Goal: Transaction & Acquisition: Purchase product/service

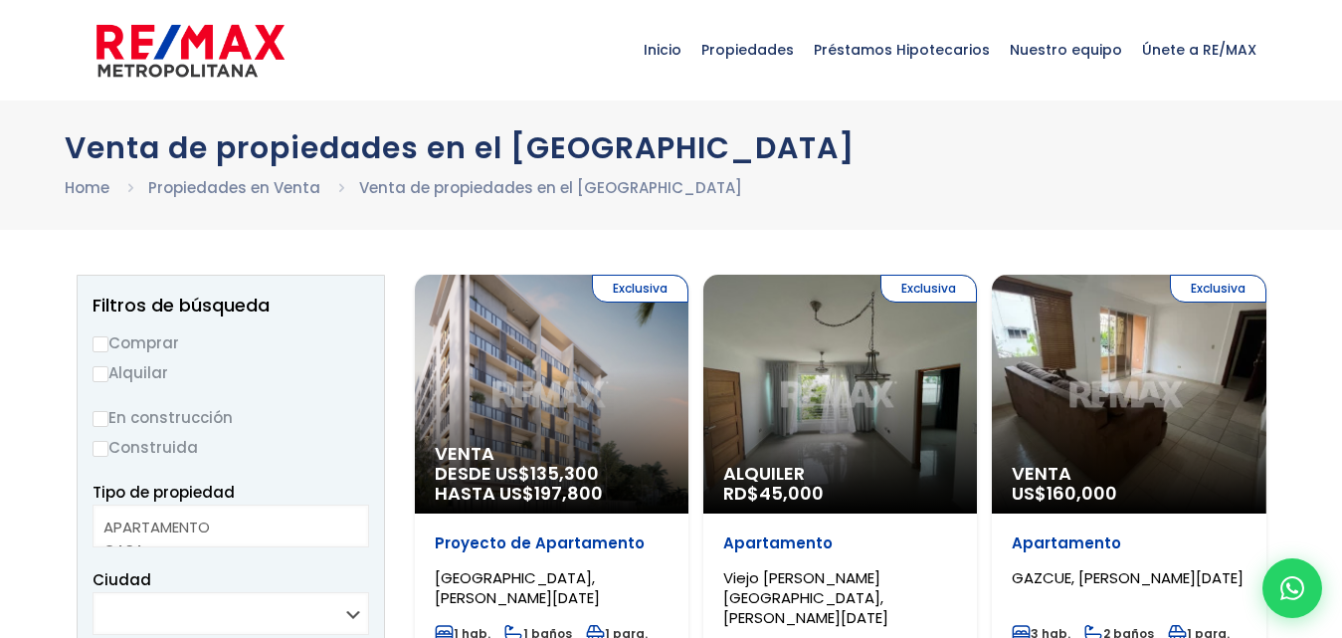
select select
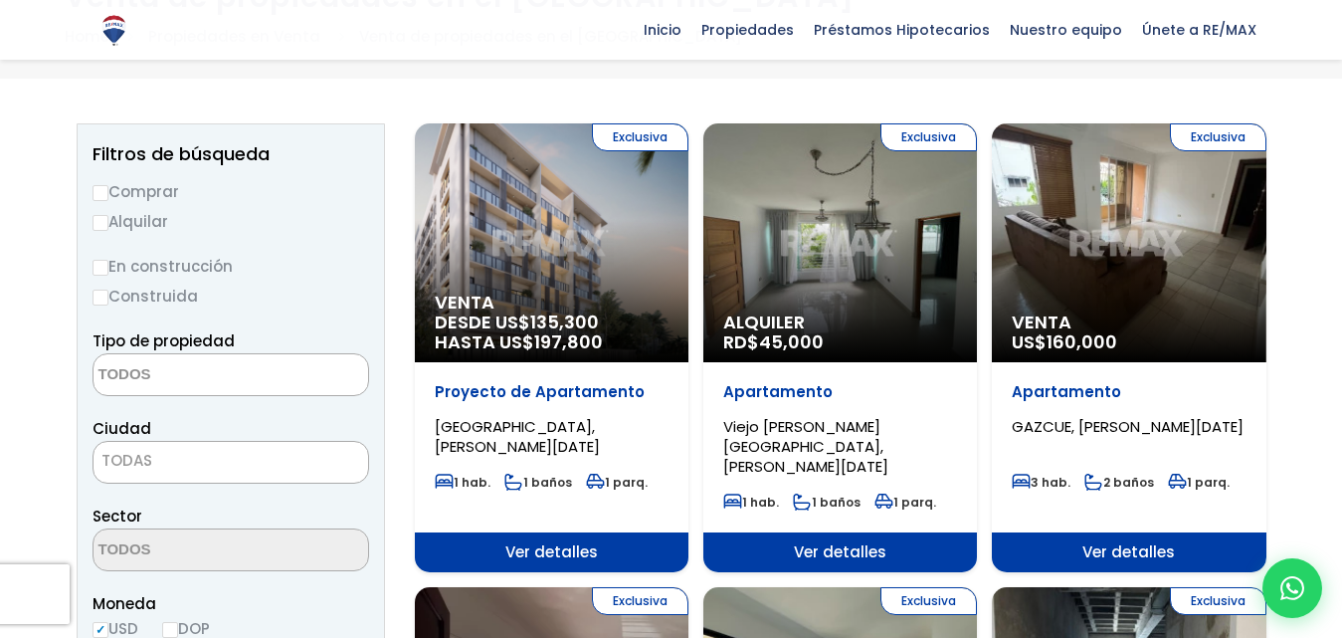
scroll to position [147, 0]
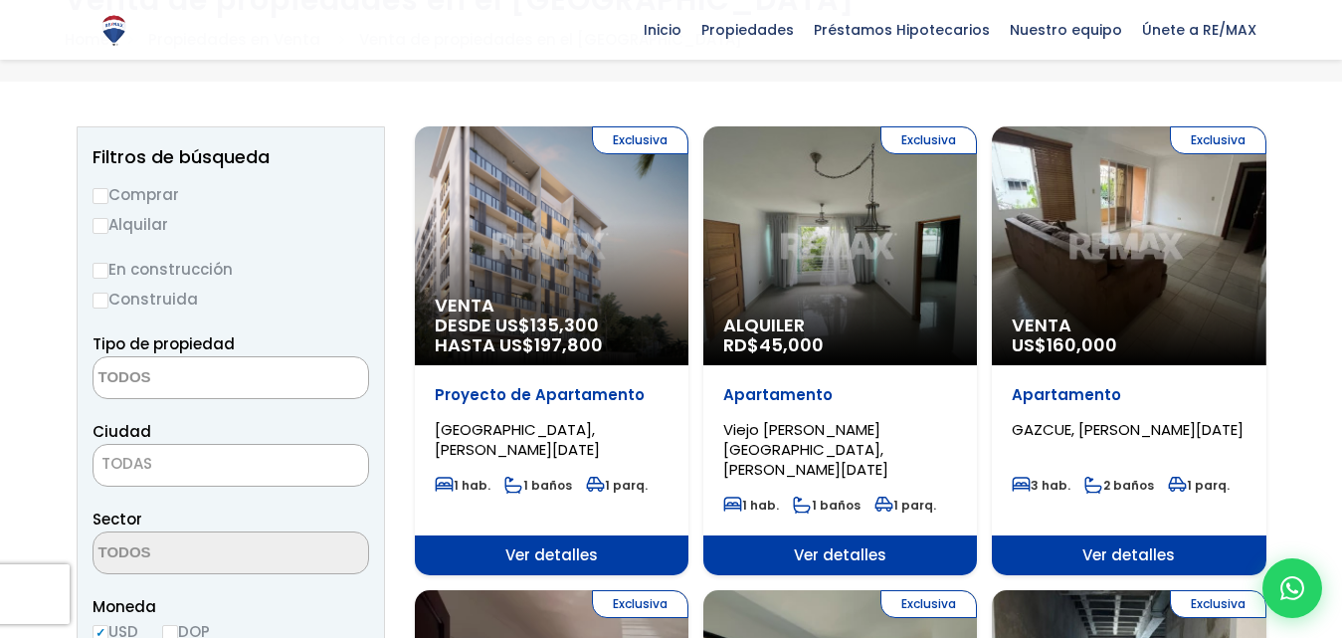
click at [104, 199] on input "Comprar" at bounding box center [101, 196] width 16 height 16
radio input "true"
click at [102, 297] on input "Construida" at bounding box center [101, 301] width 16 height 16
radio input "true"
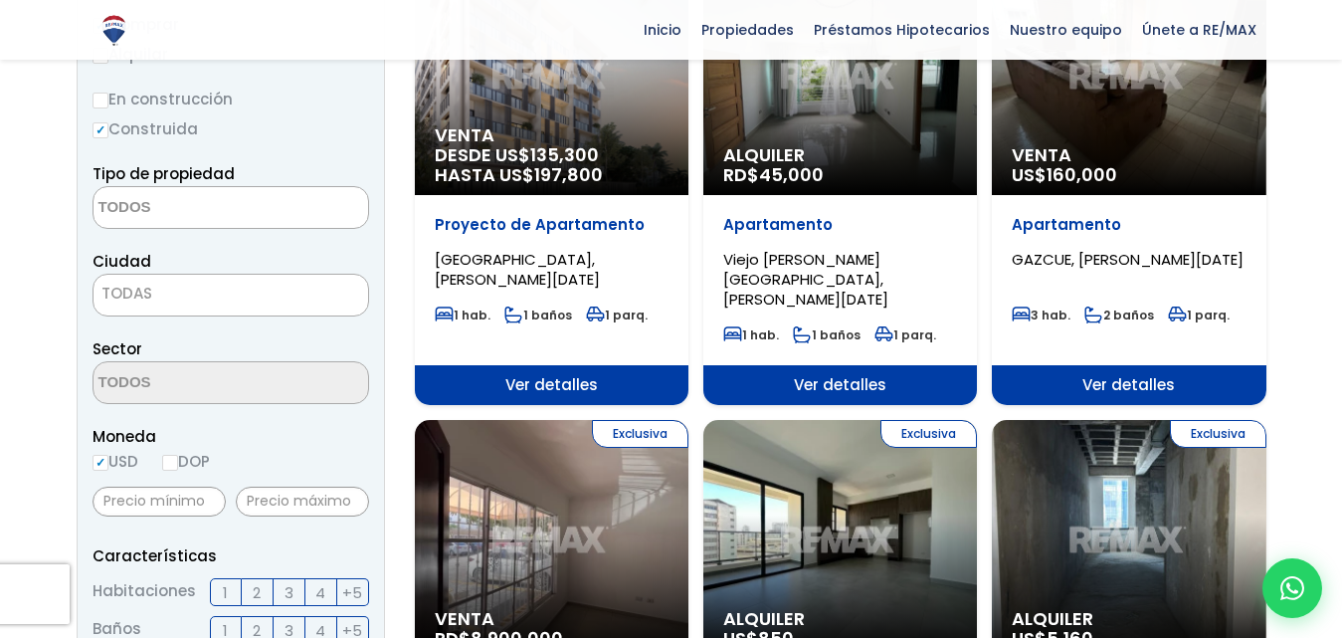
scroll to position [320, 0]
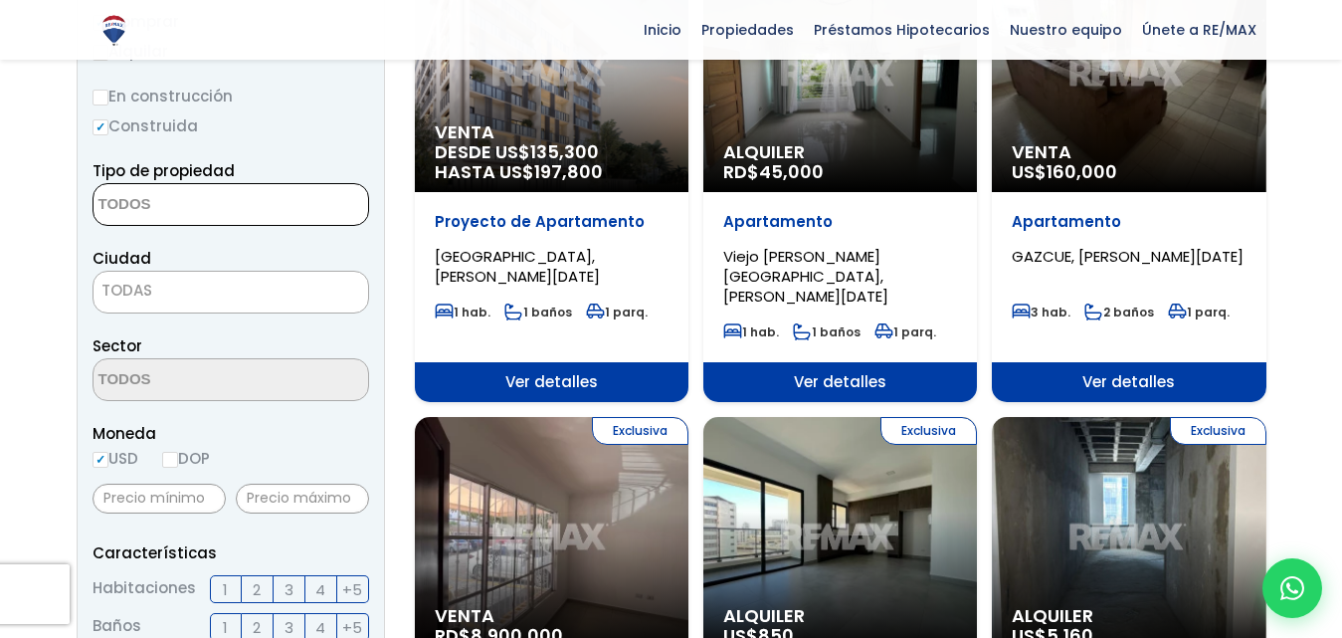
click at [164, 198] on textarea "Search" at bounding box center [190, 205] width 193 height 43
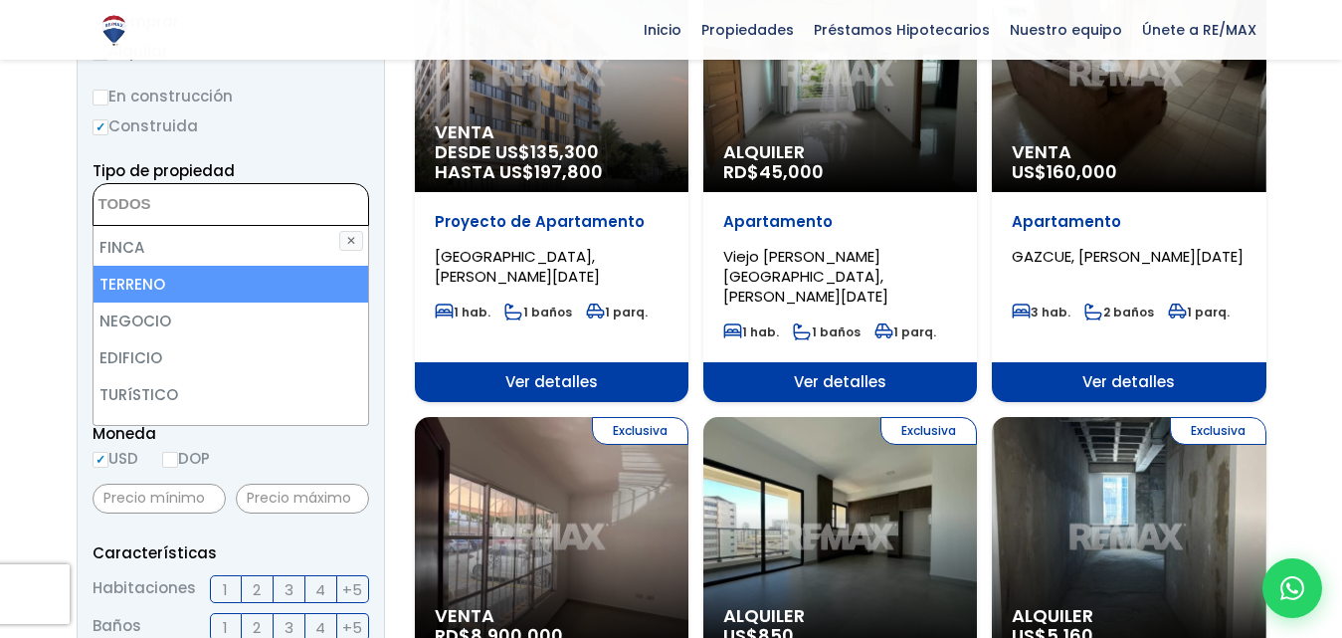
scroll to position [147, 0]
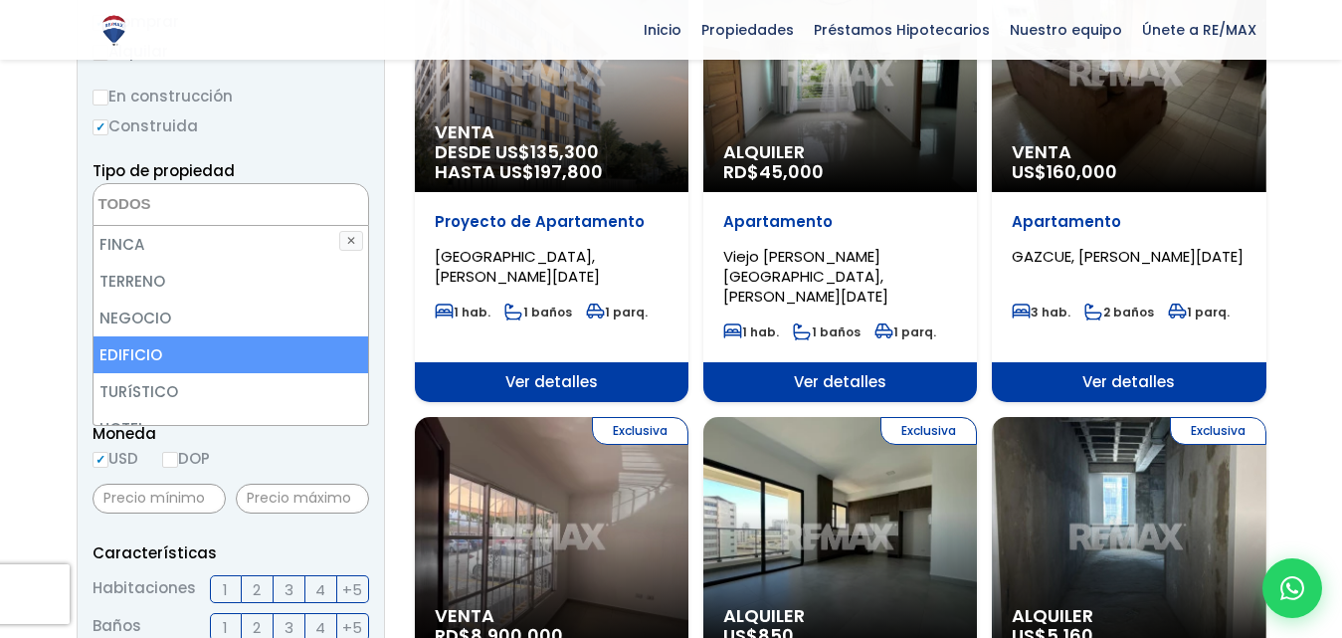
click at [192, 365] on li "EDIFICIO" at bounding box center [231, 354] width 275 height 37
select select "building"
click at [267, 343] on li "EDIFICIO" at bounding box center [231, 354] width 275 height 37
click at [298, 342] on li "EDIFICIO" at bounding box center [231, 354] width 275 height 37
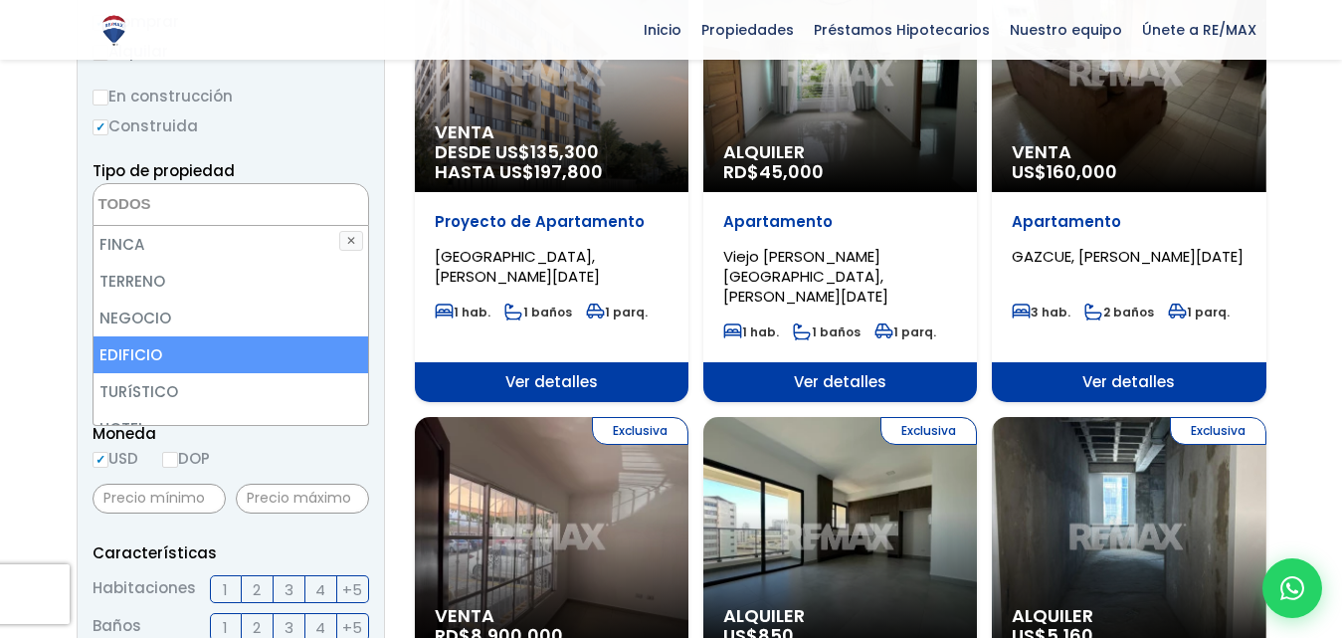
select select "building"
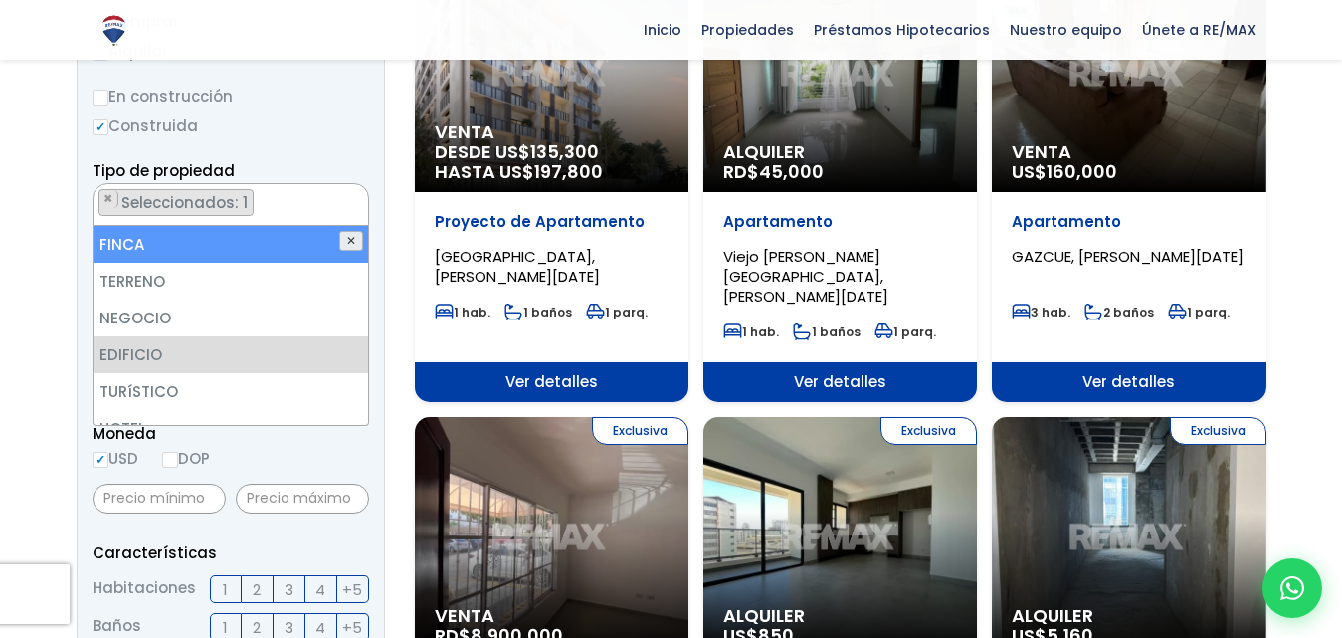
click at [350, 238] on button "✕" at bounding box center [351, 241] width 24 height 20
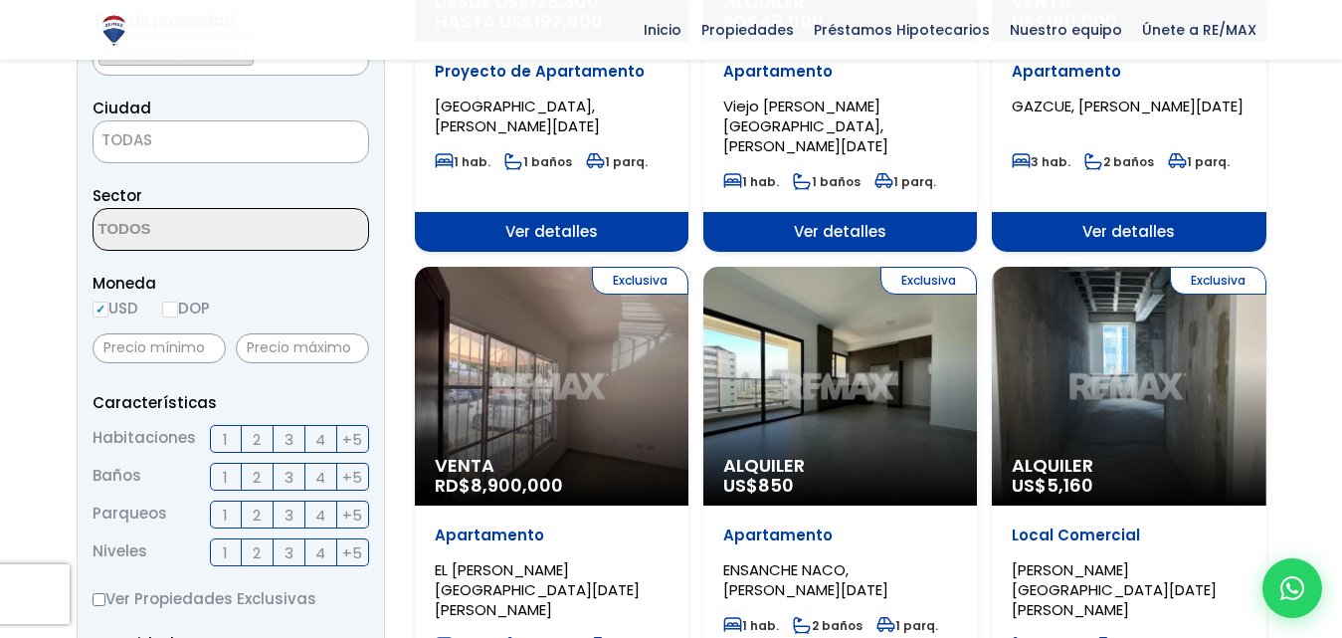
scroll to position [473, 0]
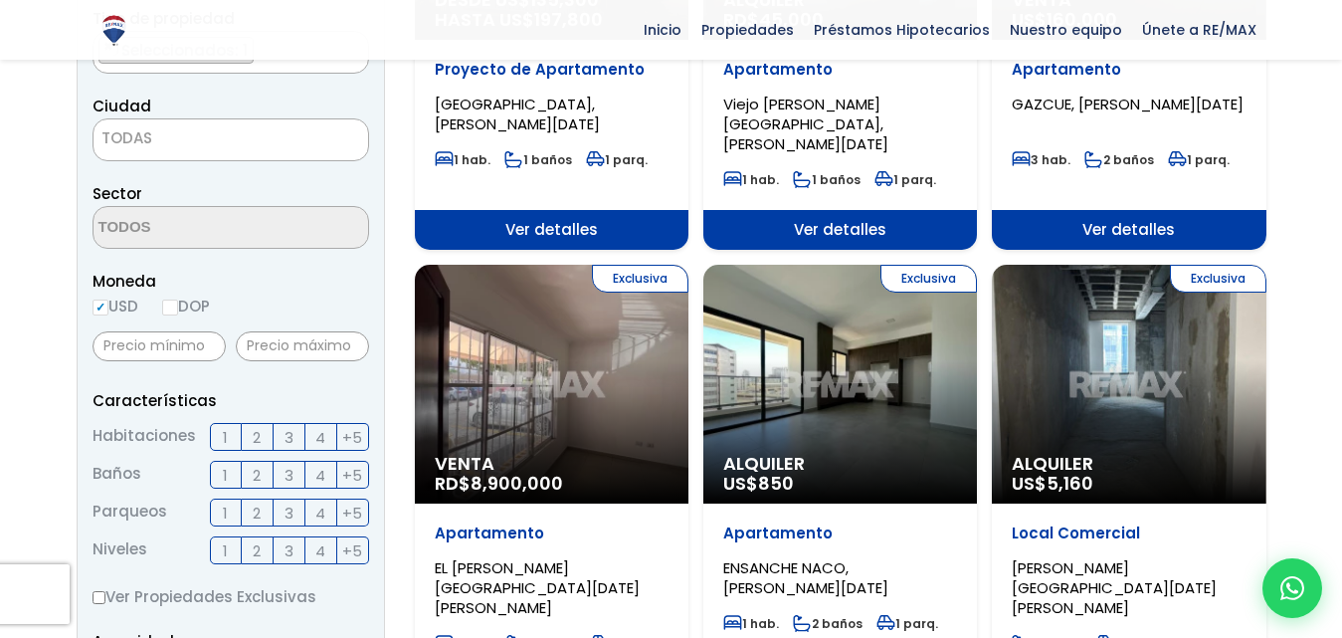
click at [178, 299] on input "DOP" at bounding box center [170, 307] width 16 height 16
radio input "true"
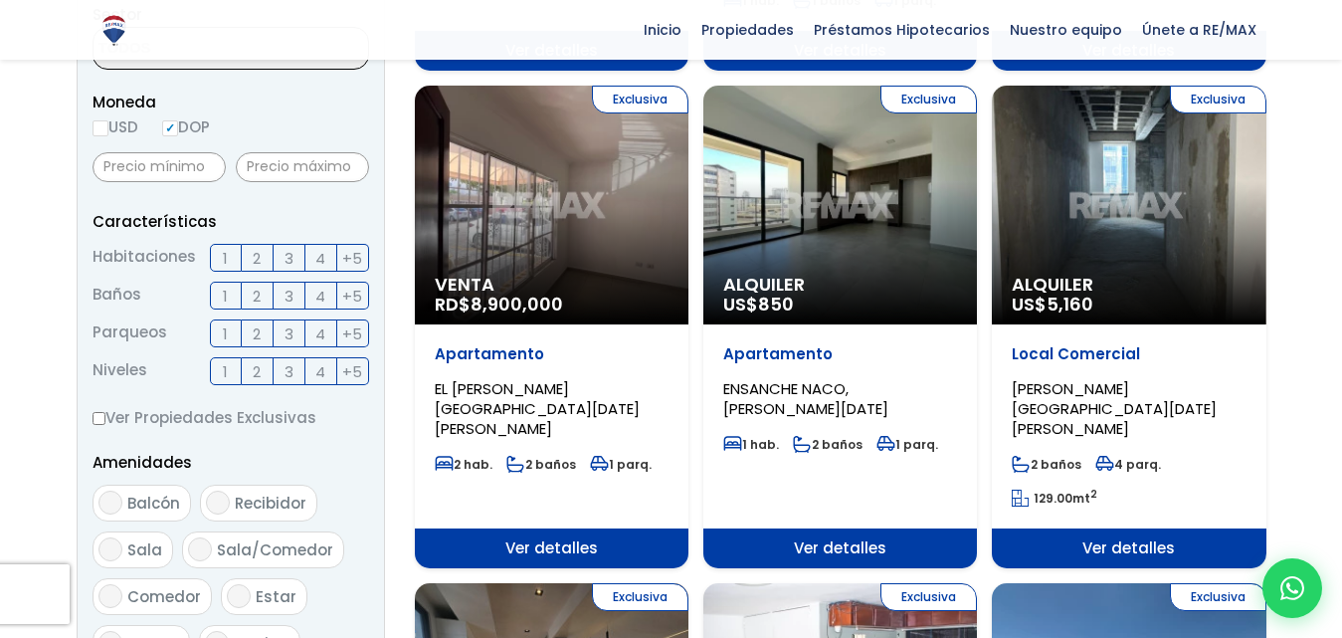
scroll to position [653, 0]
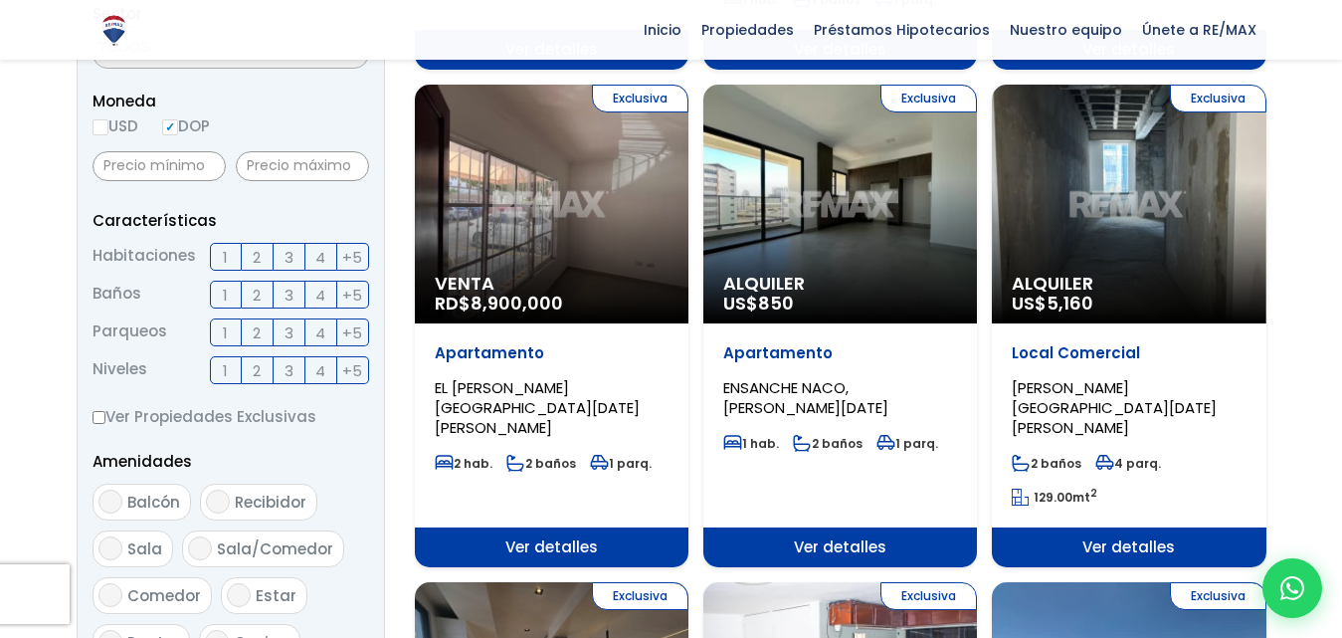
click at [317, 262] on span "4" at bounding box center [320, 257] width 10 height 25
click at [0, 0] on input "4" at bounding box center [0, 0] width 0 height 0
click at [352, 293] on span "+5" at bounding box center [352, 295] width 20 height 25
click at [0, 0] on input "+5" at bounding box center [0, 0] width 0 height 0
click at [328, 328] on label "4" at bounding box center [321, 332] width 32 height 28
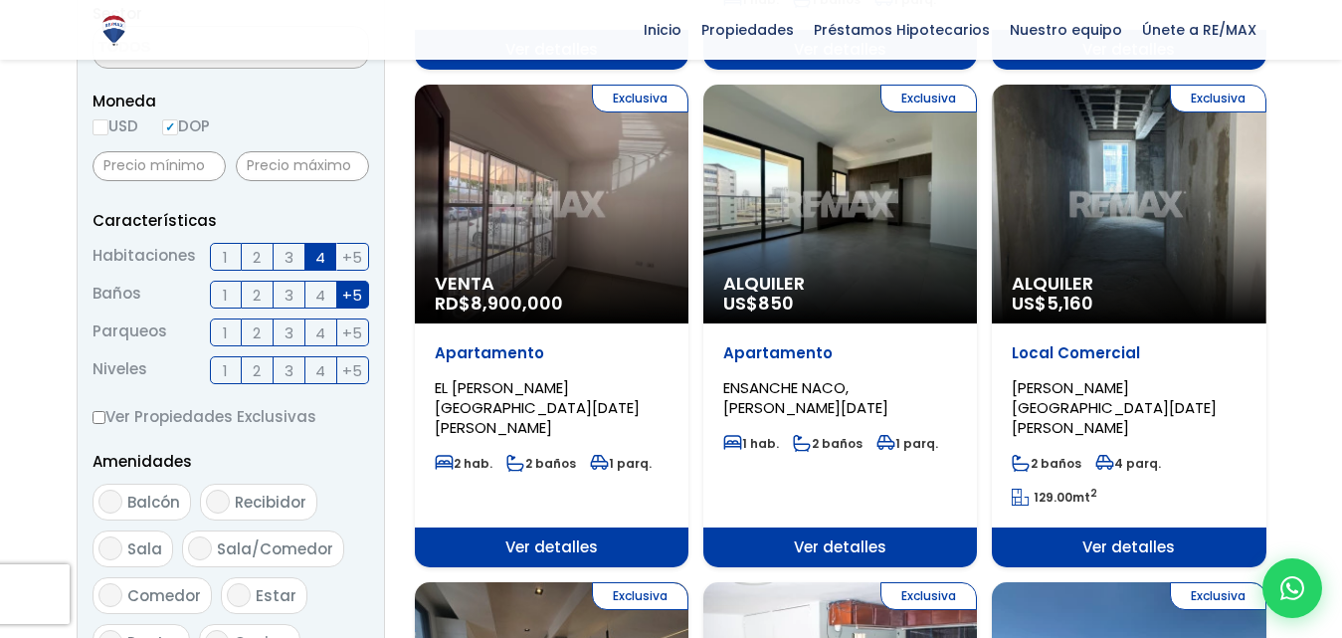
click at [0, 0] on input "4" at bounding box center [0, 0] width 0 height 0
click at [344, 366] on span "+5" at bounding box center [352, 370] width 20 height 25
click at [0, 0] on input "+5" at bounding box center [0, 0] width 0 height 0
click at [101, 422] on input "Ver Propiedades Exclusivas" at bounding box center [99, 417] width 13 height 13
checkbox input "true"
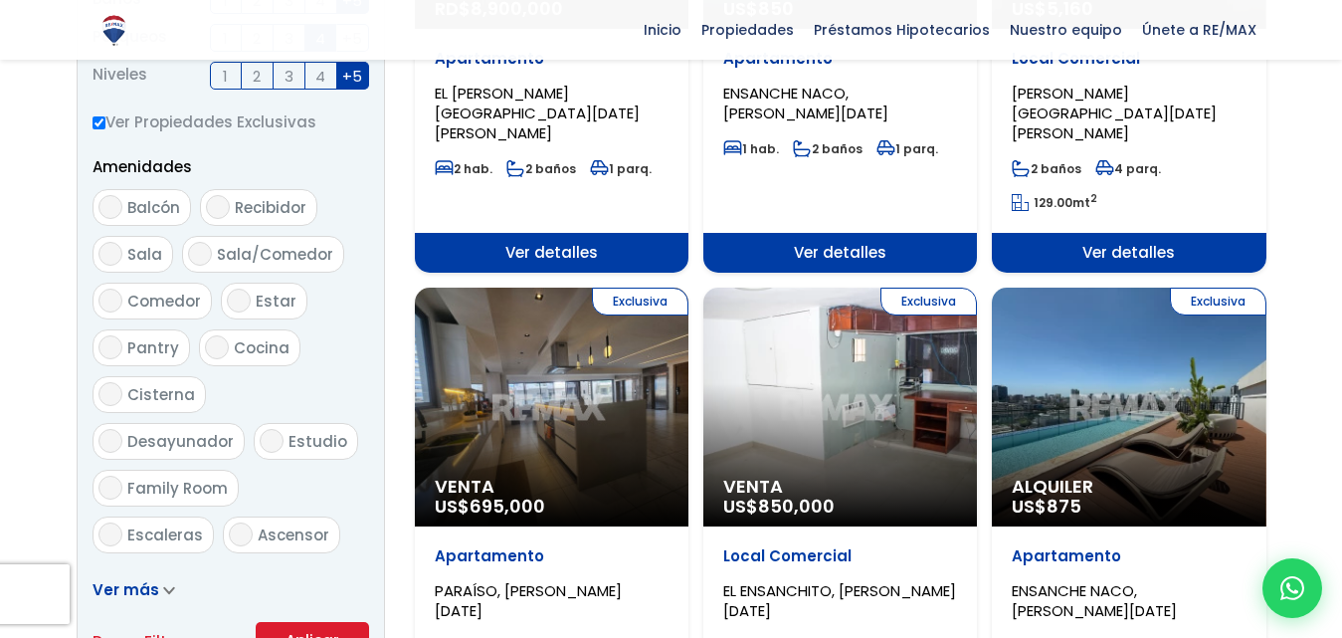
scroll to position [950, 0]
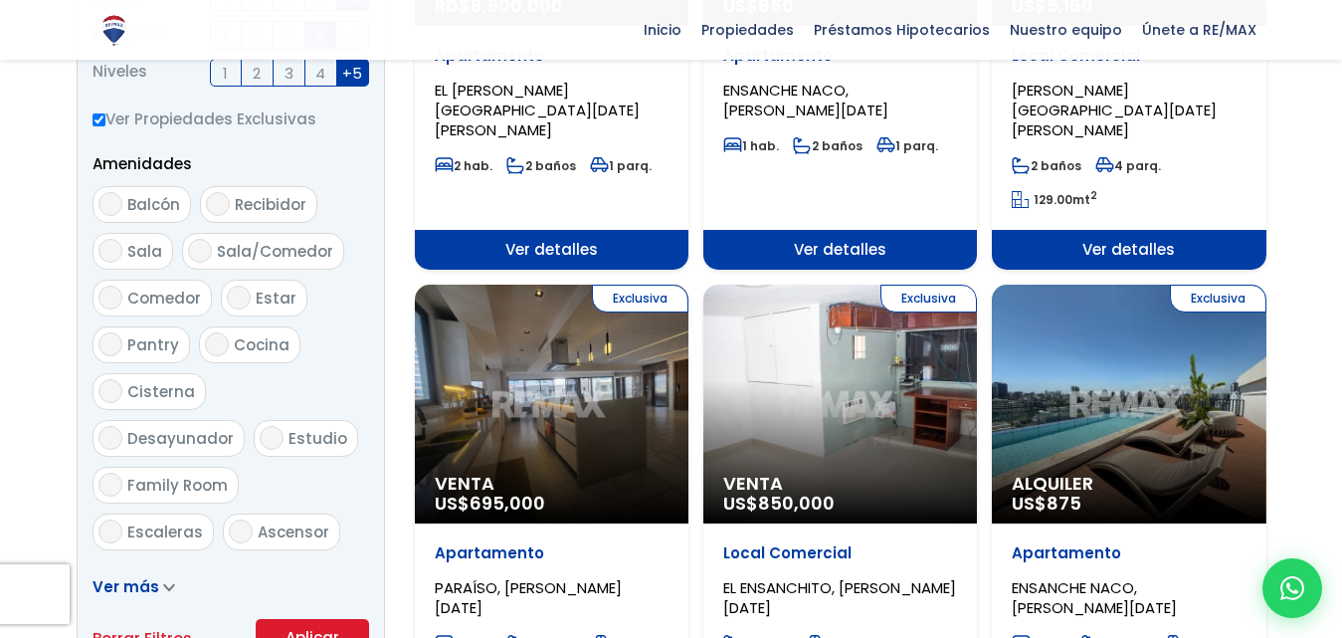
click at [118, 194] on label "Balcón" at bounding box center [142, 204] width 99 height 37
click at [118, 194] on input "Balcón" at bounding box center [111, 204] width 24 height 24
checkbox input "true"
click at [220, 206] on input "Recibidor" at bounding box center [218, 204] width 24 height 24
checkbox input "true"
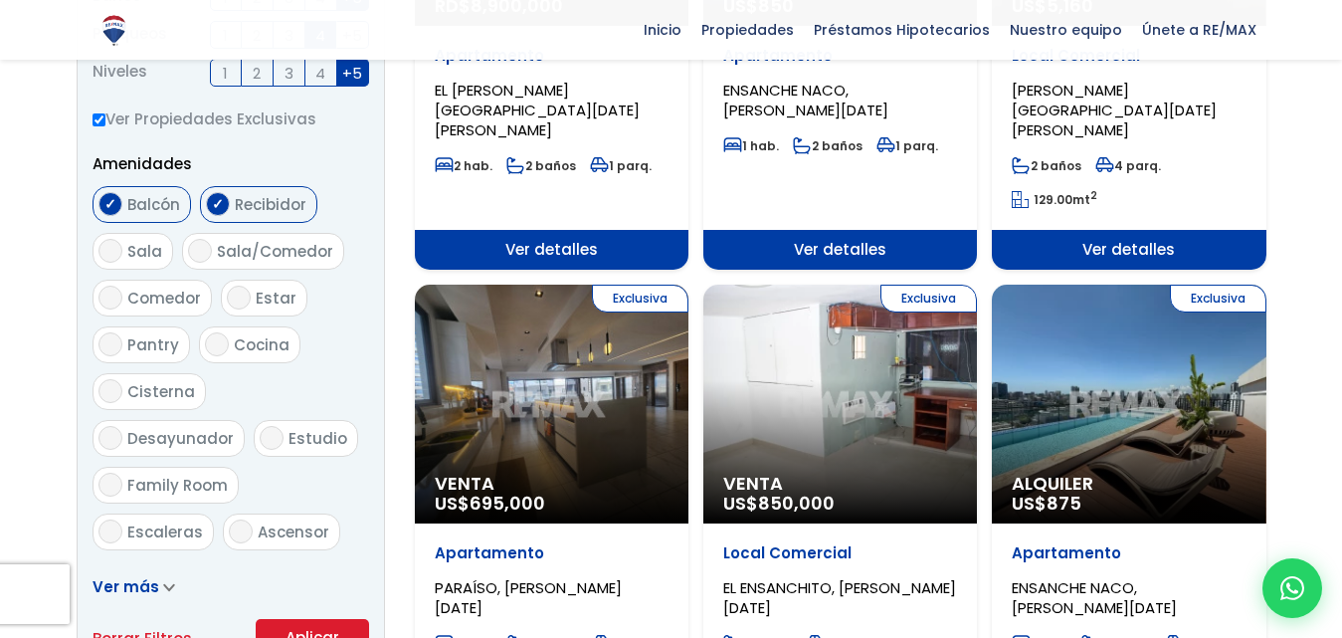
click at [133, 259] on span "Sala" at bounding box center [144, 251] width 35 height 21
click at [122, 259] on input "Sala" at bounding box center [111, 251] width 24 height 24
checkbox input "true"
click at [217, 260] on span "Sala/Comedor" at bounding box center [275, 251] width 116 height 21
click at [212, 260] on input "Sala/Comedor" at bounding box center [200, 251] width 24 height 24
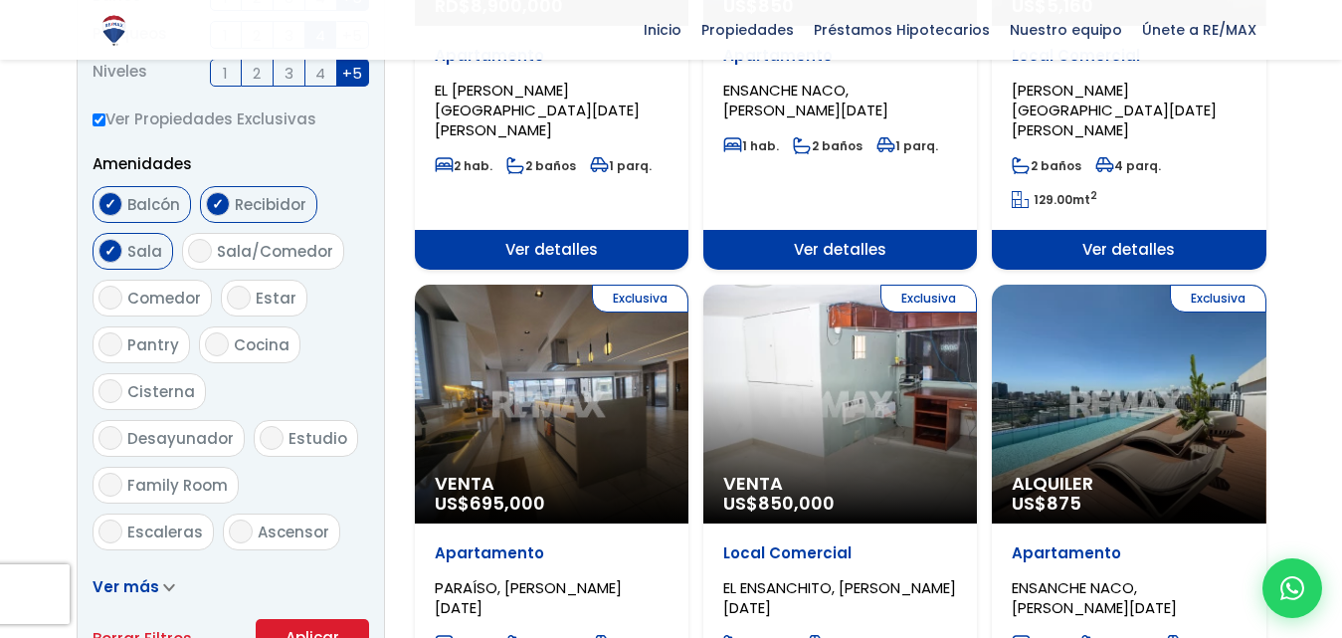
checkbox input "true"
click at [133, 305] on span "Comedor" at bounding box center [164, 298] width 74 height 21
click at [122, 305] on input "Comedor" at bounding box center [111, 298] width 24 height 24
checkbox input "true"
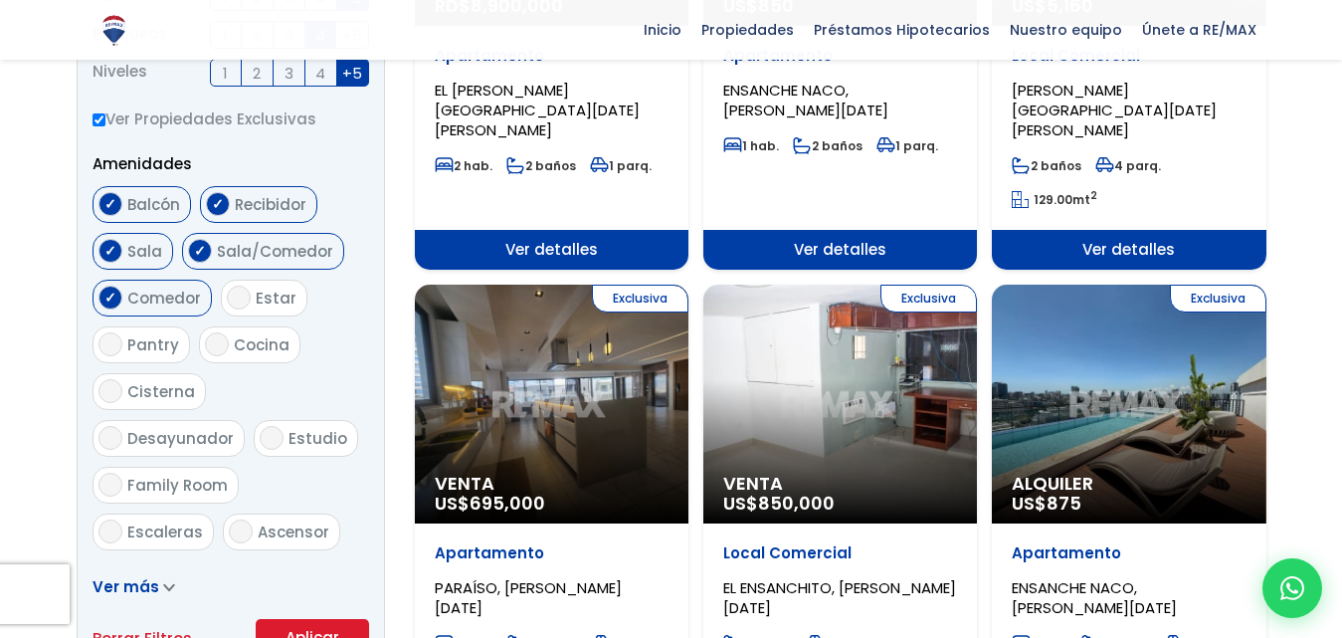
click at [231, 294] on input "Estar" at bounding box center [239, 298] width 24 height 24
checkbox input "true"
click at [146, 353] on span "Pantry" at bounding box center [153, 344] width 52 height 21
click at [122, 353] on input "Pantry" at bounding box center [111, 344] width 24 height 24
checkbox input "true"
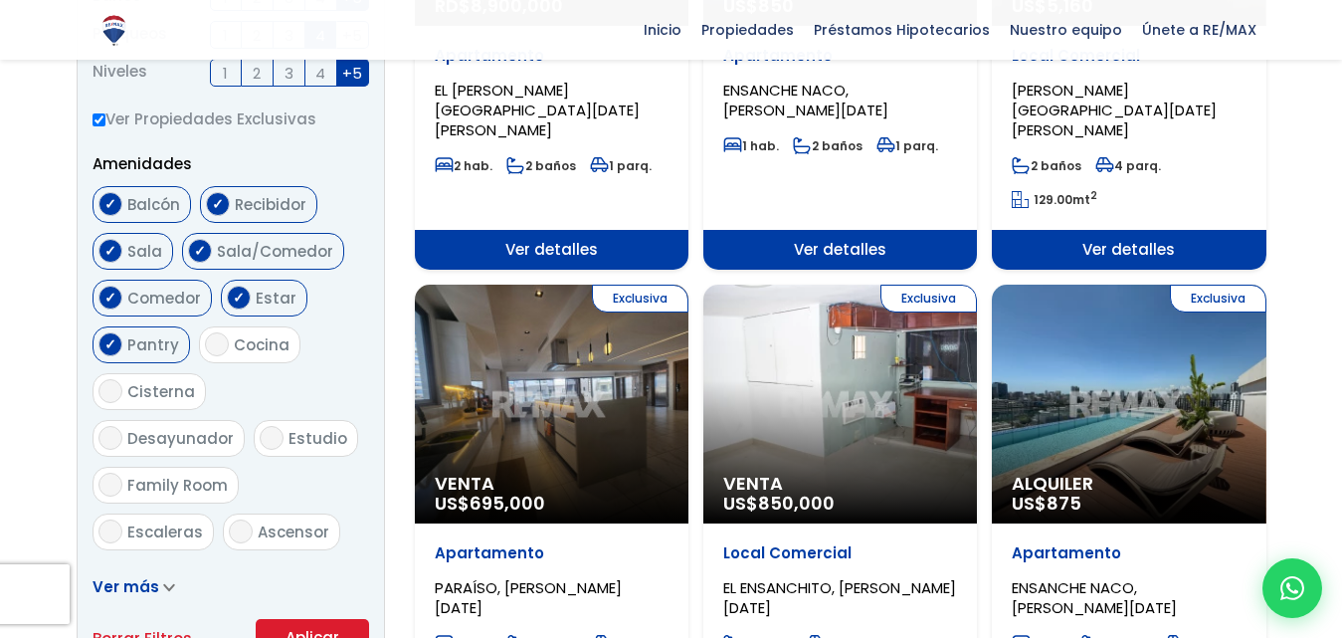
click at [228, 353] on label "Cocina" at bounding box center [249, 344] width 101 height 37
click at [228, 353] on input "Cocina" at bounding box center [217, 344] width 24 height 24
checkbox input "true"
click at [155, 390] on span "Cisterna" at bounding box center [161, 391] width 68 height 21
click at [122, 390] on input "Cisterna" at bounding box center [111, 391] width 24 height 24
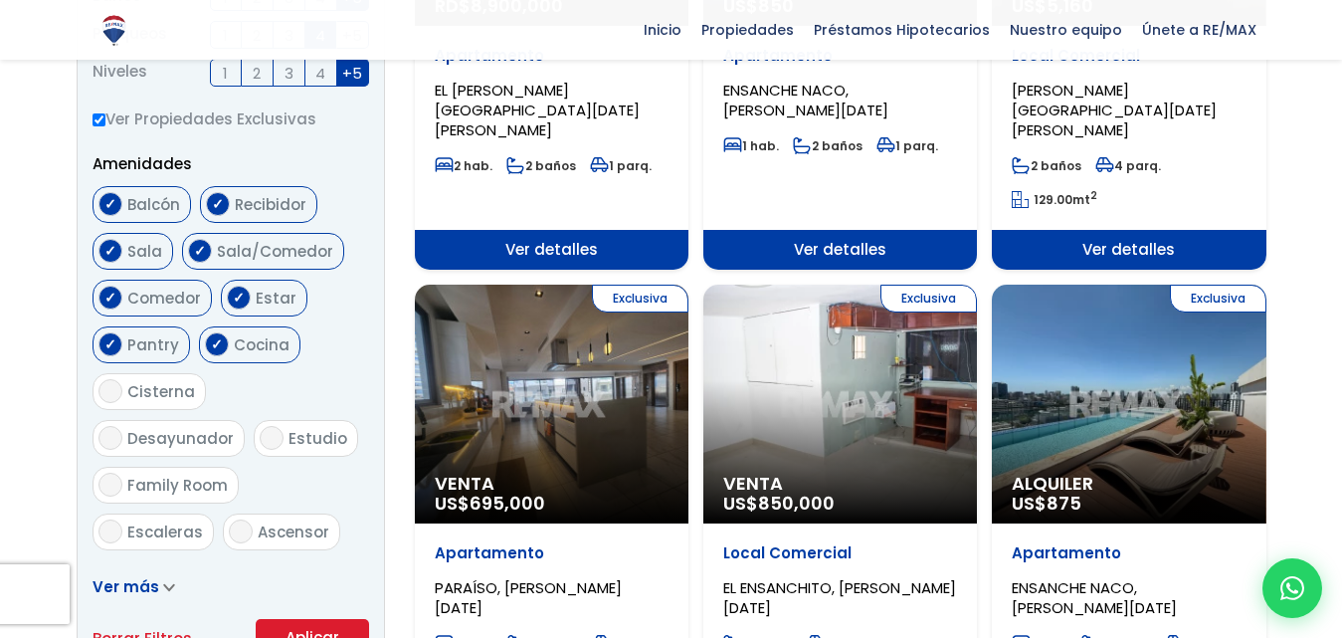
checkbox input "true"
click at [234, 428] on span "Desayunador" at bounding box center [180, 438] width 106 height 21
click at [122, 426] on input "Desayunador" at bounding box center [111, 438] width 24 height 24
checkbox input "true"
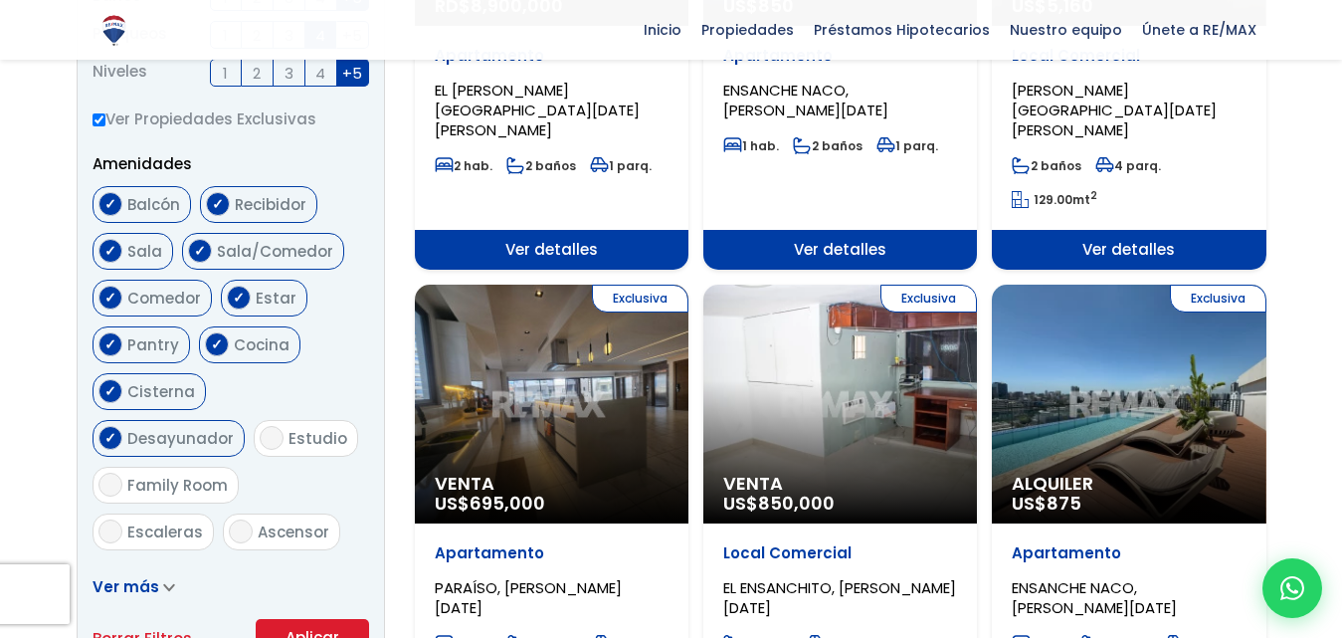
click at [289, 437] on span "Estudio" at bounding box center [318, 438] width 59 height 21
click at [260, 437] on input "Estudio" at bounding box center [272, 438] width 24 height 24
checkbox input "true"
click at [122, 473] on input "Family Room" at bounding box center [111, 485] width 24 height 24
checkbox input "true"
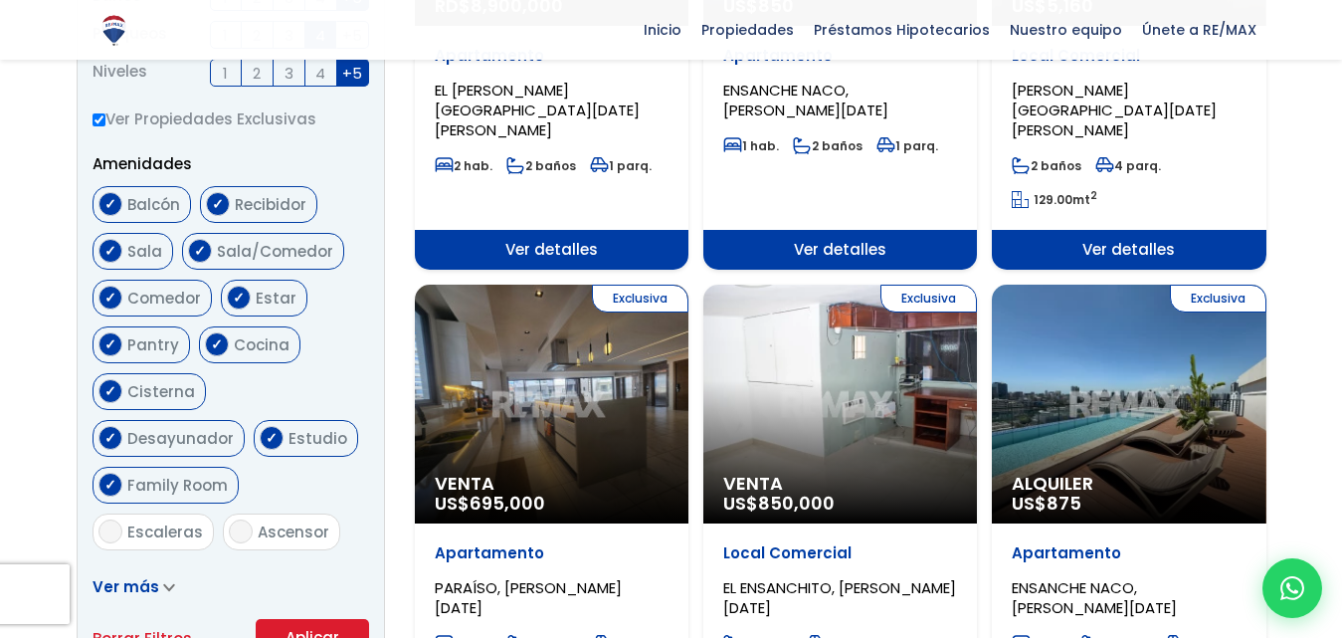
click at [114, 519] on input "Escaleras" at bounding box center [111, 531] width 24 height 24
checkbox input "true"
click at [239, 519] on input "Ascensor" at bounding box center [241, 531] width 24 height 24
checkbox input "true"
click at [121, 560] on label "Terraza techada" at bounding box center [181, 578] width 177 height 37
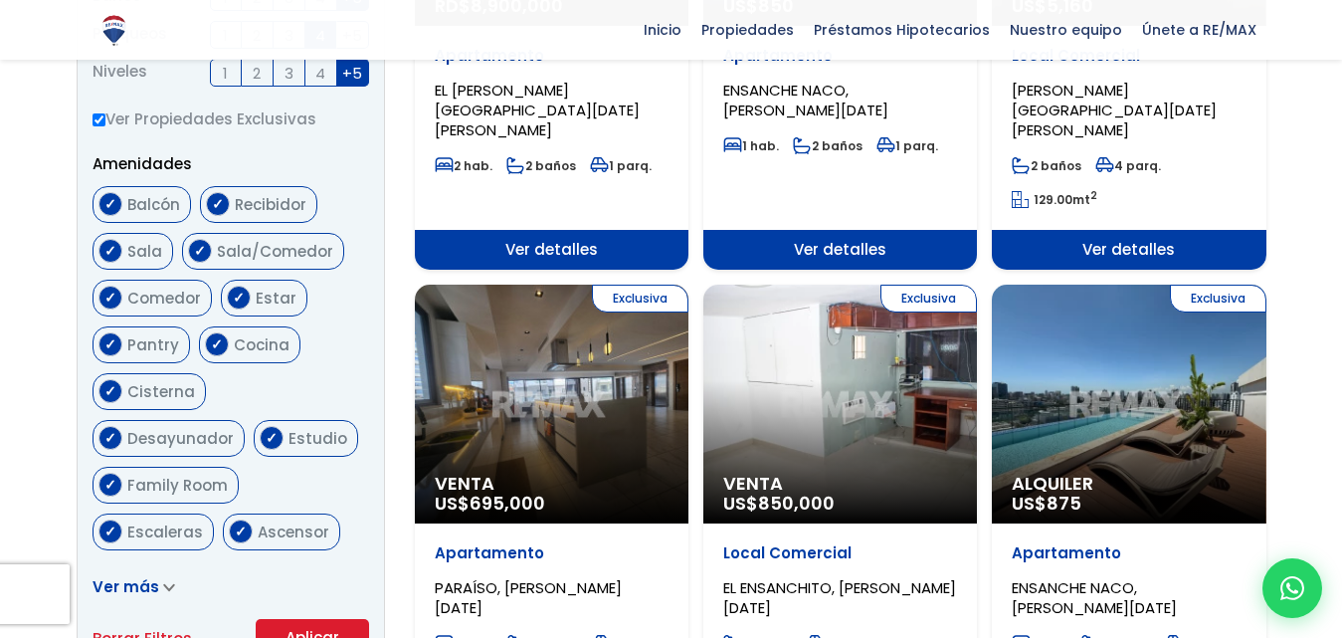
click at [121, 566] on input "Terraza techada" at bounding box center [111, 578] width 24 height 24
checkbox input "true"
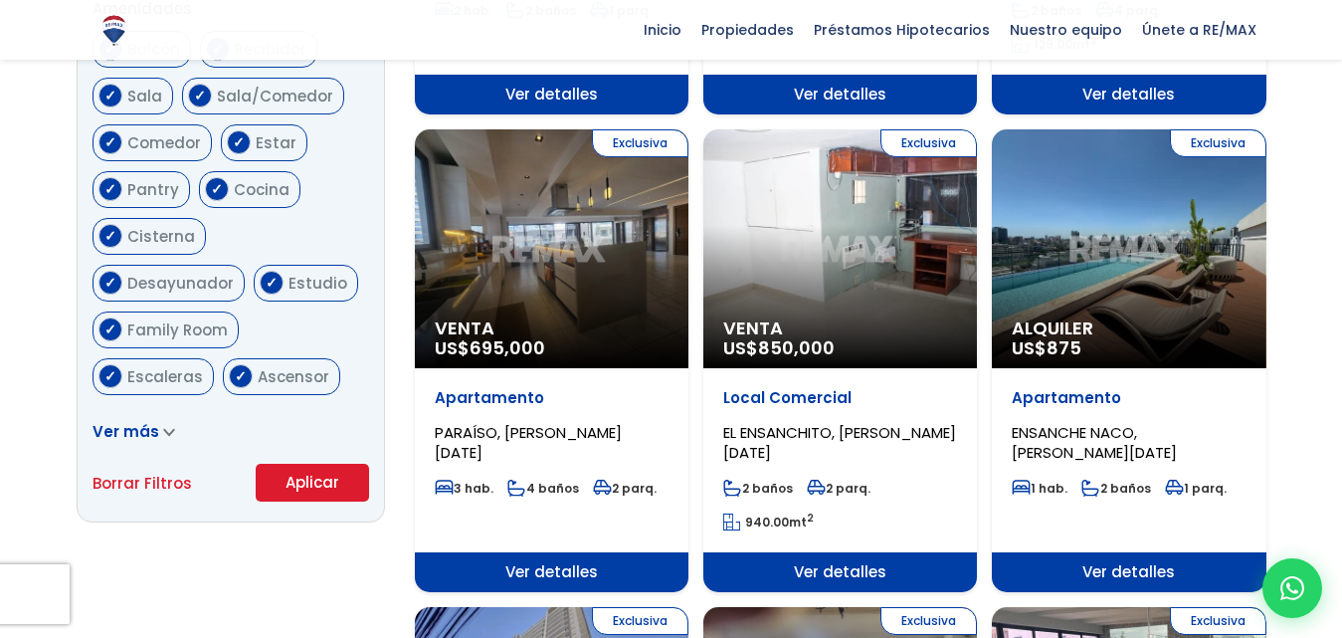
scroll to position [1106, 0]
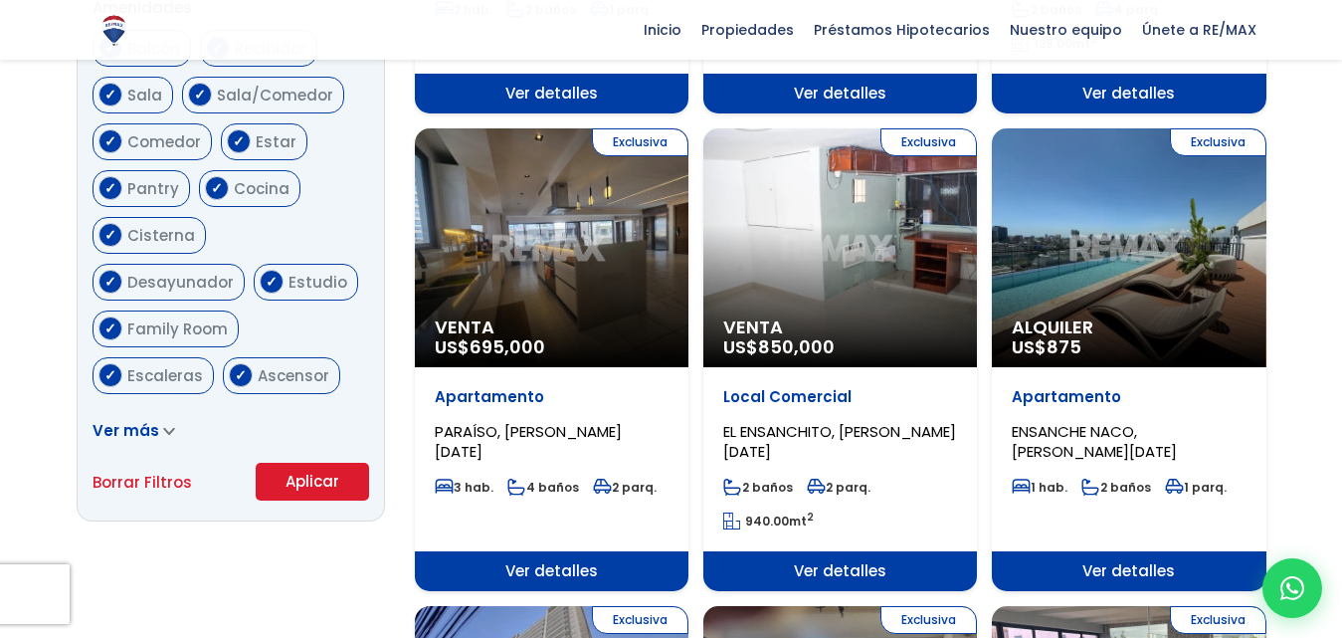
click at [153, 429] on span "Ver más" at bounding box center [126, 430] width 67 height 21
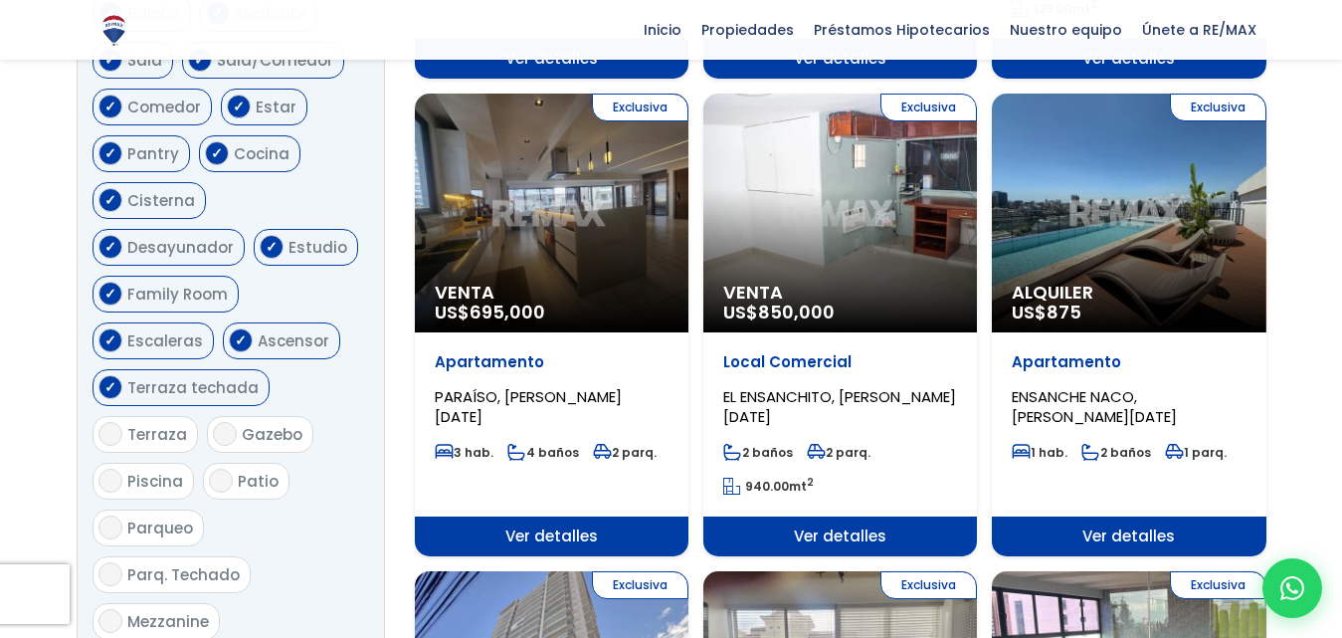
scroll to position [1157, 0]
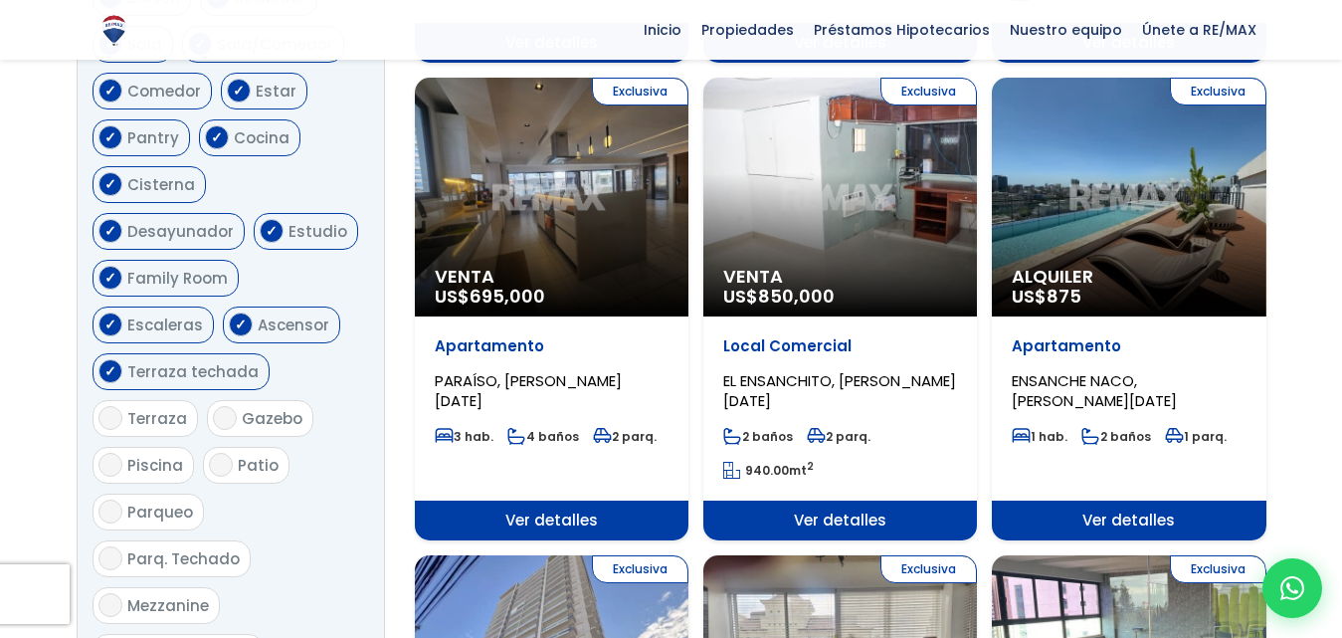
click at [120, 406] on input "Terraza" at bounding box center [111, 418] width 24 height 24
checkbox input "true"
click at [222, 406] on input "Gazebo" at bounding box center [225, 418] width 24 height 24
checkbox input "true"
click at [168, 455] on span "Piscina" at bounding box center [155, 465] width 56 height 21
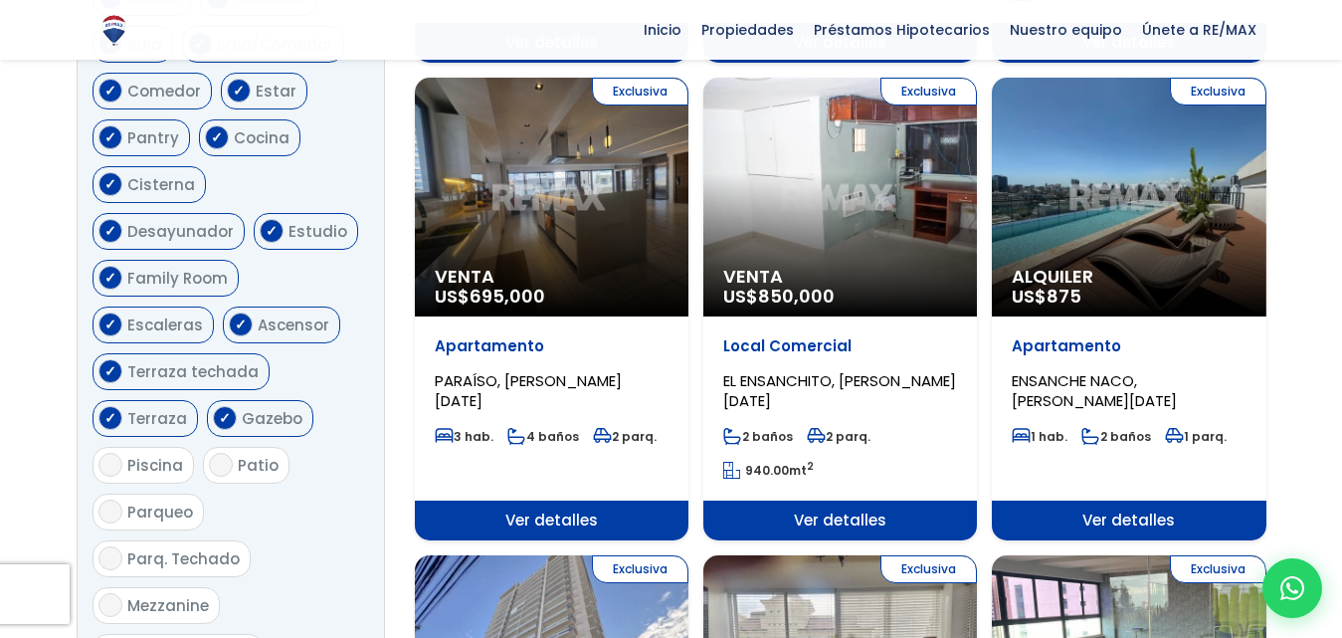
click at [122, 453] on input "Piscina" at bounding box center [111, 465] width 24 height 24
checkbox input "true"
click at [107, 499] on input "Parqueo" at bounding box center [111, 511] width 24 height 24
checkbox input "true"
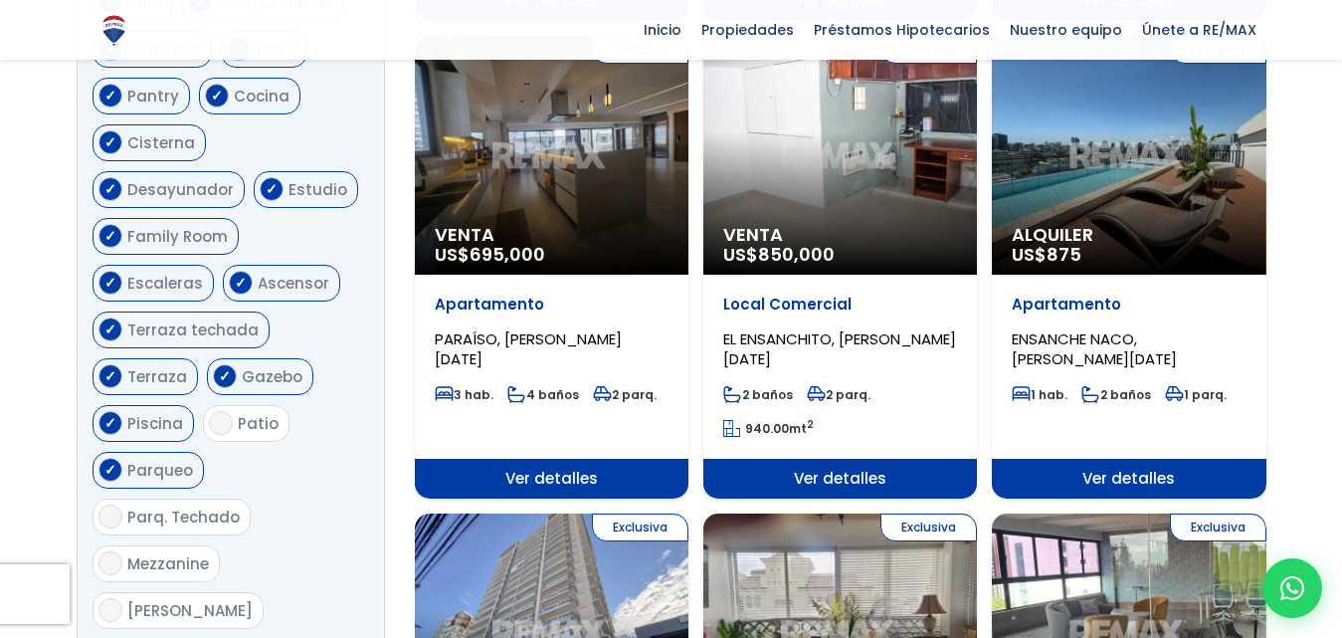
scroll to position [1200, 0]
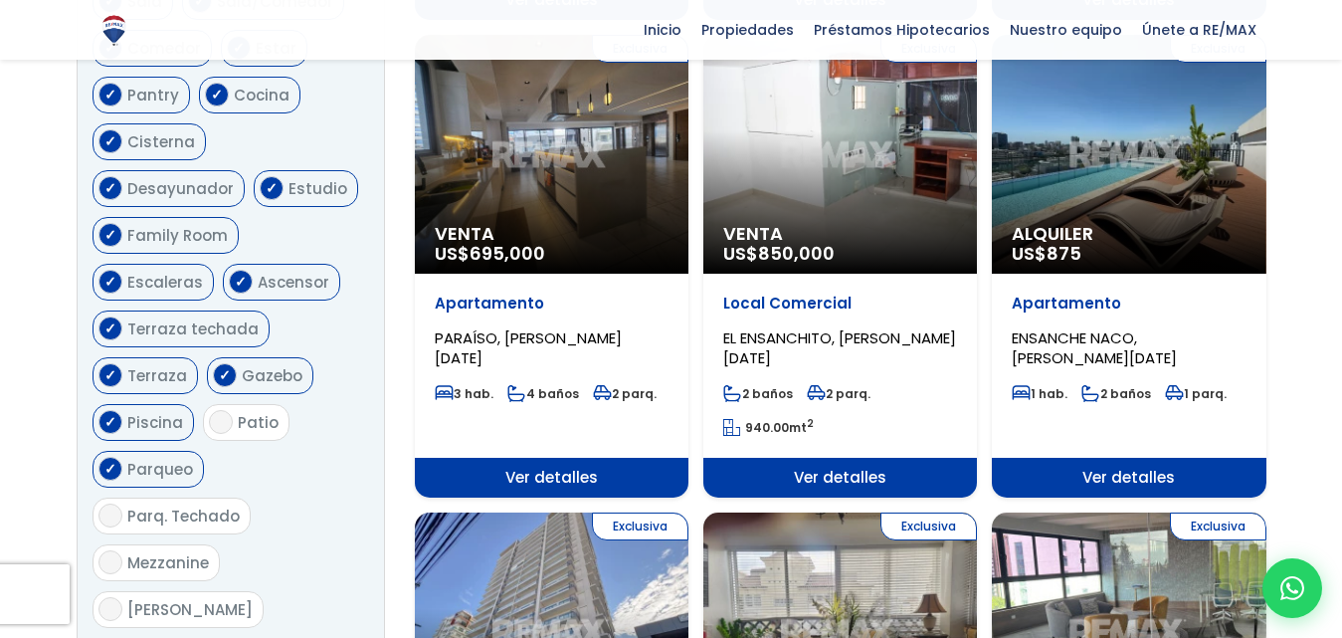
click at [107, 503] on input "Parq. Techado" at bounding box center [111, 515] width 24 height 24
checkbox input "true"
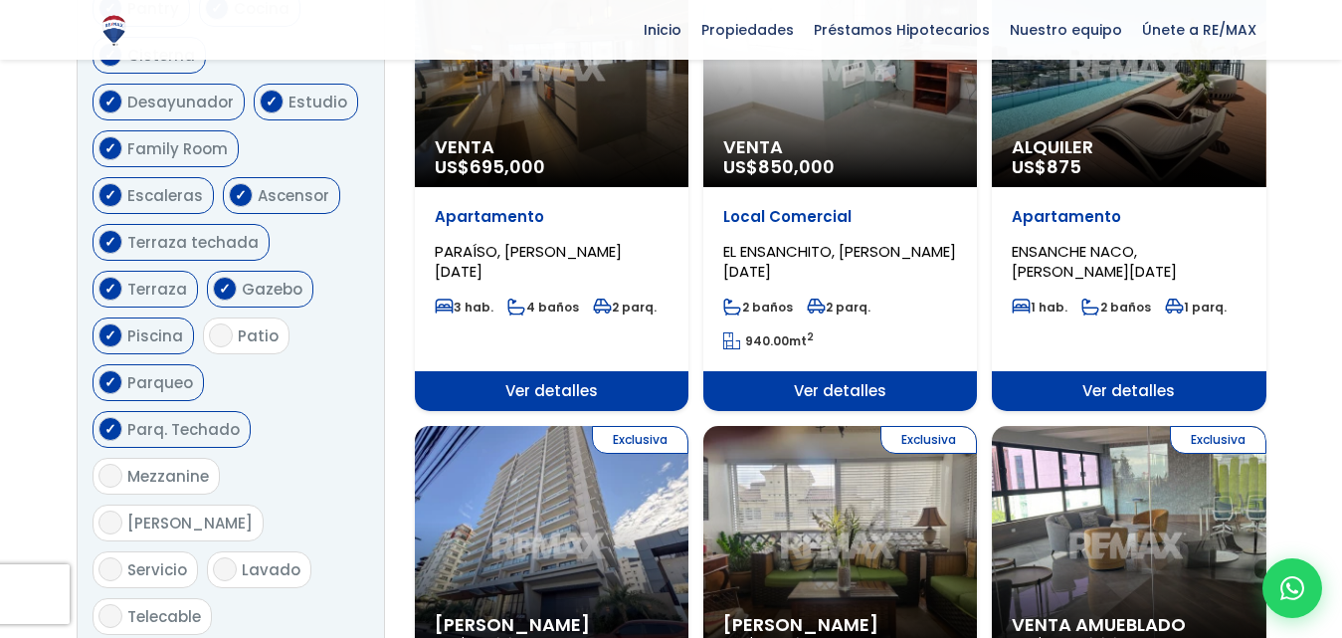
scroll to position [1288, 0]
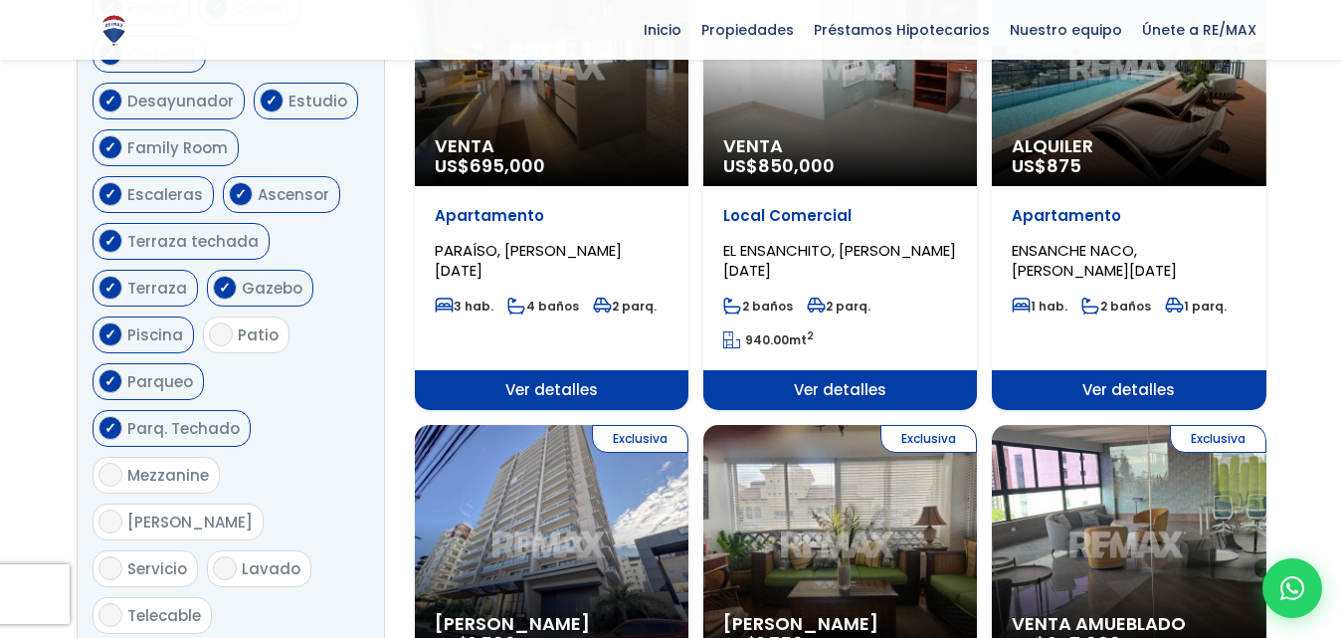
click at [114, 463] on input "Mezzanine" at bounding box center [111, 475] width 24 height 24
checkbox input "true"
click at [255, 503] on label "[PERSON_NAME]" at bounding box center [178, 521] width 171 height 37
click at [122, 509] on input "[PERSON_NAME]" at bounding box center [111, 521] width 24 height 24
checkbox input "true"
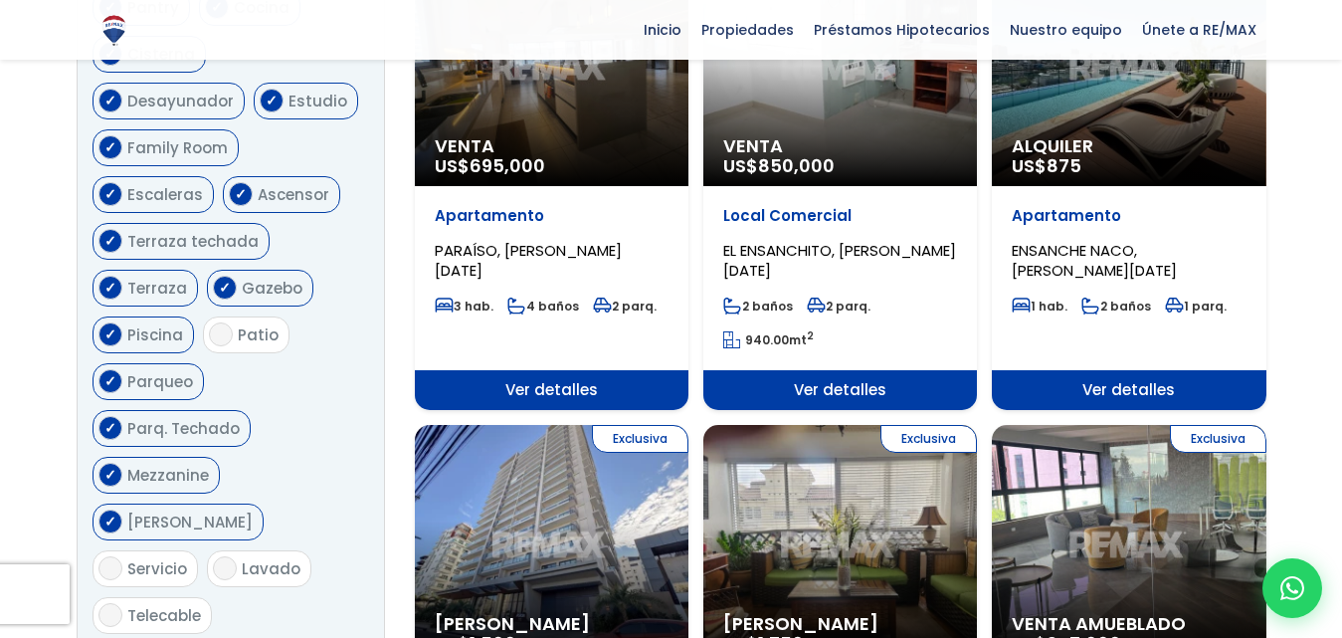
click at [206, 316] on label "Patio" at bounding box center [246, 334] width 87 height 37
click at [209, 322] on input "Patio" at bounding box center [221, 334] width 24 height 24
checkbox input "true"
click at [107, 556] on input "Servicio" at bounding box center [111, 568] width 24 height 24
checkbox input "true"
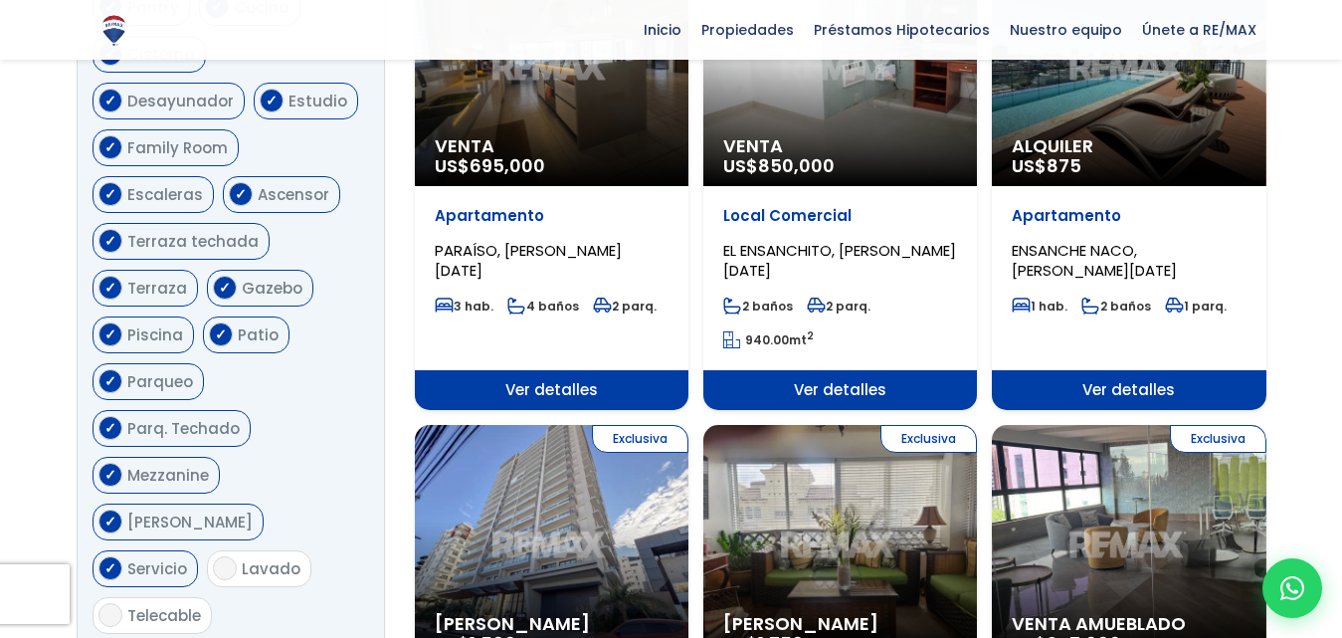
click at [227, 556] on input "Lavado" at bounding box center [225, 568] width 24 height 24
checkbox input "true"
click at [109, 603] on input "Telecable" at bounding box center [111, 615] width 24 height 24
checkbox input "true"
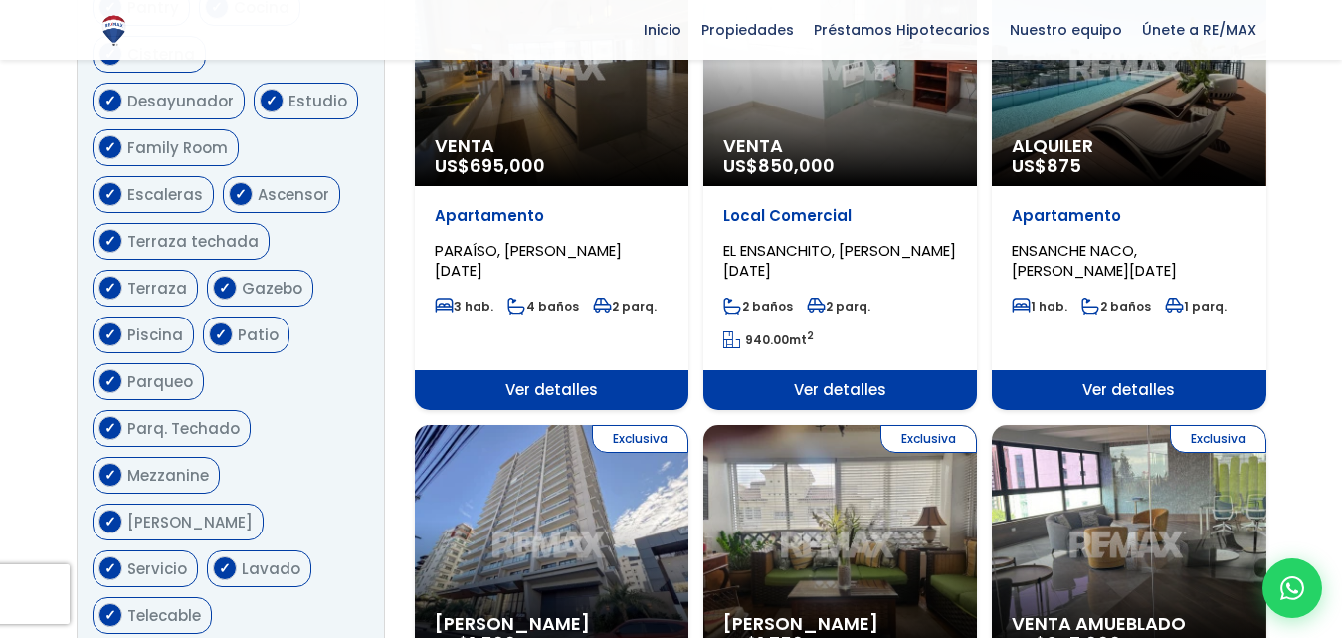
checkbox input "true"
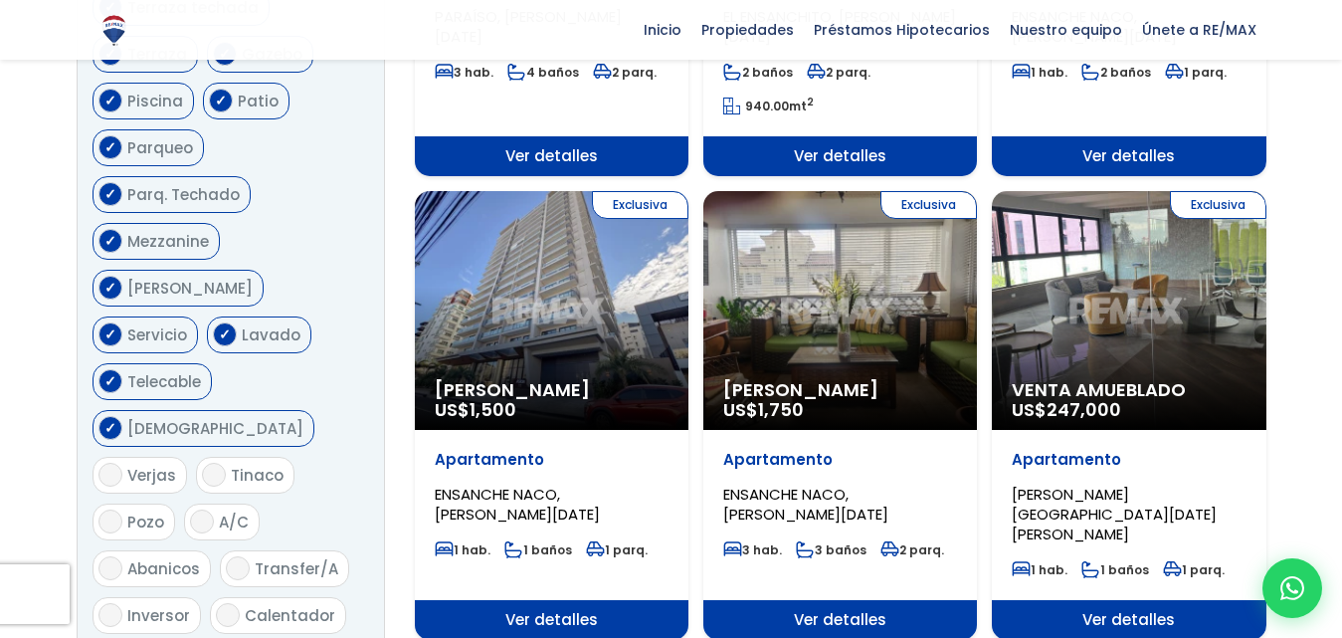
scroll to position [1522, 0]
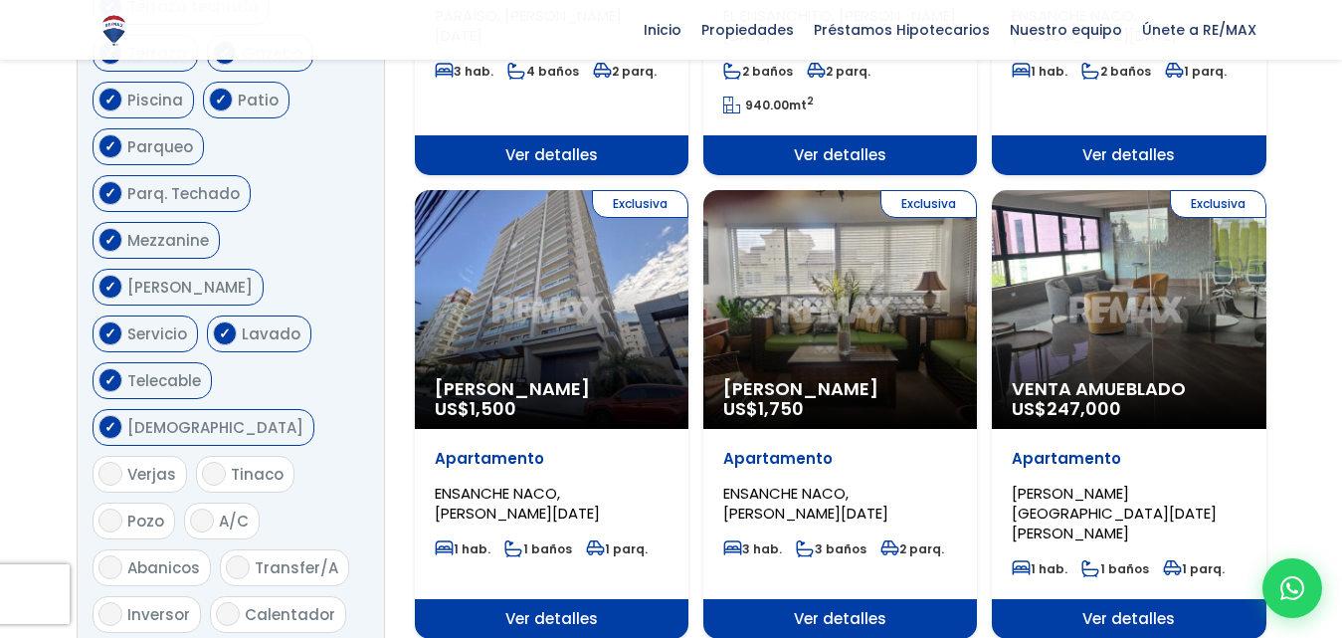
click at [123, 456] on label "Verjas" at bounding box center [140, 474] width 95 height 37
click at [122, 462] on input "Verjas" at bounding box center [111, 474] width 24 height 24
checkbox input "true"
click at [204, 462] on input "Tinaco" at bounding box center [214, 474] width 24 height 24
checkbox input "true"
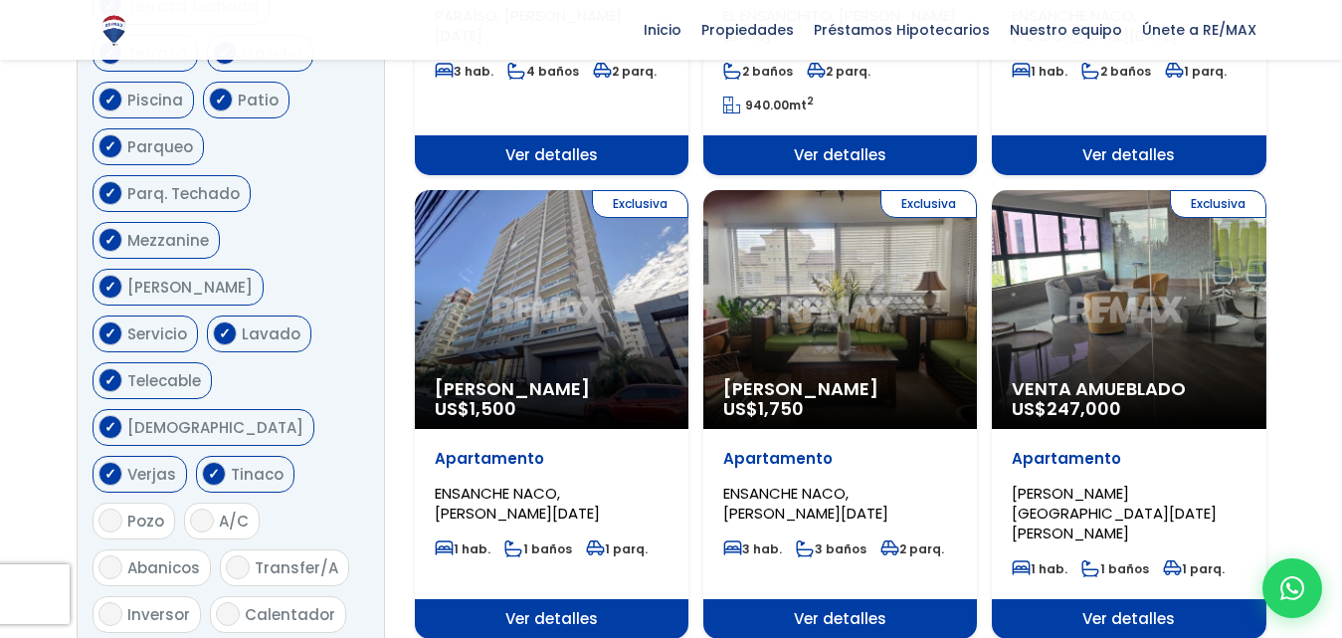
click at [109, 508] on input "Pozo" at bounding box center [111, 520] width 24 height 24
checkbox input "true"
click at [202, 508] on input "A/C" at bounding box center [202, 520] width 24 height 24
checkbox input "true"
click at [140, 557] on span "Abanicos" at bounding box center [163, 567] width 73 height 21
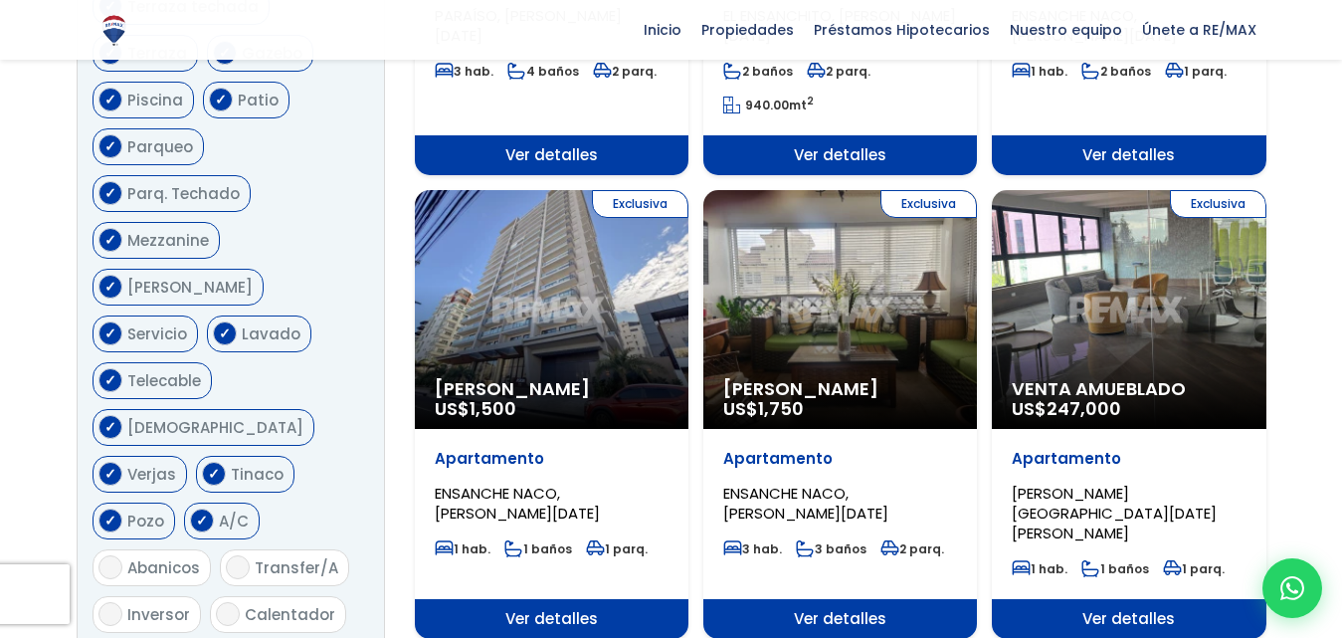
click at [122, 555] on input "Abanicos" at bounding box center [111, 567] width 24 height 24
checkbox input "true"
click at [235, 555] on input "Transfer/A" at bounding box center [238, 567] width 24 height 24
checkbox input "true"
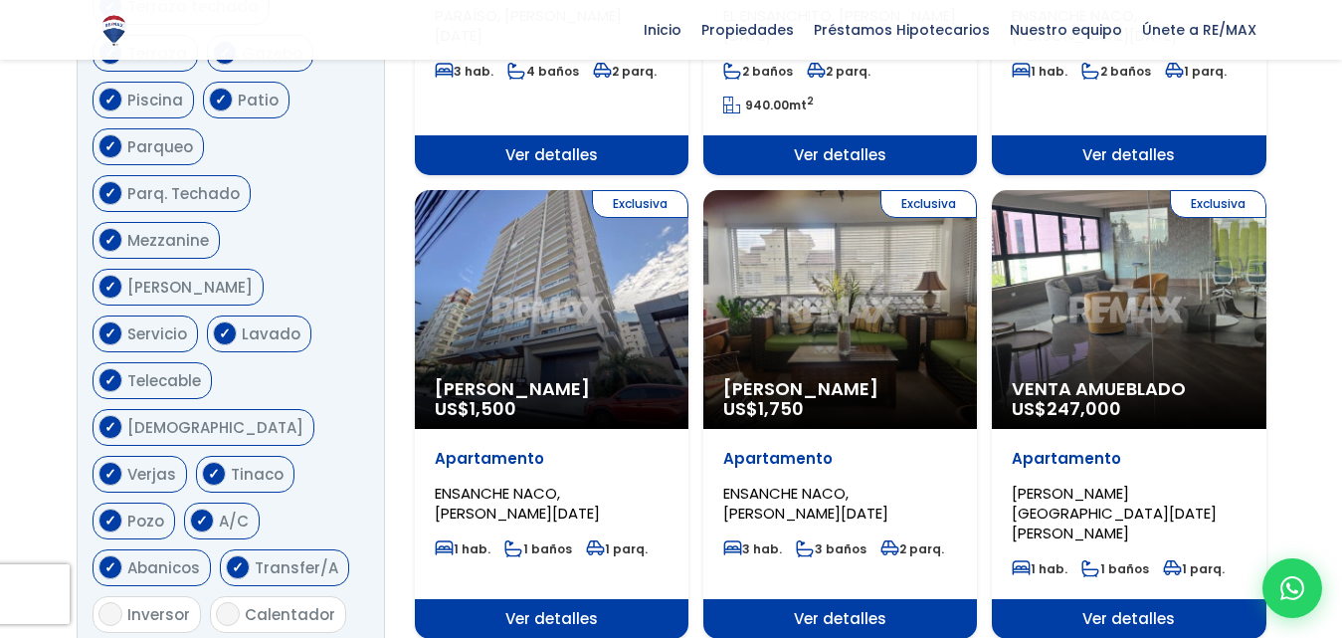
click at [117, 602] on input "Inversor" at bounding box center [111, 614] width 24 height 24
checkbox input "true"
click at [235, 602] on input "Calentador" at bounding box center [228, 614] width 24 height 24
checkbox input "true"
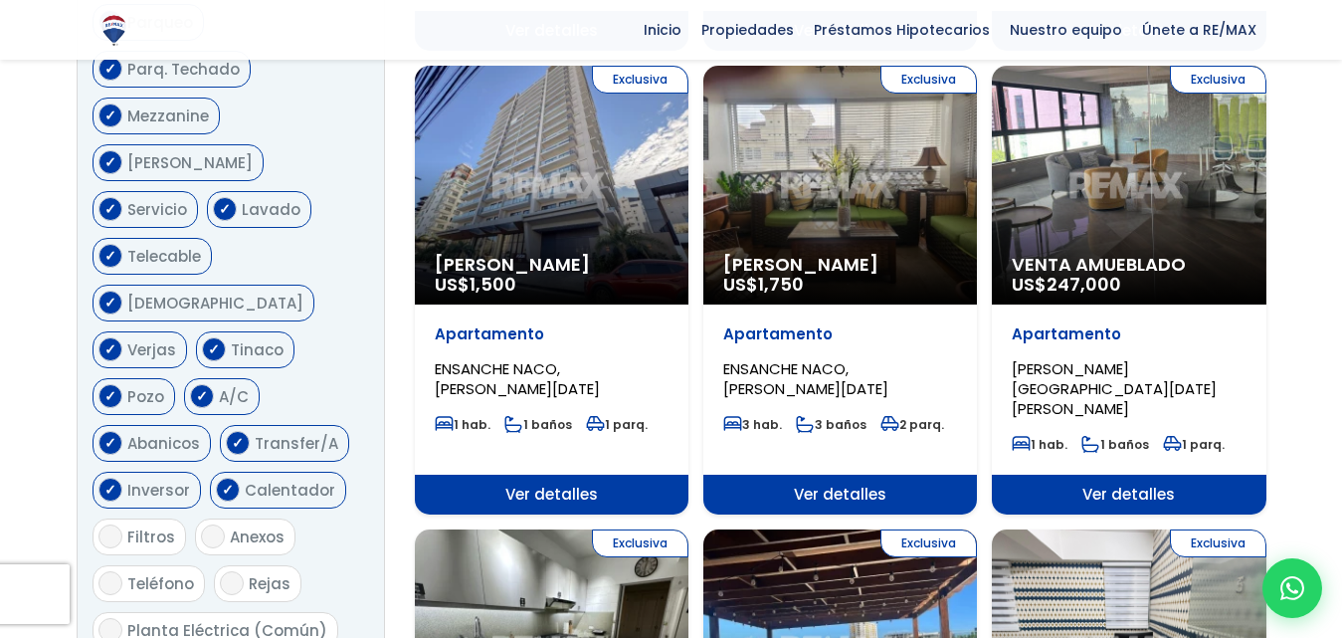
scroll to position [1660, 0]
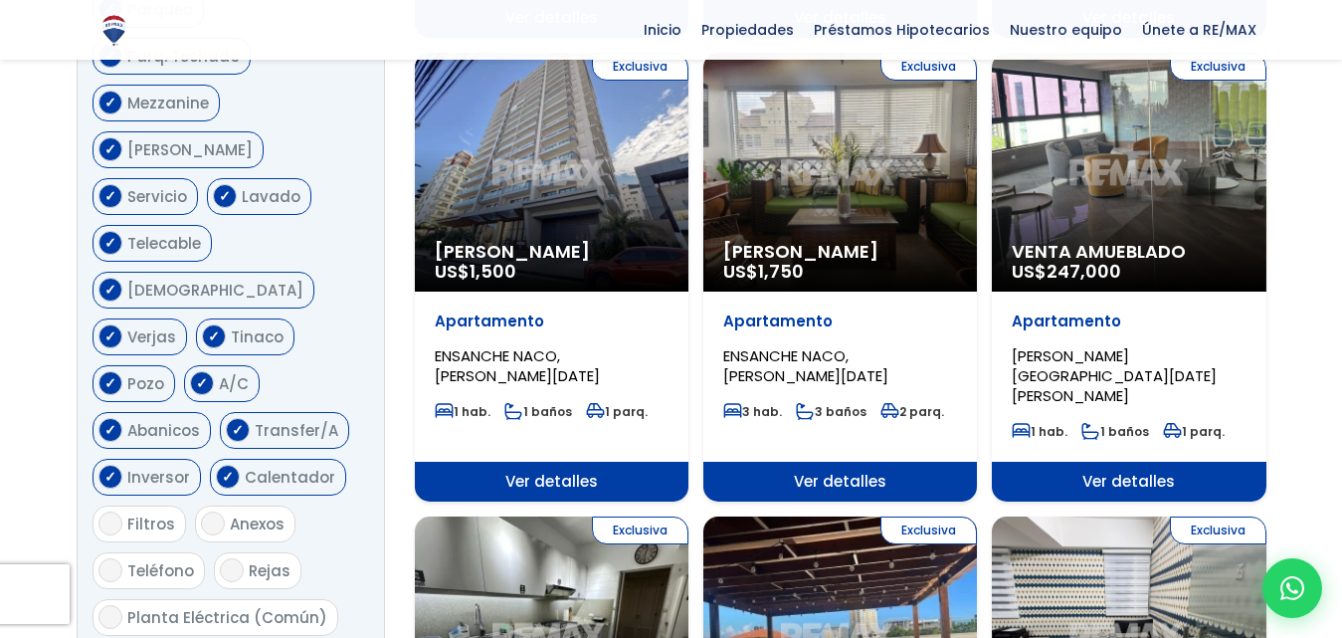
click at [150, 513] on span "Filtros" at bounding box center [151, 523] width 48 height 21
click at [122, 511] on input "Filtros" at bounding box center [111, 523] width 24 height 24
checkbox input "true"
click at [208, 511] on input "Anexos" at bounding box center [213, 523] width 24 height 24
checkbox input "true"
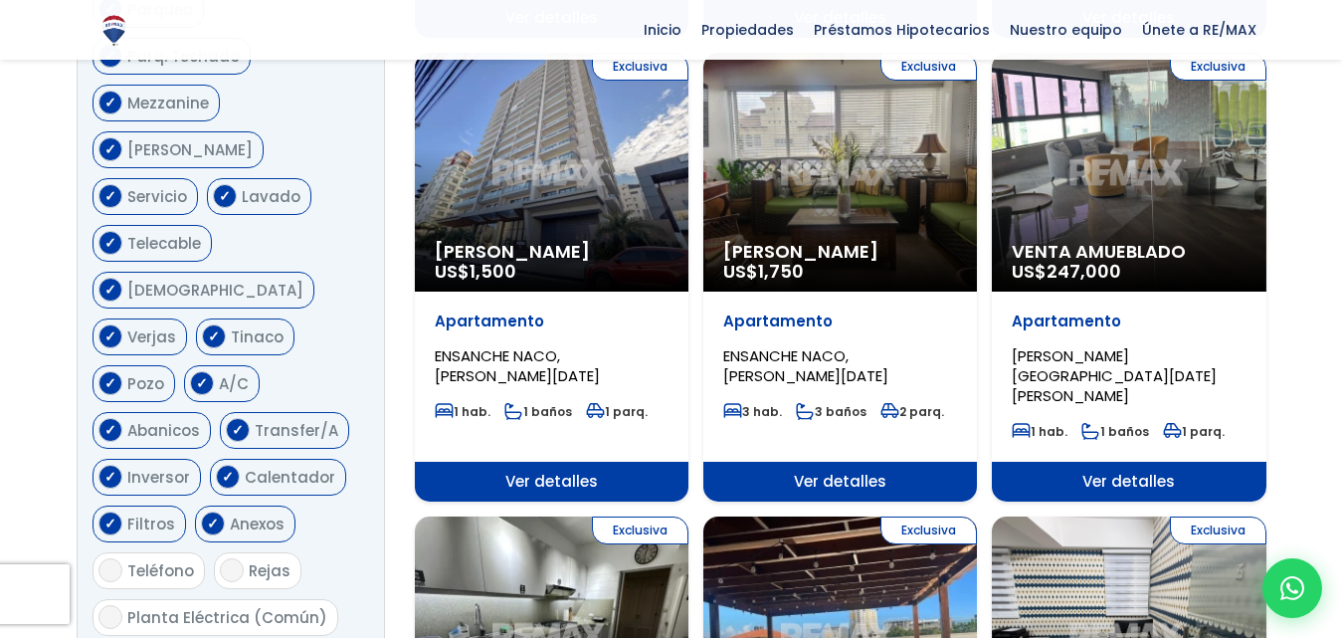
click at [124, 552] on label "Teléfono" at bounding box center [149, 570] width 112 height 37
click at [122, 558] on input "Teléfono" at bounding box center [111, 570] width 24 height 24
checkbox input "true"
click at [220, 558] on input "Rejas" at bounding box center [232, 570] width 24 height 24
checkbox input "true"
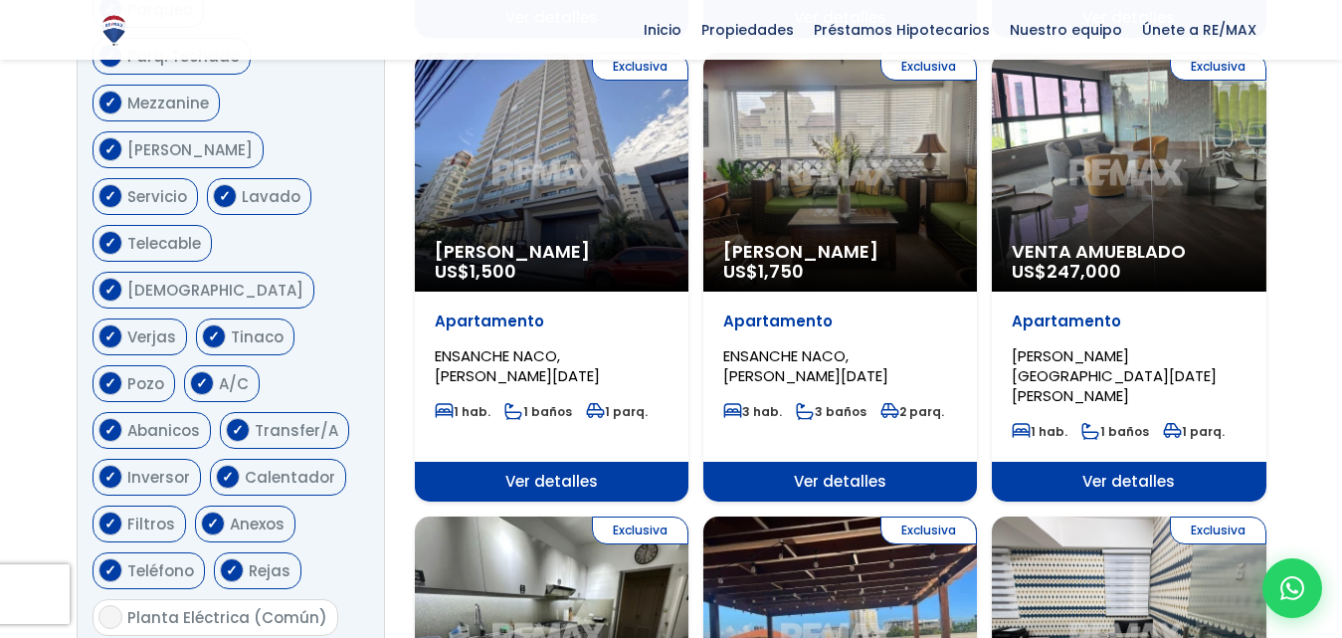
click at [106, 605] on input "Planta Eléctrica (Común)" at bounding box center [111, 617] width 24 height 24
checkbox input "true"
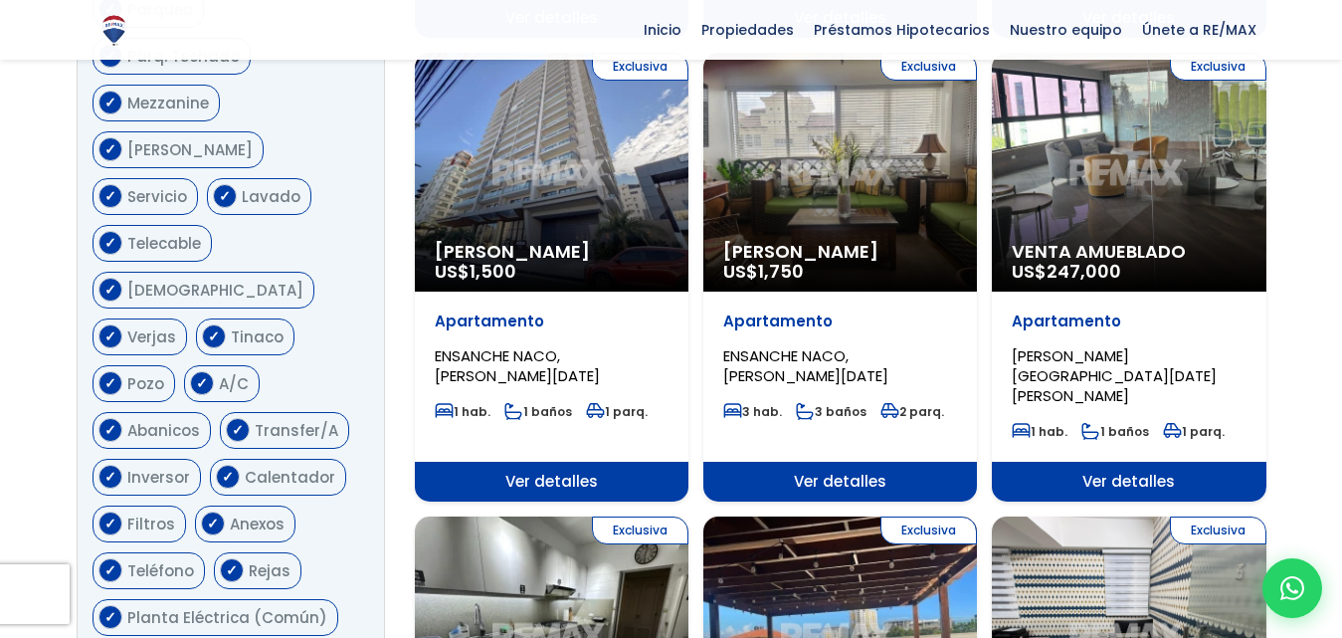
checkbox input "true"
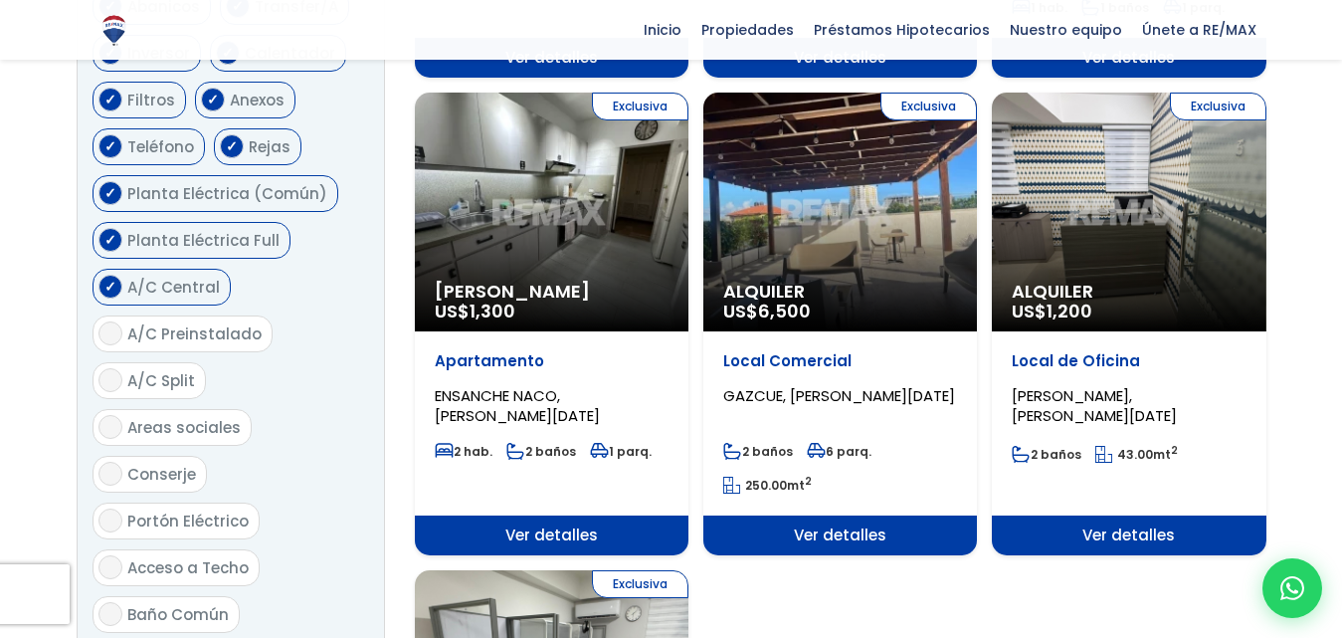
scroll to position [2097, 0]
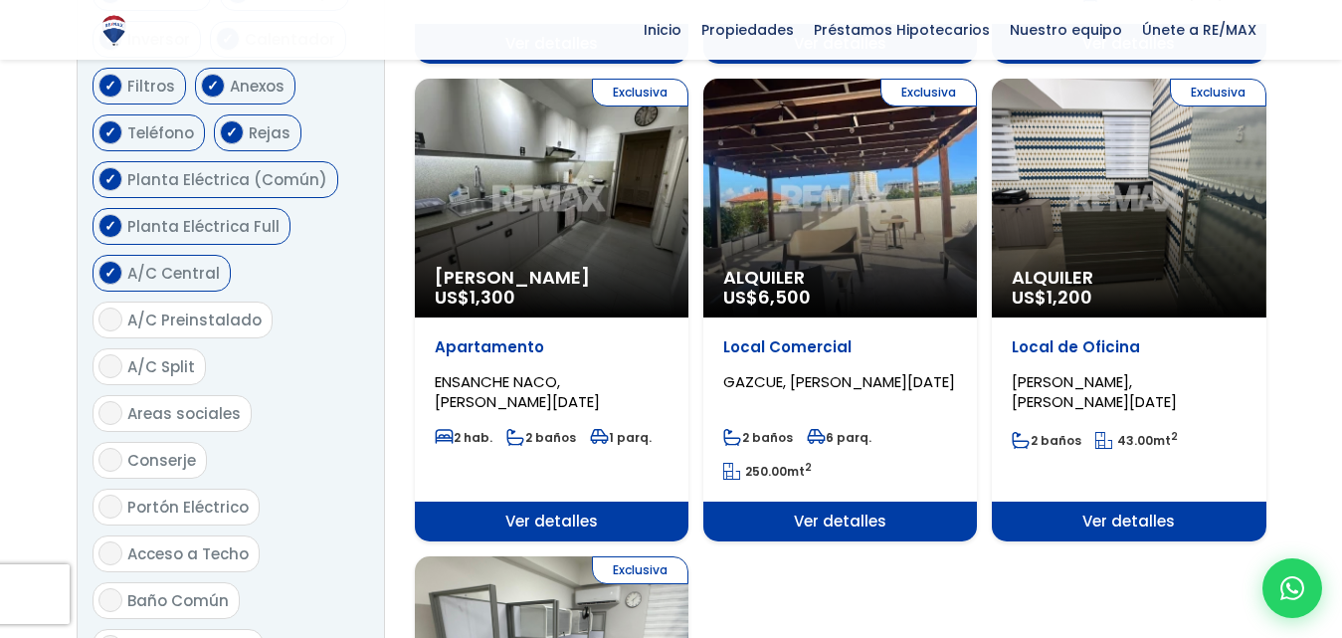
click at [105, 307] on input "A/C Preinstalado" at bounding box center [111, 319] width 24 height 24
checkbox input "true"
click at [115, 348] on label "A/C Split" at bounding box center [149, 366] width 113 height 37
click at [115, 354] on input "A/C Split" at bounding box center [111, 366] width 24 height 24
checkbox input "true"
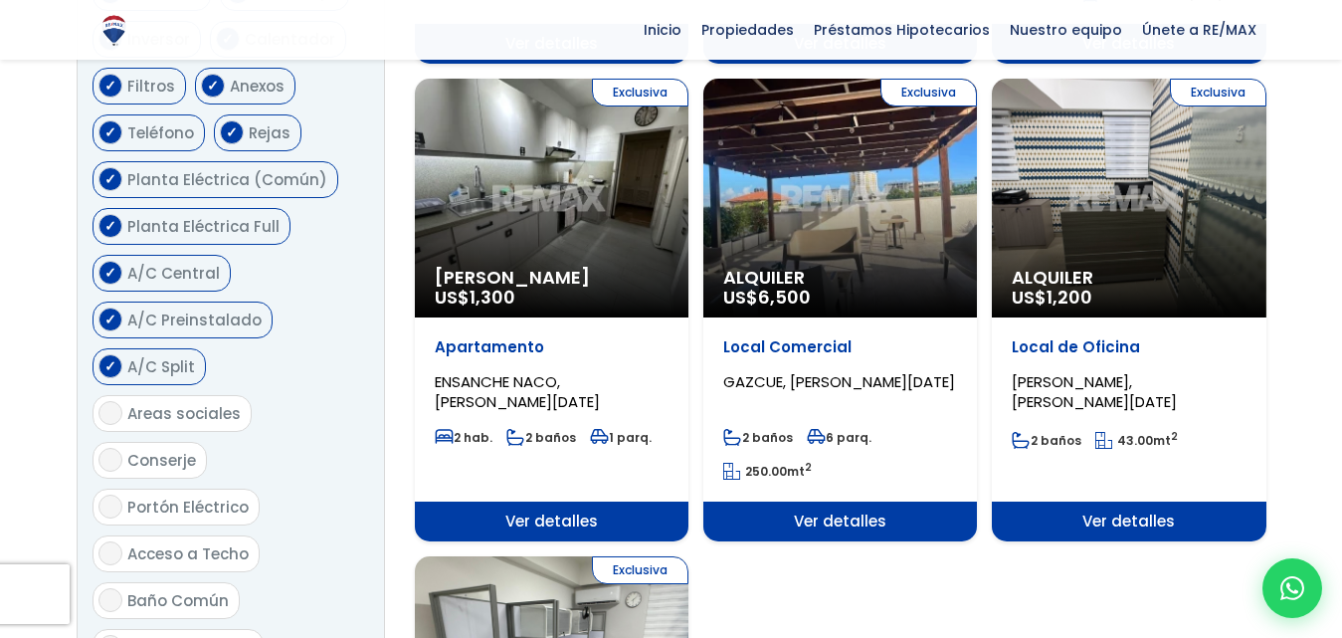
click at [115, 401] on input "Areas sociales" at bounding box center [111, 413] width 24 height 24
checkbox input "true"
click at [115, 448] on input "Conserje" at bounding box center [111, 460] width 24 height 24
checkbox input "true"
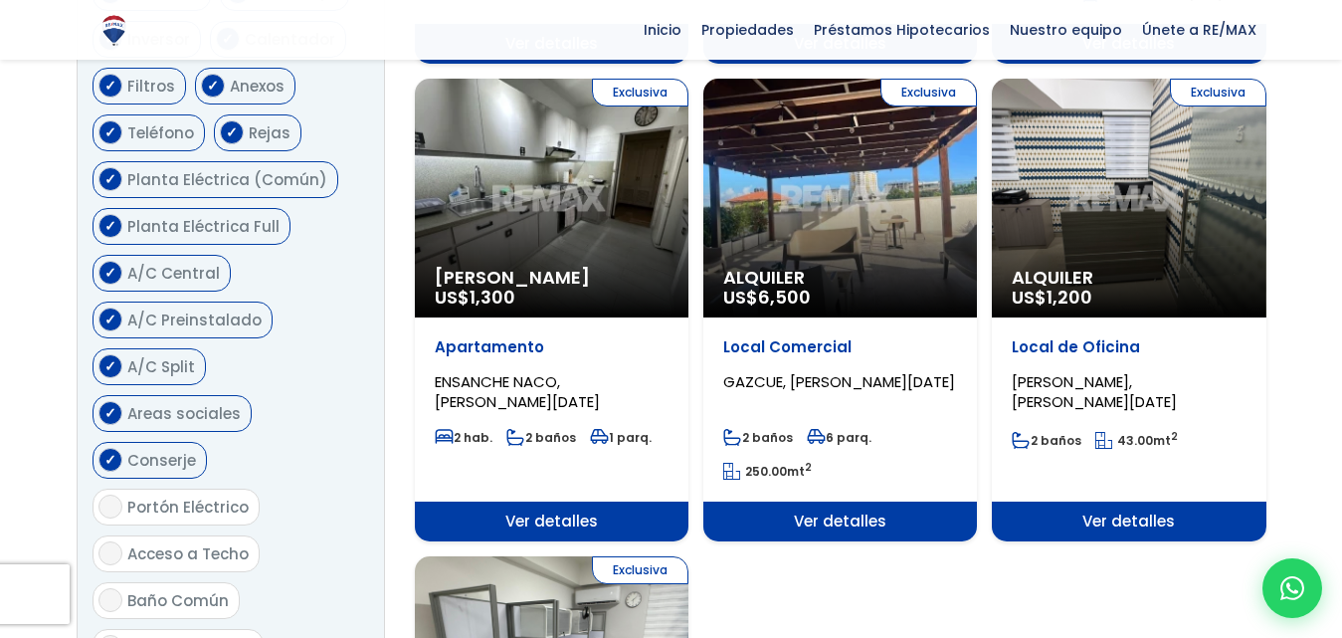
click at [116, 495] on input "Portón Eléctrico" at bounding box center [111, 507] width 24 height 24
checkbox input "true"
click at [116, 541] on input "Acceso a Techo" at bounding box center [111, 553] width 24 height 24
checkbox input "true"
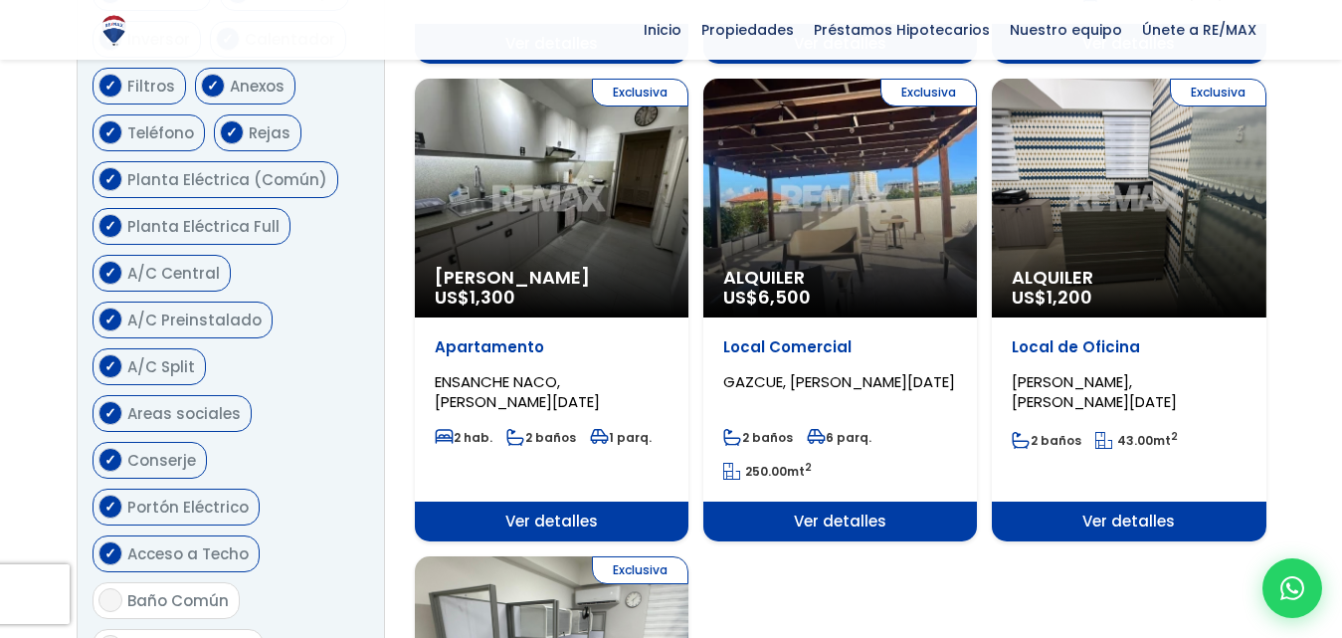
click at [127, 590] on span "Baño Común" at bounding box center [177, 600] width 101 height 21
click at [122, 588] on input "Baño Común" at bounding box center [111, 600] width 24 height 24
checkbox input "true"
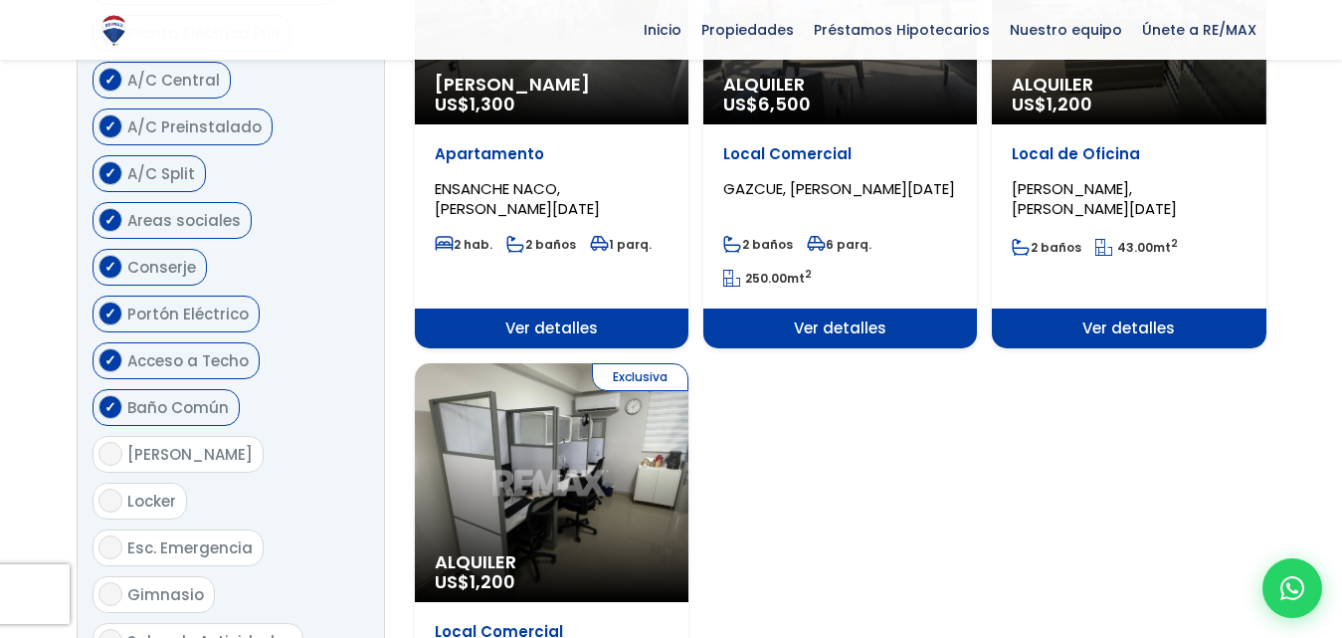
scroll to position [2291, 0]
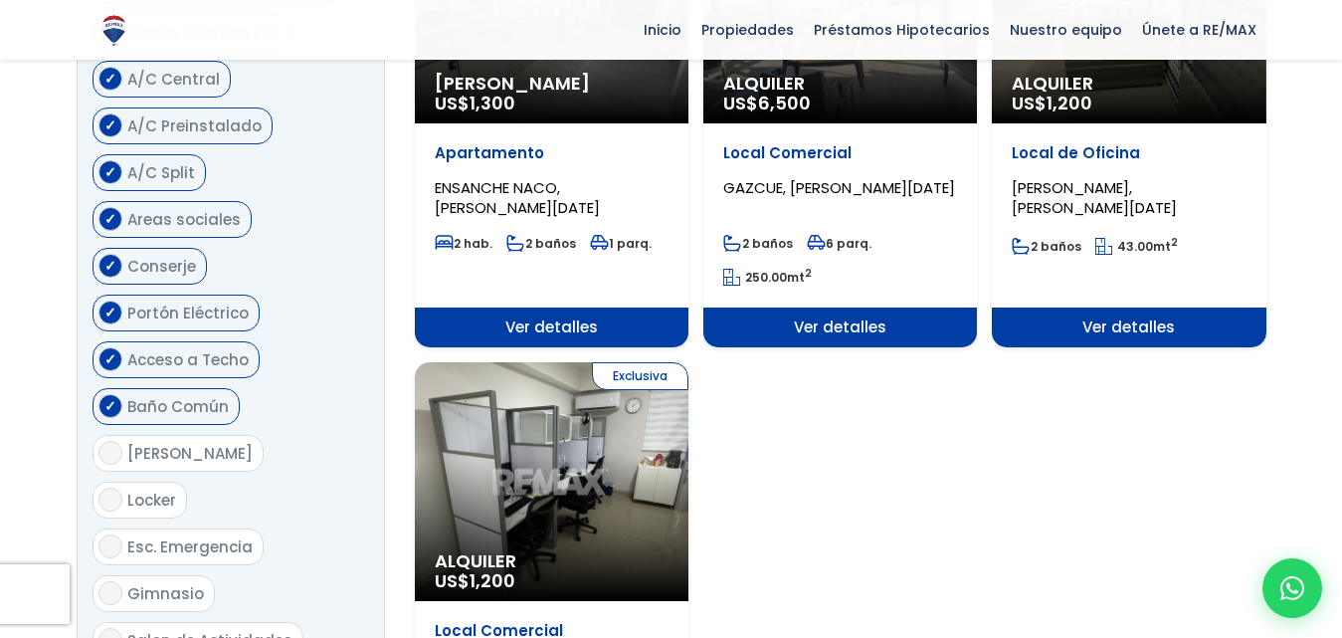
click at [113, 441] on input "[PERSON_NAME]" at bounding box center [111, 453] width 24 height 24
checkbox input "true"
click at [122, 488] on input "Locker" at bounding box center [111, 500] width 24 height 24
checkbox input "true"
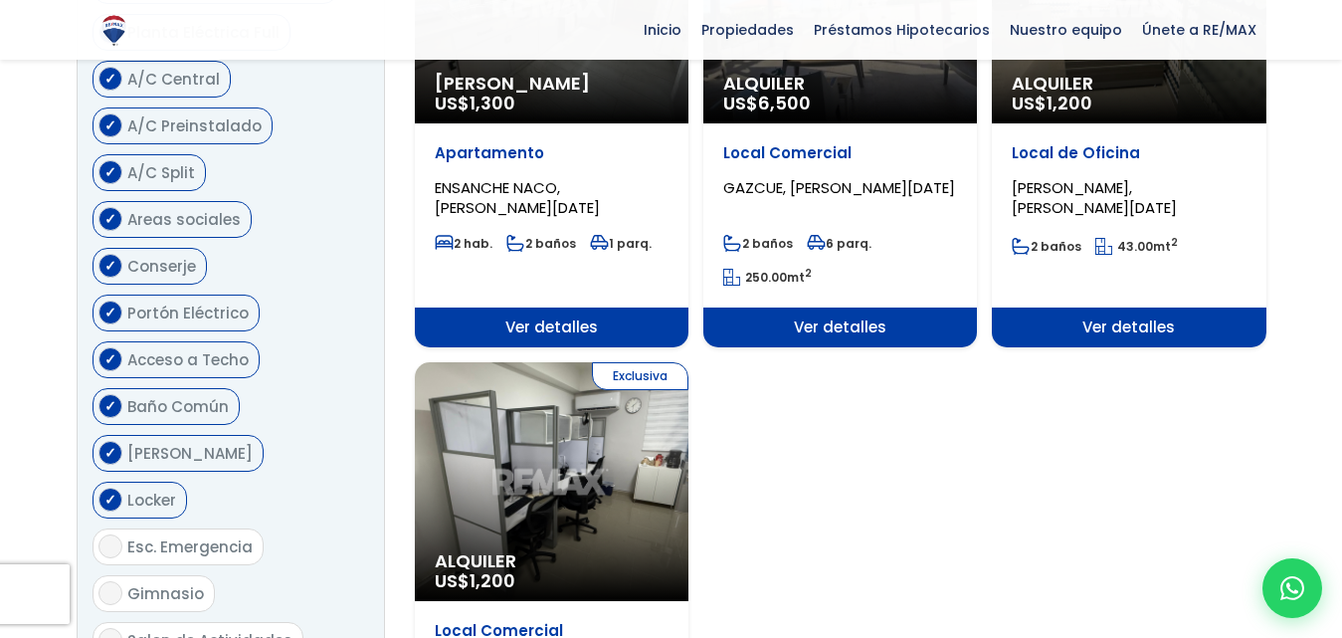
click at [159, 536] on span "Esc. Emergencia" at bounding box center [189, 546] width 125 height 21
click at [122, 534] on input "Esc. Emergencia" at bounding box center [111, 546] width 24 height 24
checkbox input "true"
click at [125, 575] on label "Gimnasio" at bounding box center [154, 593] width 122 height 37
click at [122, 581] on input "Gimnasio" at bounding box center [111, 593] width 24 height 24
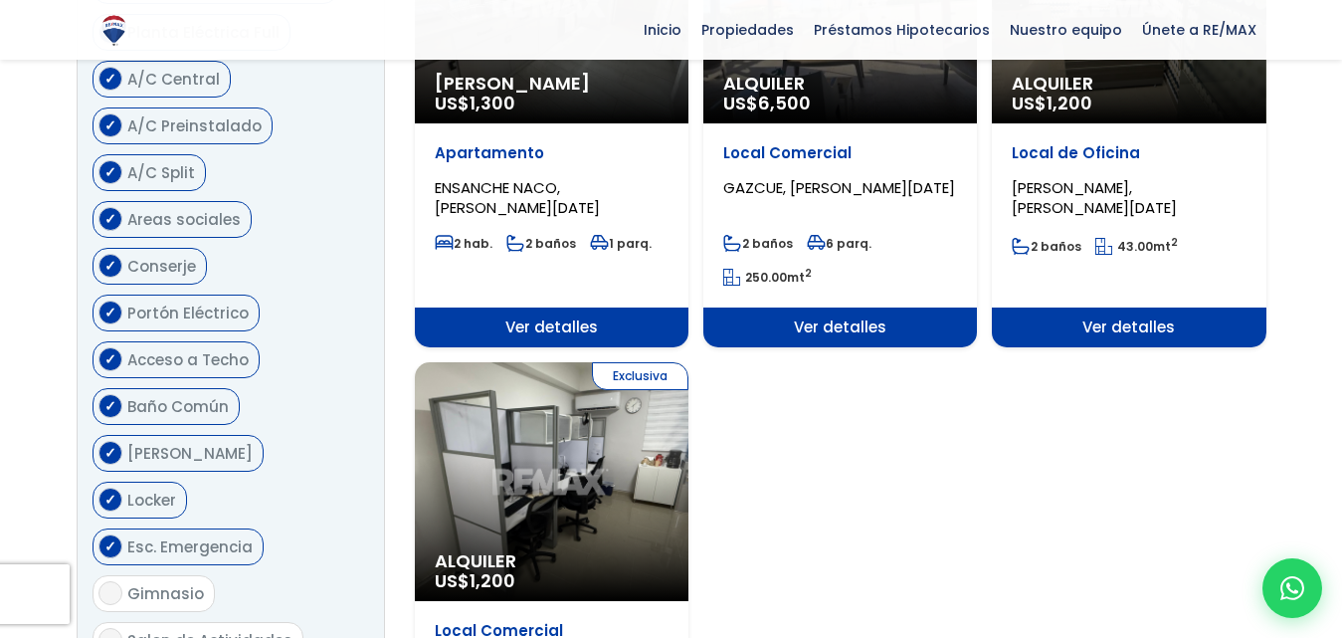
checkbox input "true"
click at [132, 630] on span "Salon de Actividades" at bounding box center [209, 640] width 165 height 21
click at [122, 628] on input "Salon de Actividades" at bounding box center [111, 640] width 24 height 24
checkbox input "true"
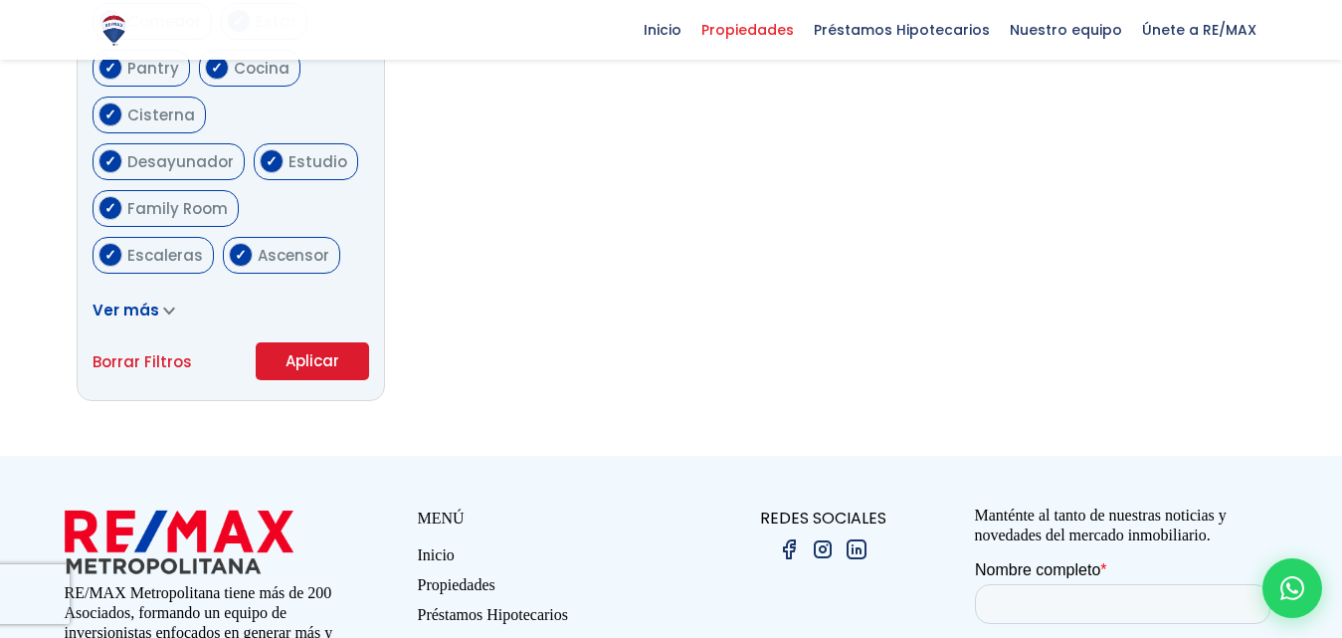
scroll to position [1233, 0]
click at [162, 361] on link "Borrar Filtros" at bounding box center [142, 360] width 99 height 25
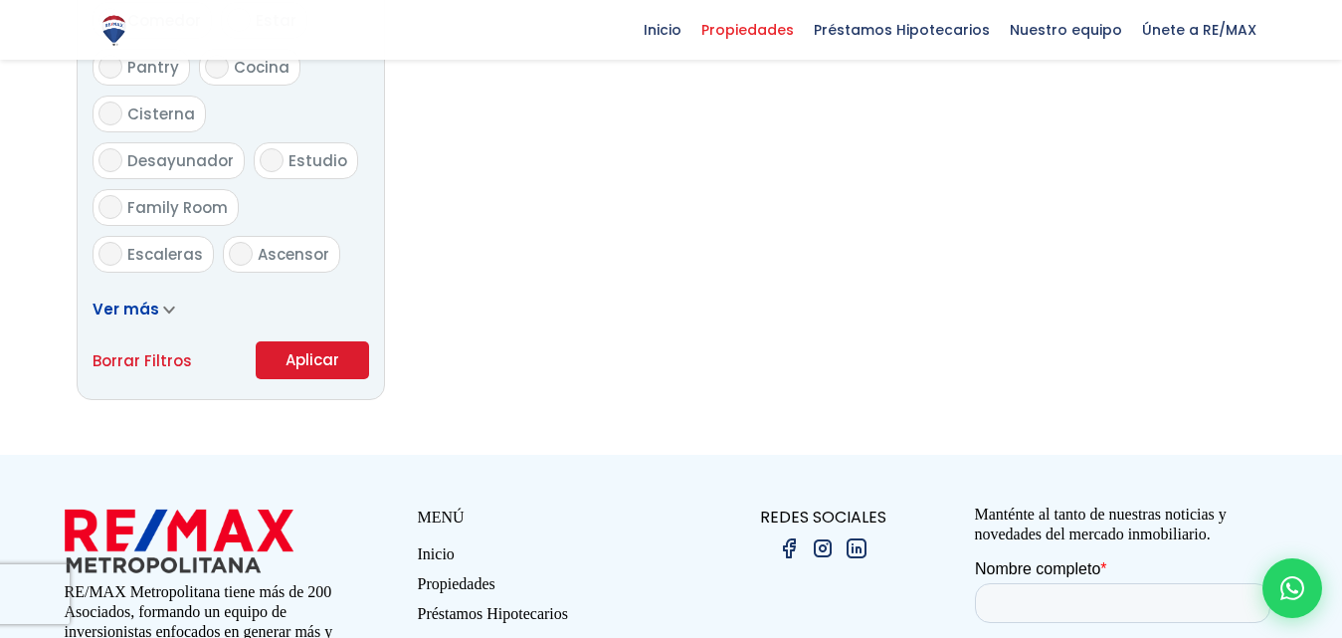
radio input "false"
select select
radio input "true"
checkbox input "false"
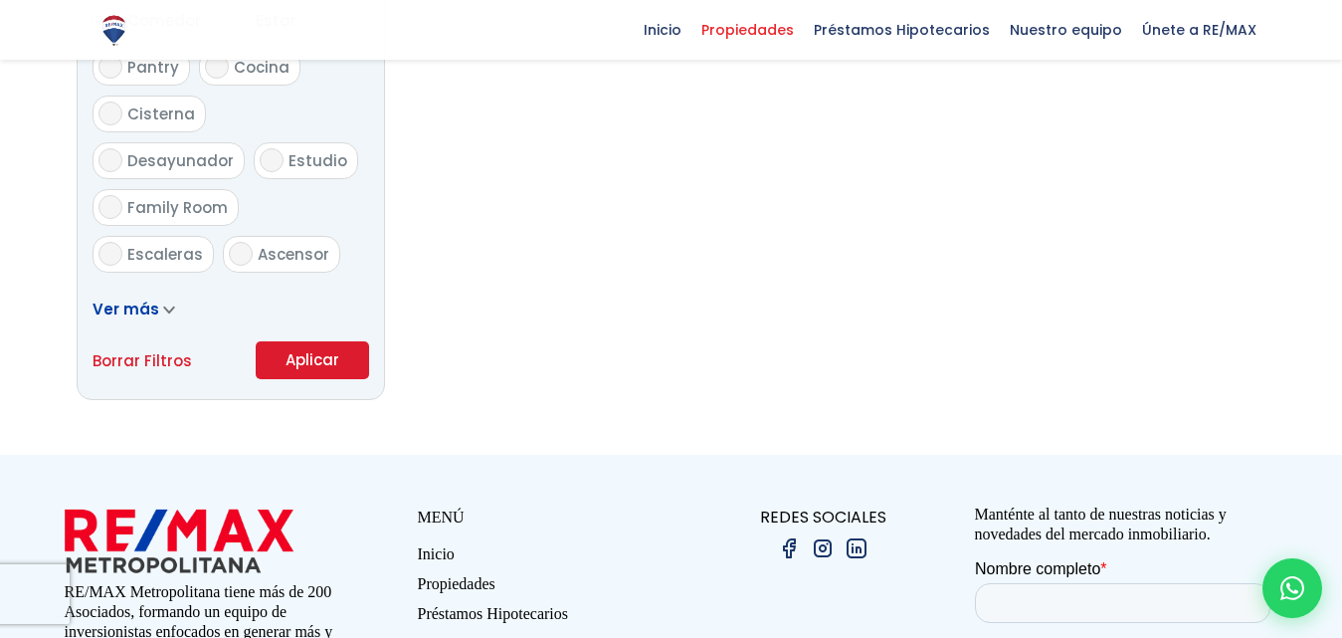
checkbox input "false"
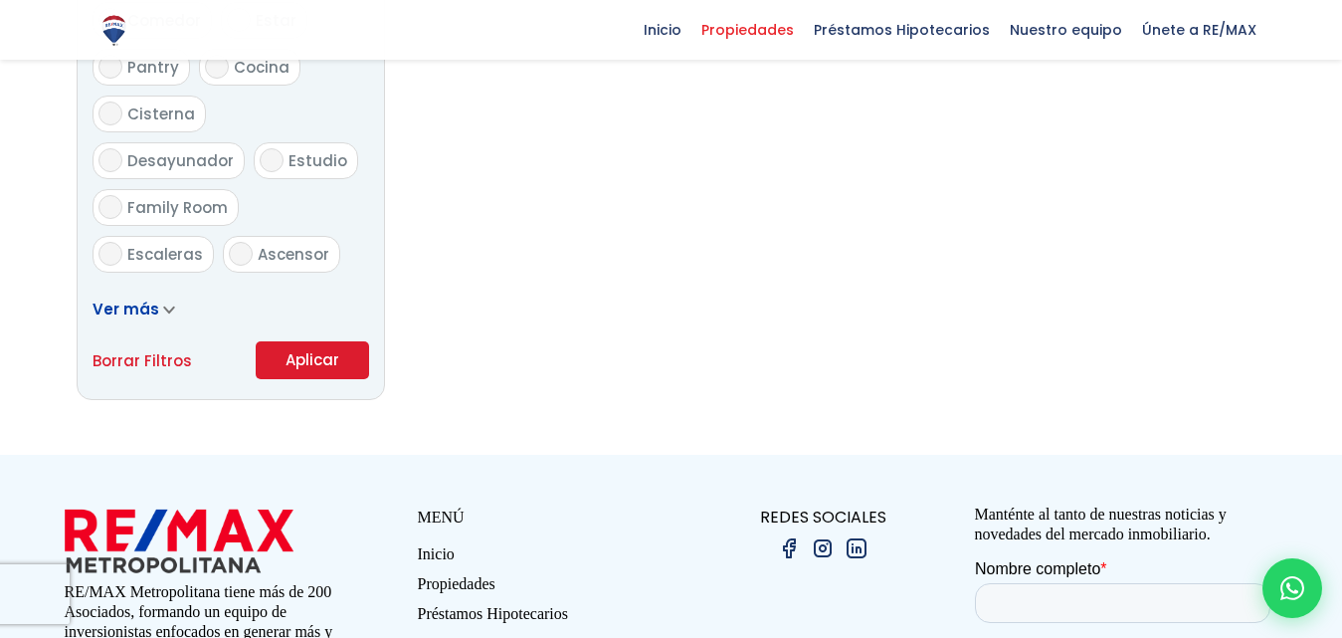
checkbox input "false"
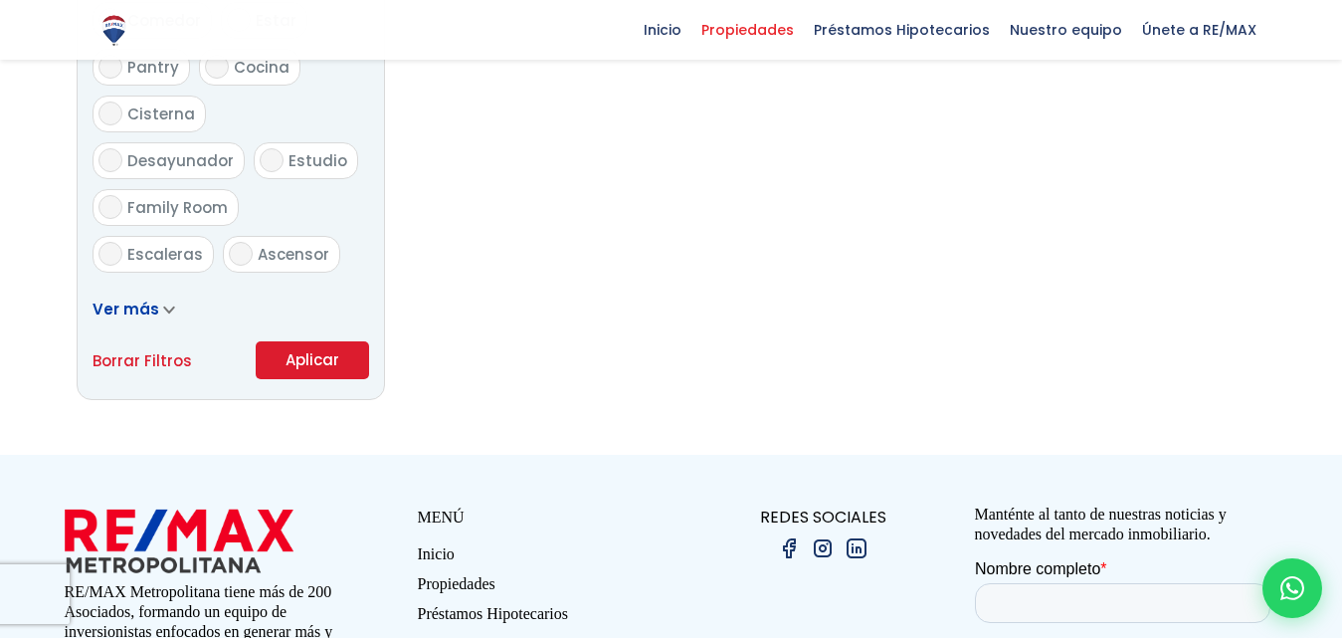
checkbox input "false"
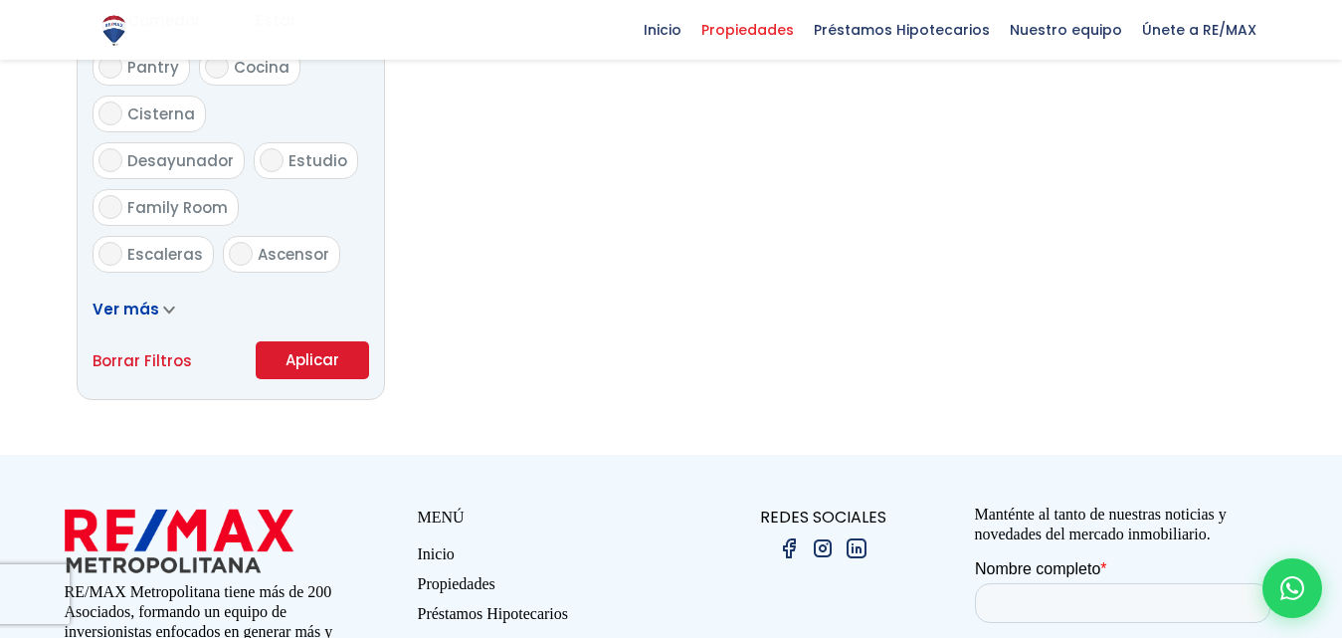
checkbox input "false"
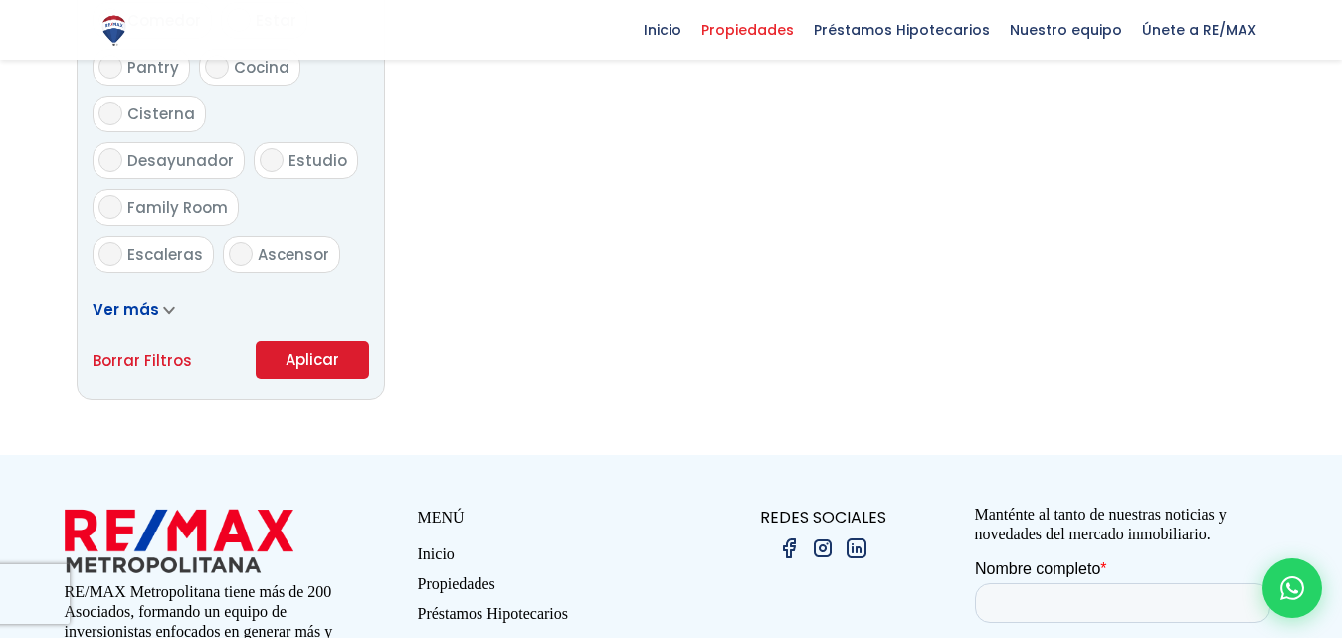
checkbox input "false"
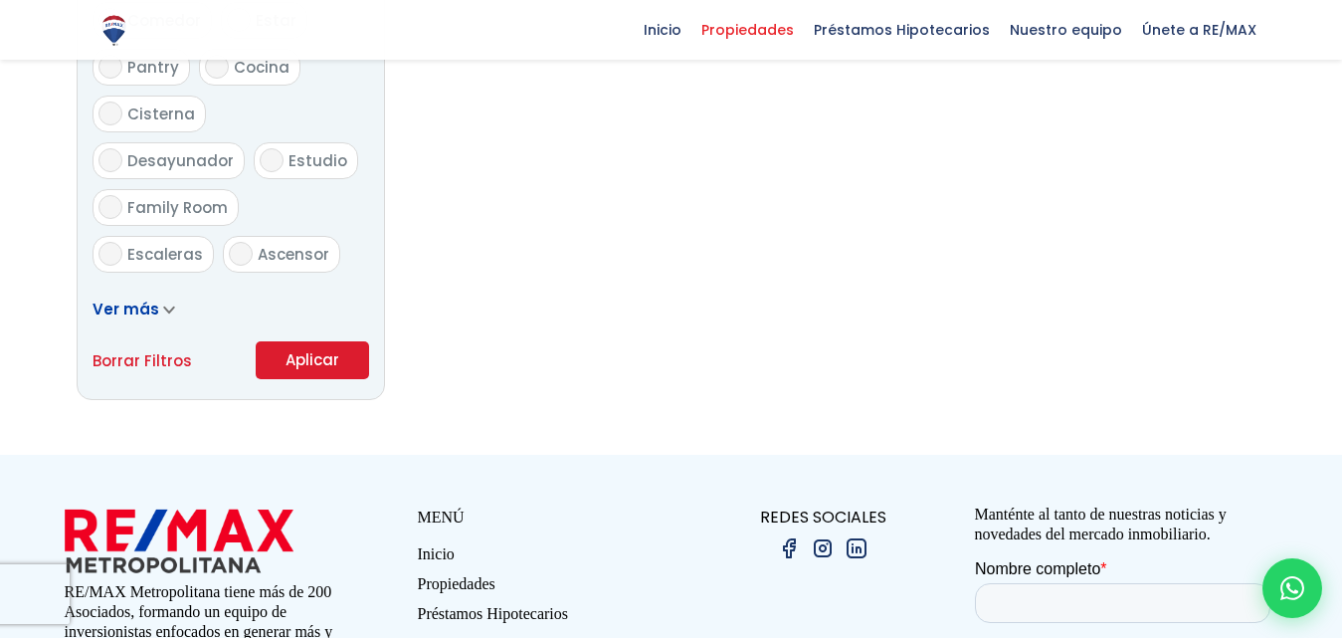
checkbox input "false"
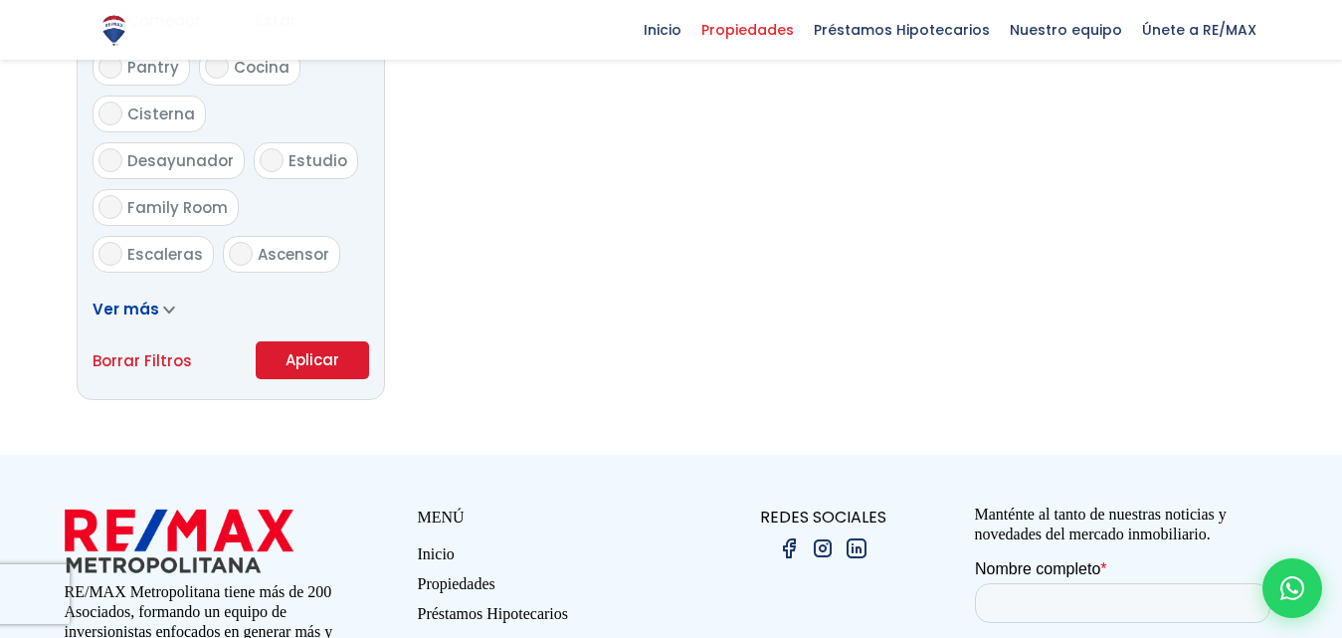
checkbox input "false"
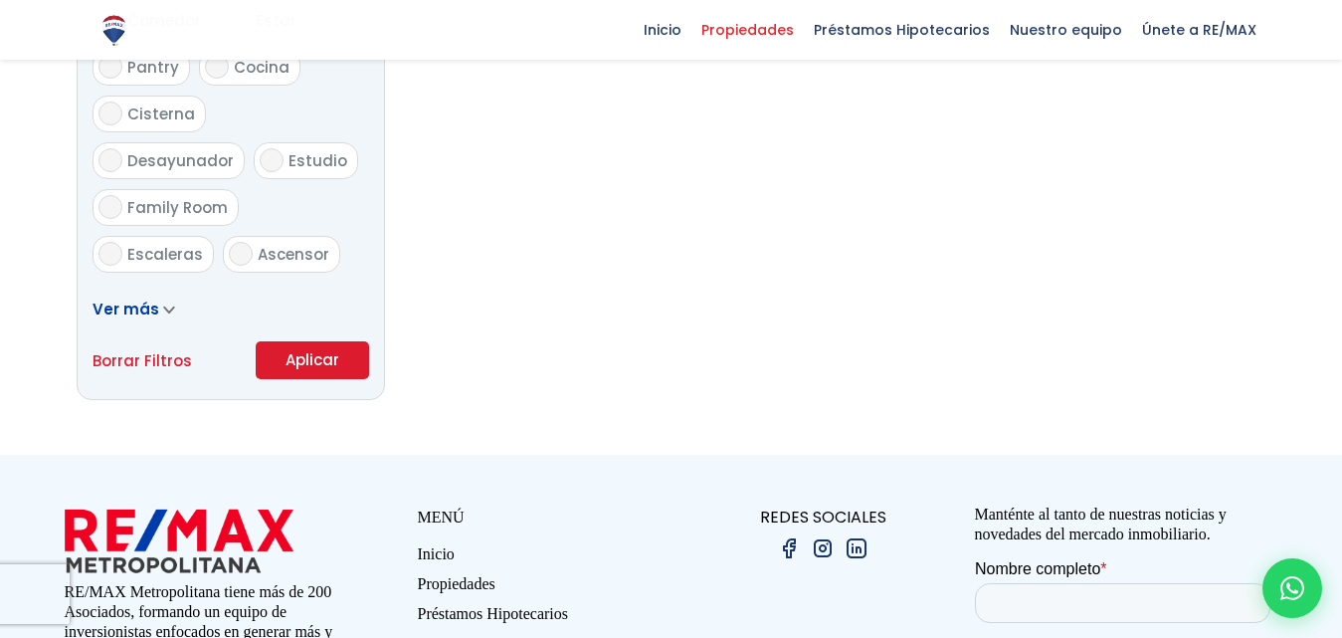
checkbox input "false"
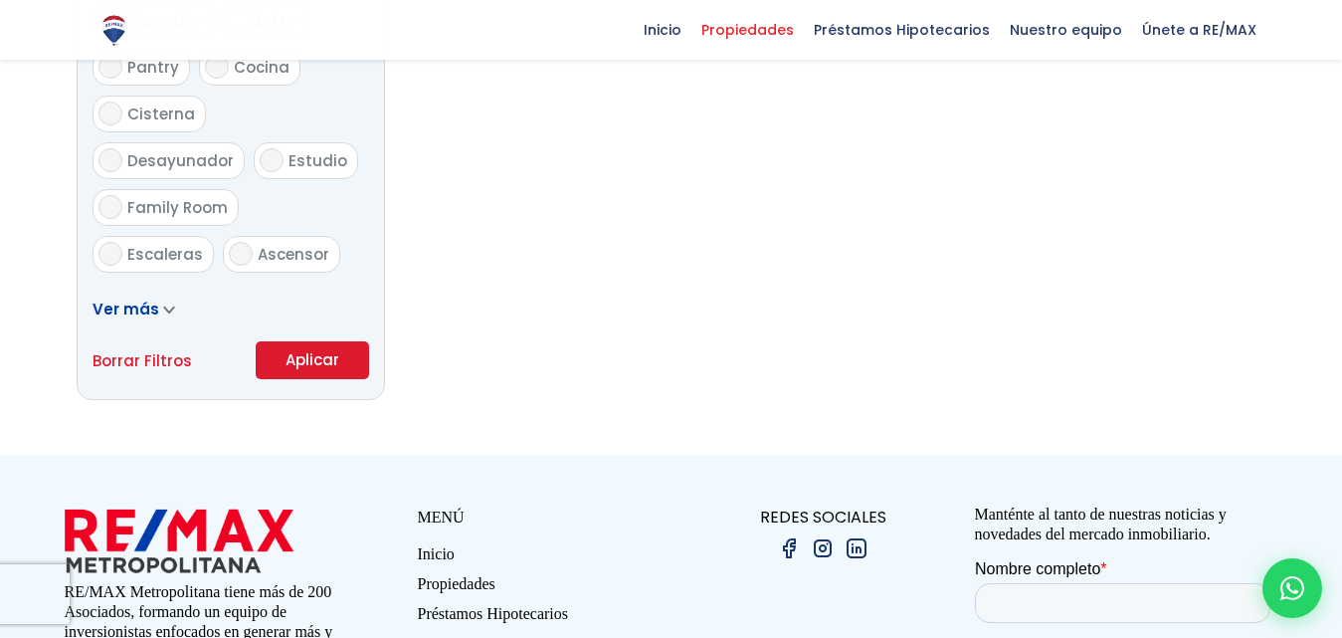
checkbox input "false"
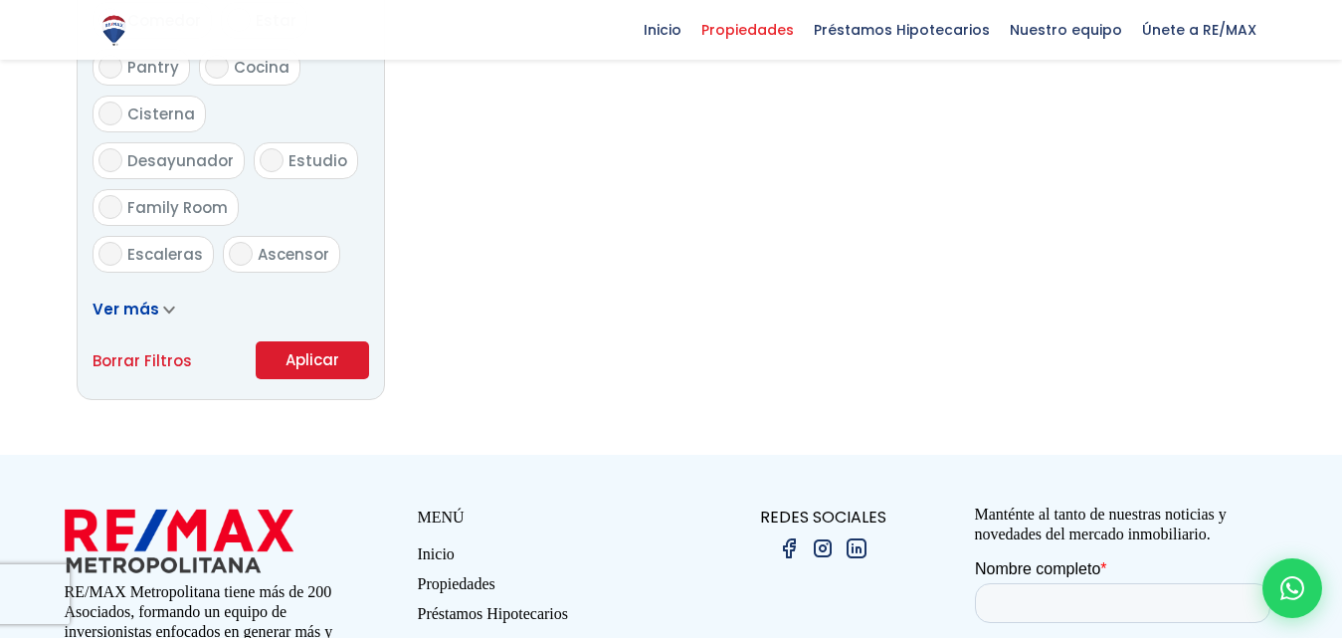
checkbox input "false"
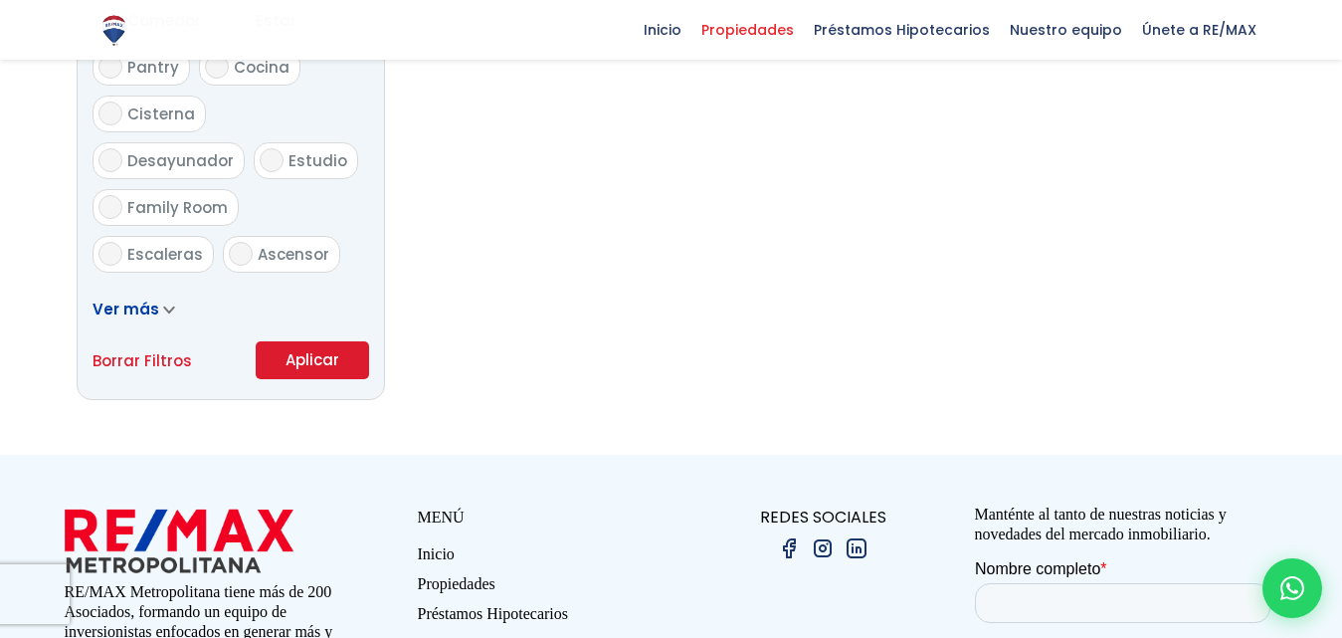
checkbox input "false"
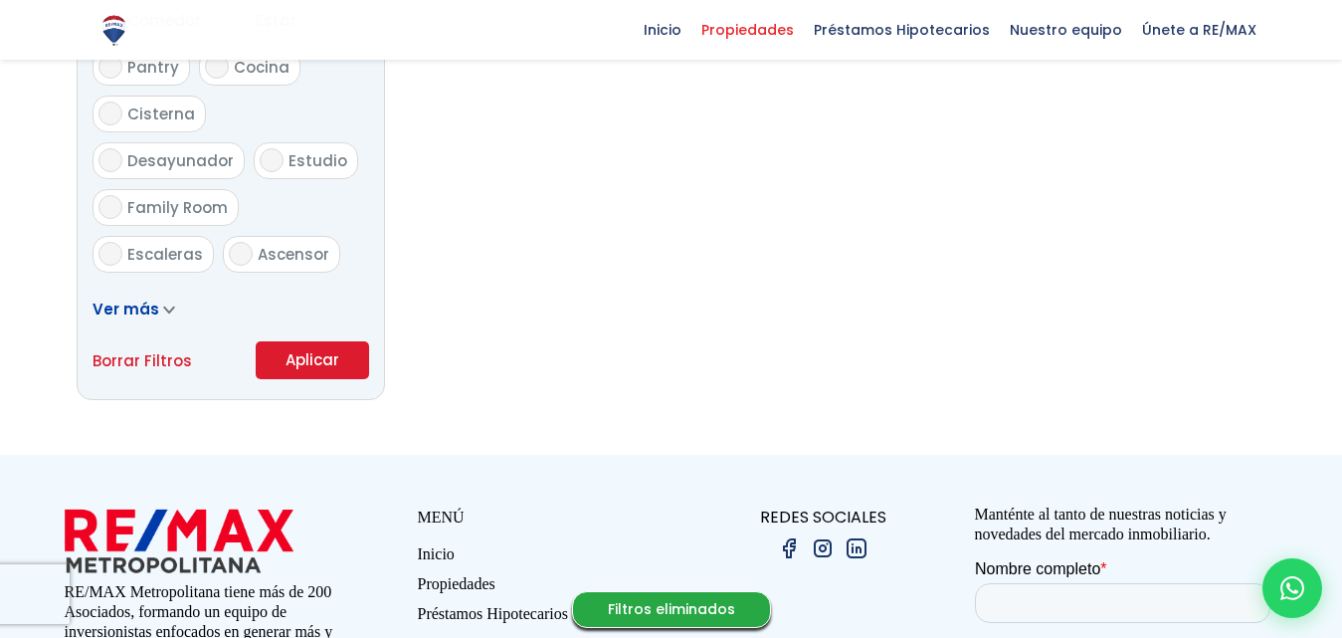
click at [319, 356] on button "Aplicar" at bounding box center [312, 360] width 113 height 38
click at [341, 345] on button "Aplicar" at bounding box center [312, 360] width 113 height 38
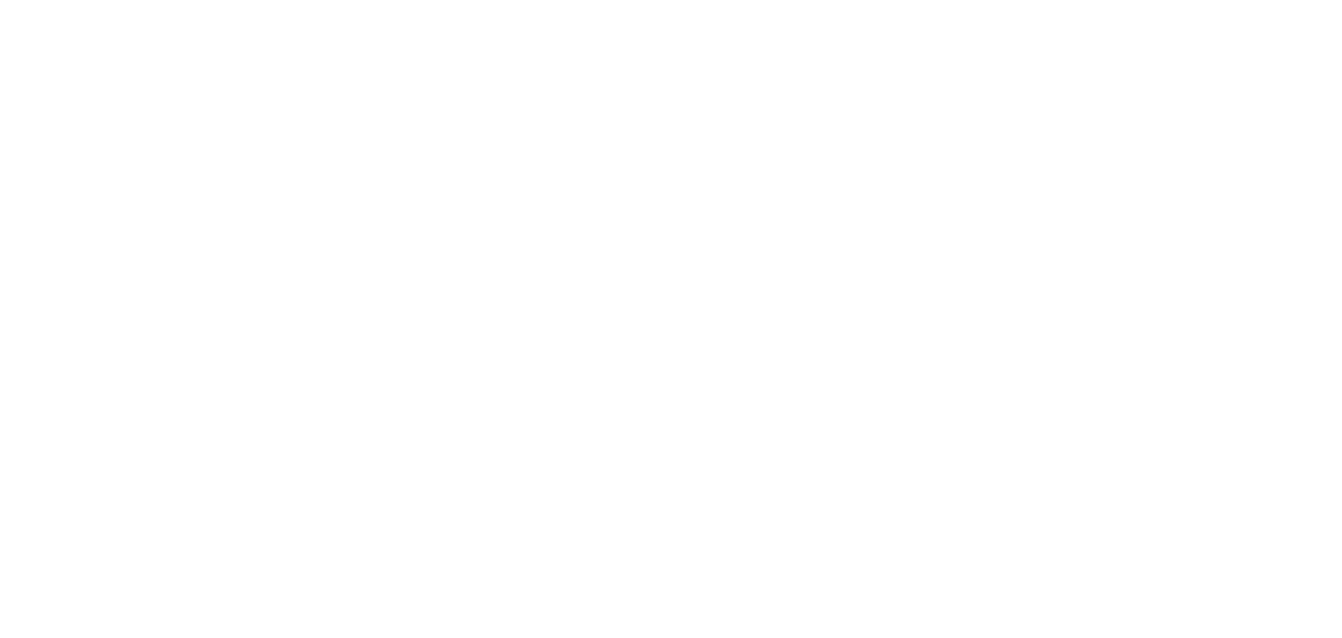
select select
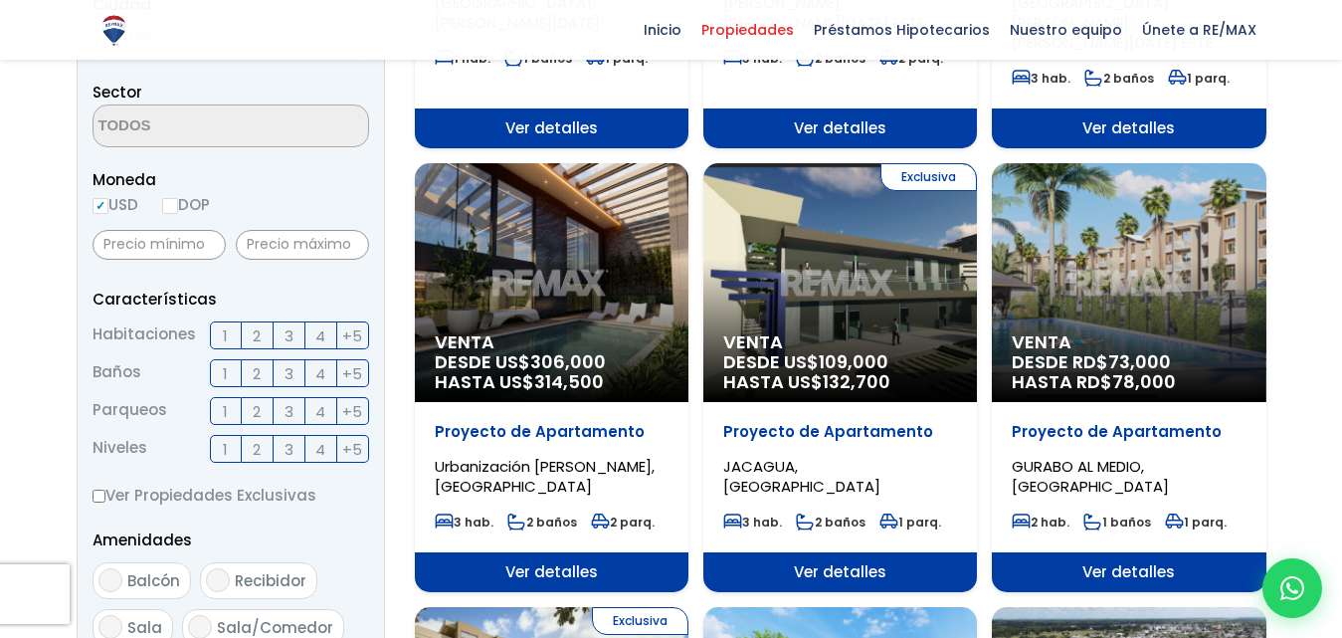
scroll to position [581, 0]
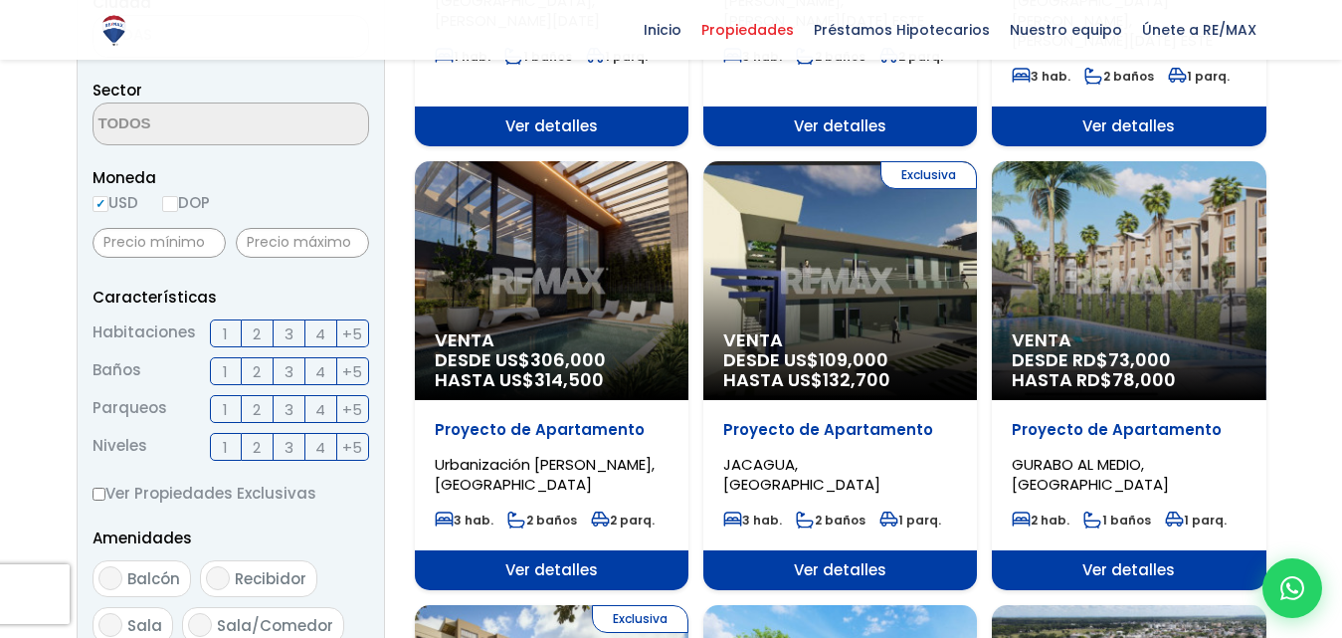
click at [340, 334] on label "+5" at bounding box center [353, 333] width 32 height 28
click at [0, 0] on input "+5" at bounding box center [0, 0] width 0 height 0
click at [349, 364] on span "+5" at bounding box center [352, 371] width 20 height 25
click at [0, 0] on input "+5" at bounding box center [0, 0] width 0 height 0
click at [351, 414] on span "+5" at bounding box center [352, 409] width 20 height 25
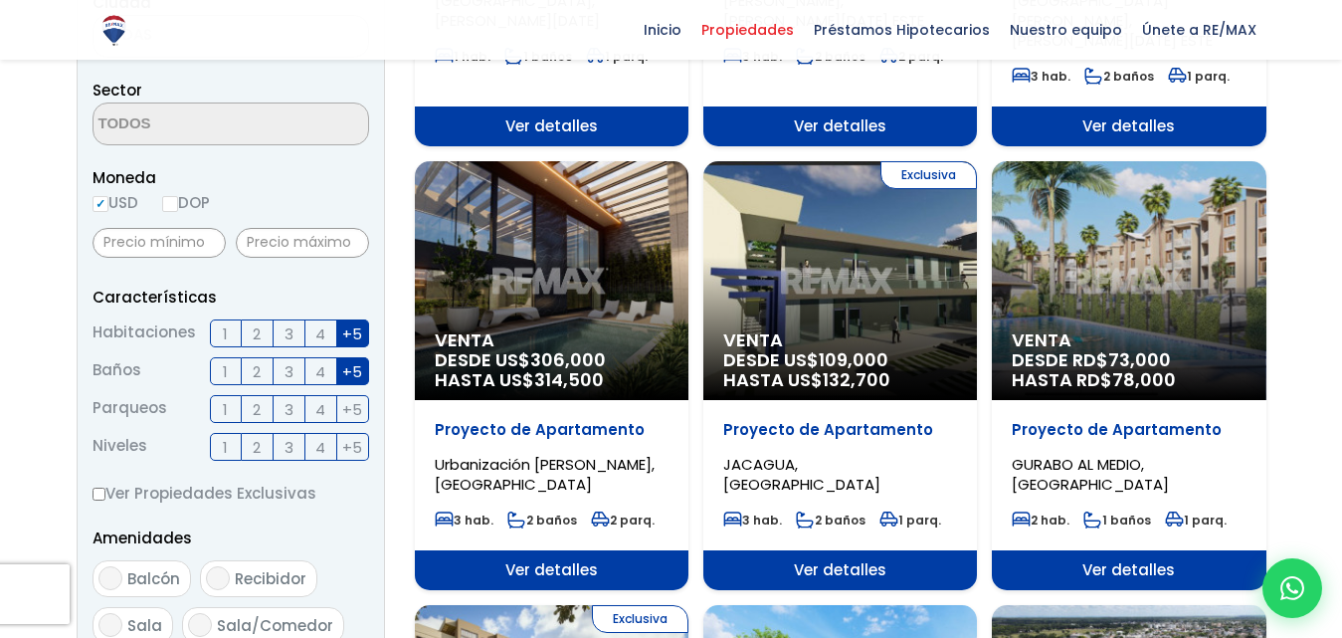
click at [0, 0] on input "+5" at bounding box center [0, 0] width 0 height 0
click at [351, 441] on span "+5" at bounding box center [352, 447] width 20 height 25
click at [0, 0] on input "+5" at bounding box center [0, 0] width 0 height 0
click at [110, 497] on label "Ver Propiedades Exclusivas" at bounding box center [231, 493] width 277 height 25
click at [105, 497] on input "Ver Propiedades Exclusivas" at bounding box center [99, 494] width 13 height 13
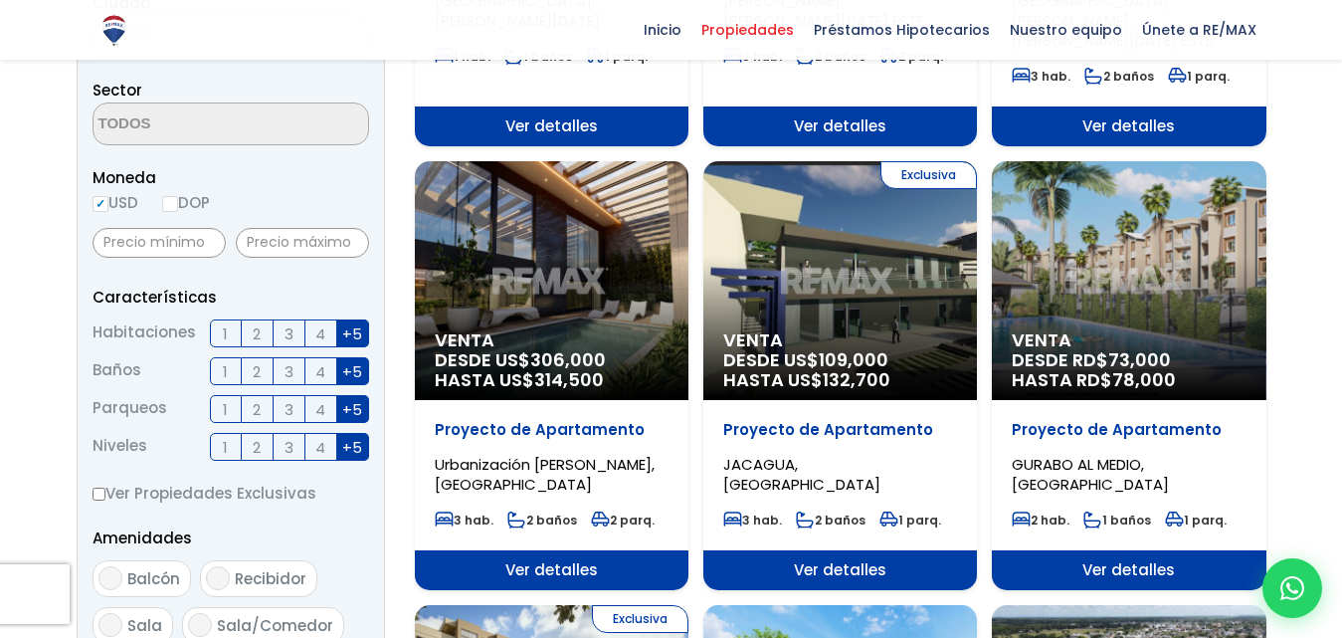
checkbox input "true"
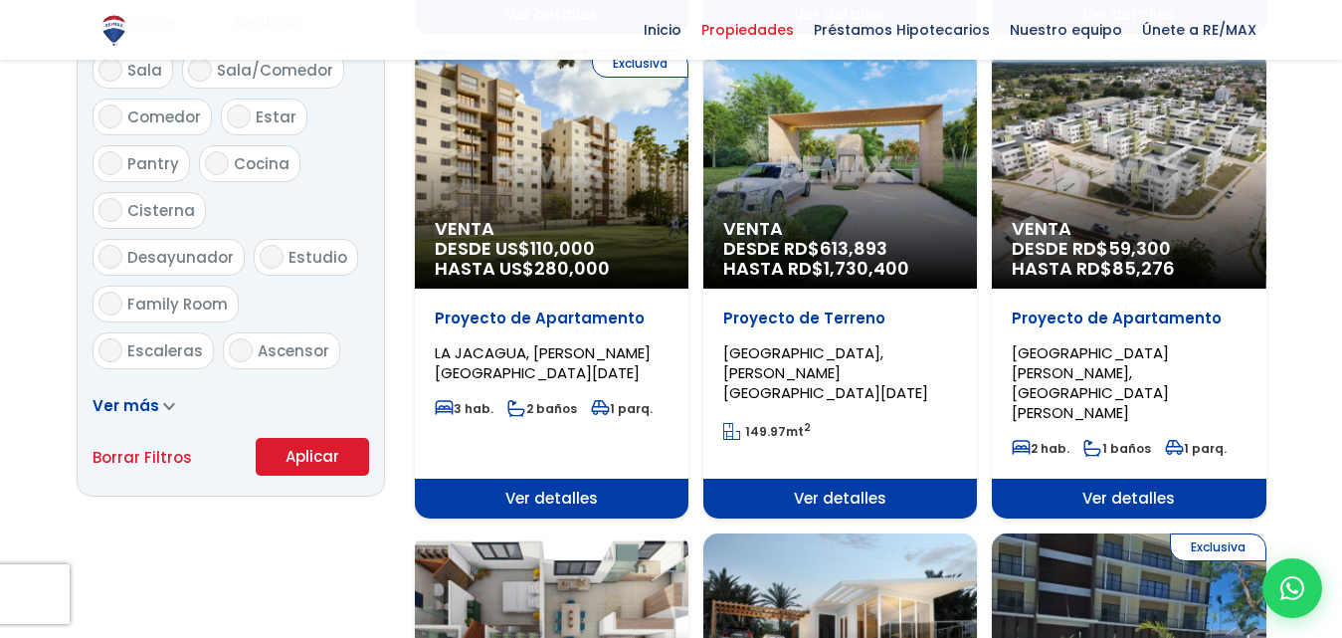
scroll to position [1132, 0]
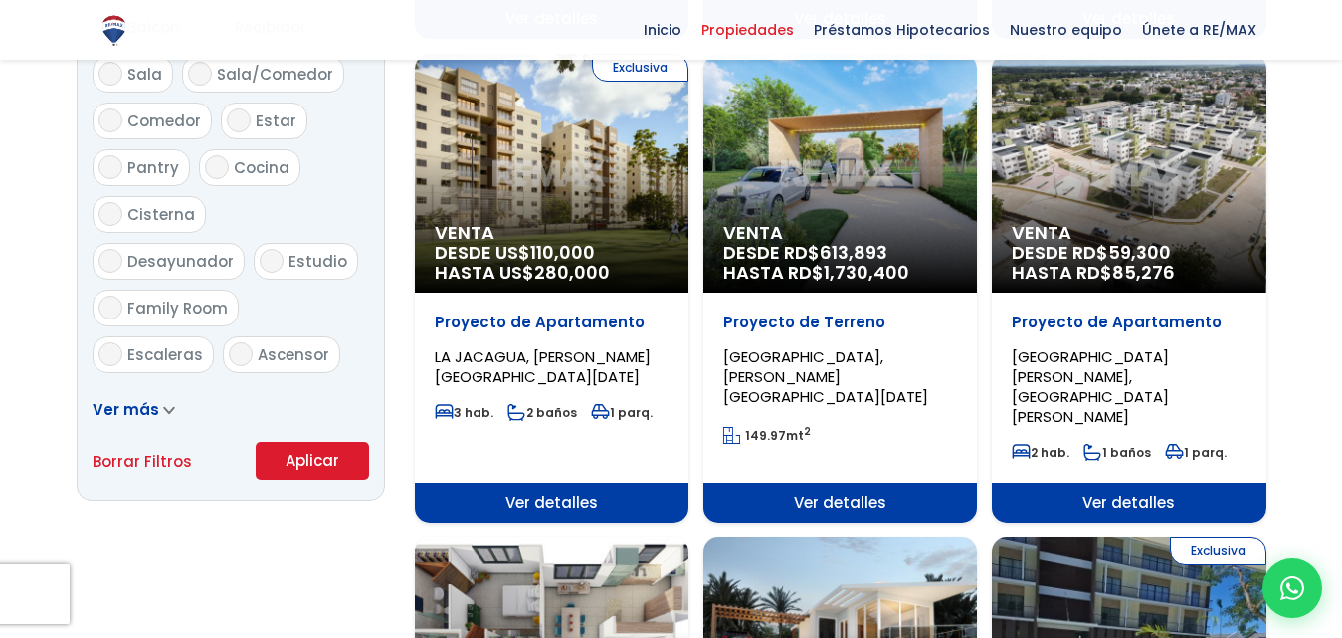
click at [325, 469] on button "Aplicar" at bounding box center [312, 461] width 113 height 38
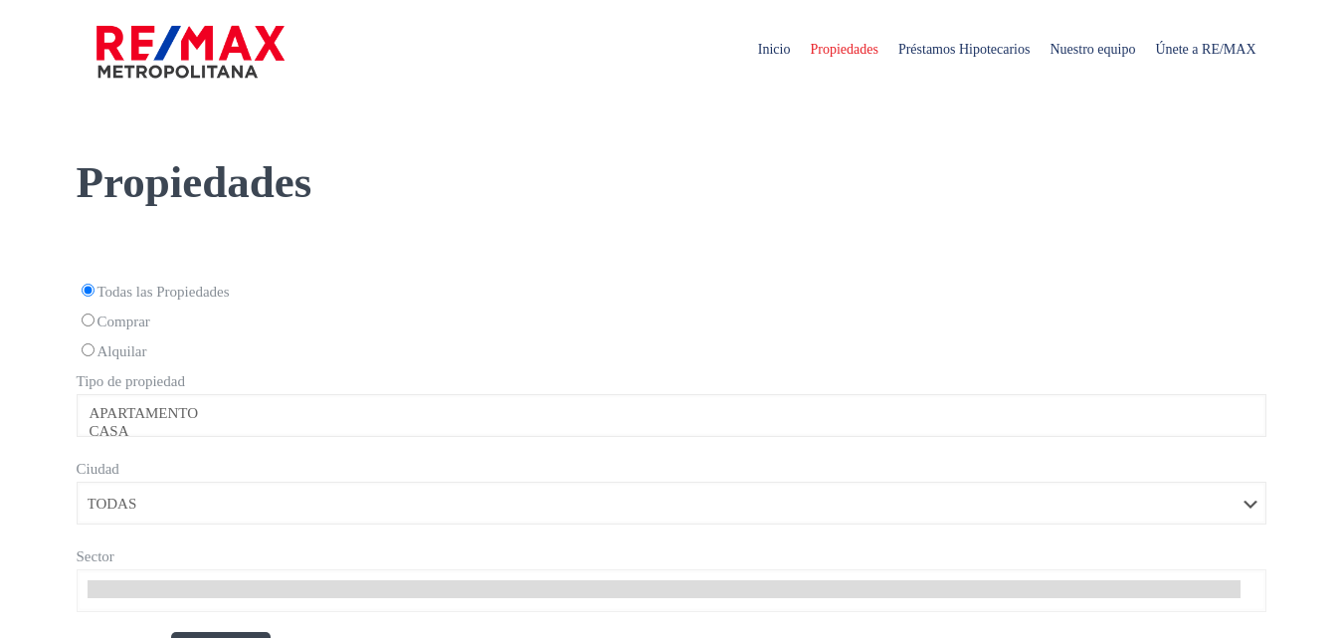
select select
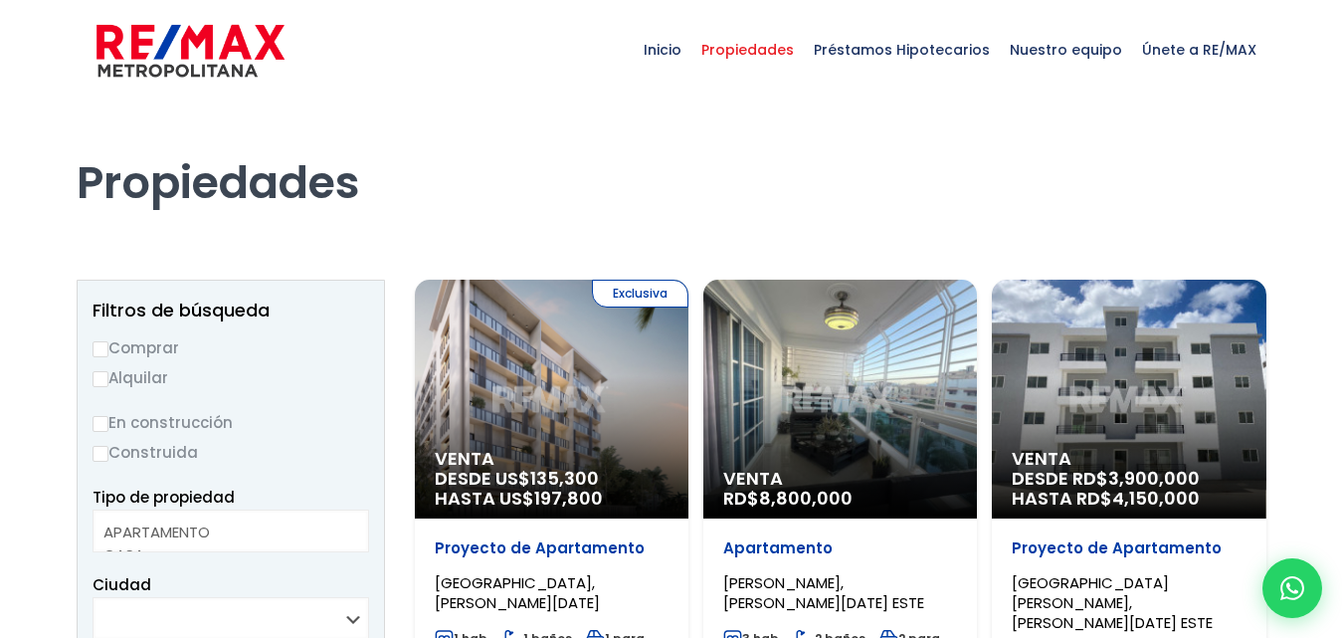
select select
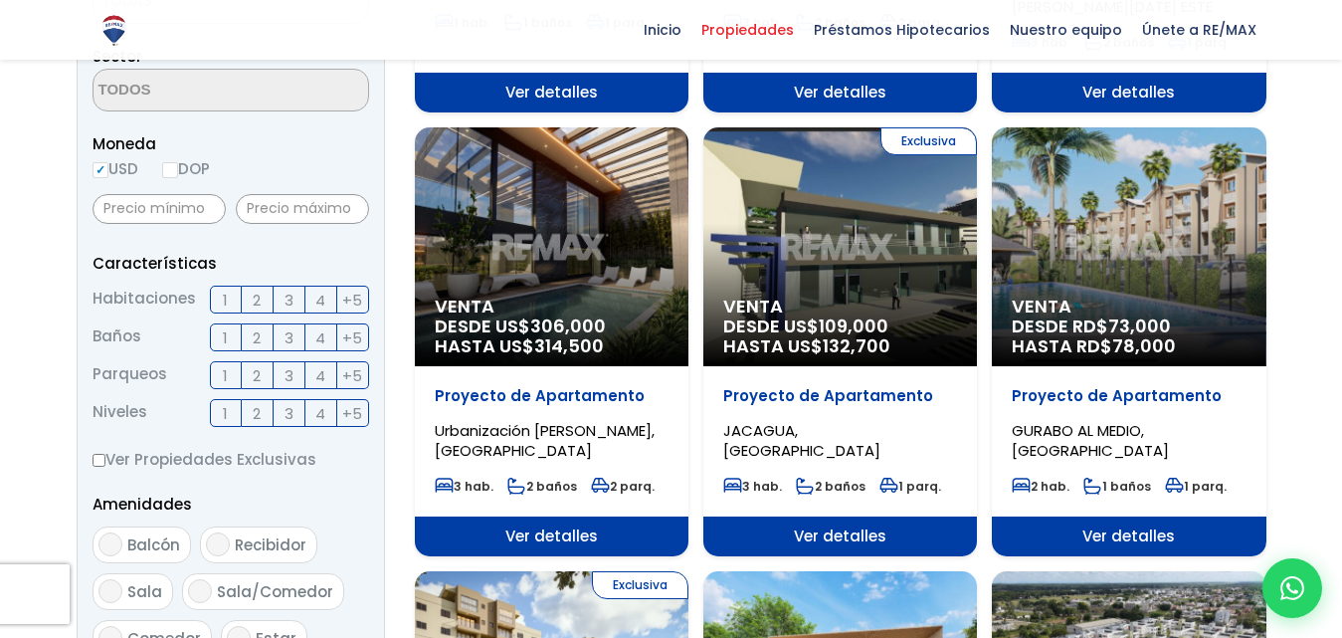
scroll to position [614, 0]
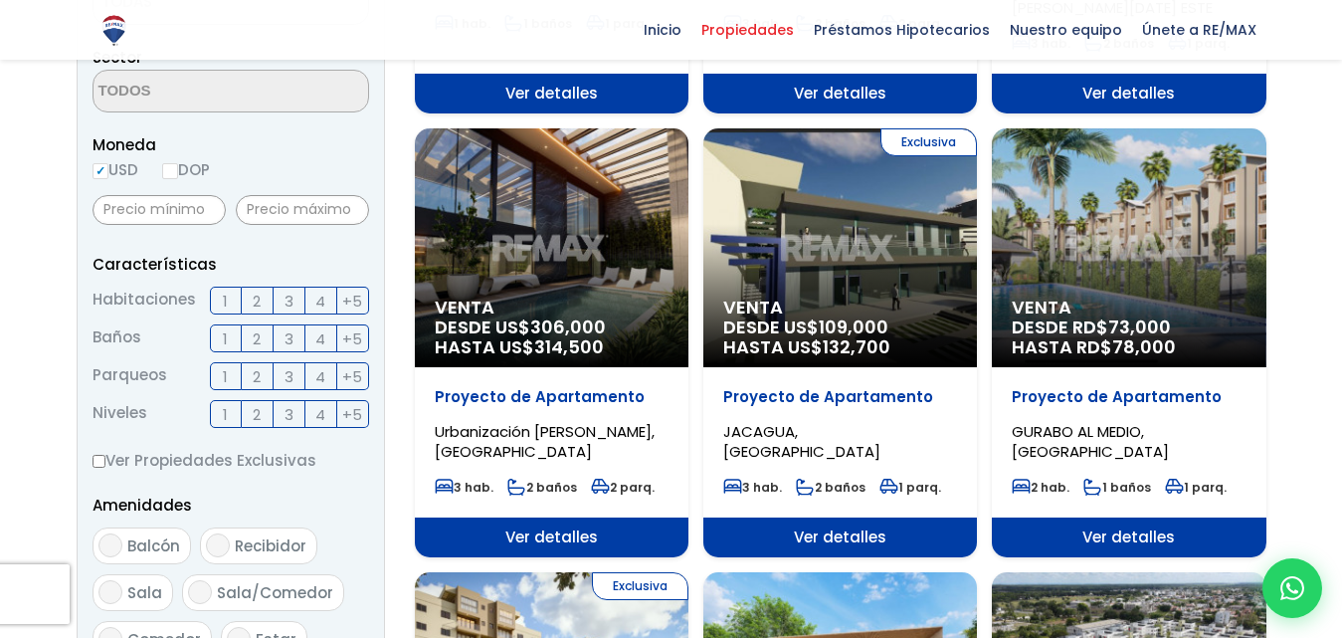
click at [545, 187] on div "Venta DESDE [GEOGRAPHIC_DATA]$ 306,000 HASTA US$ 314,500" at bounding box center [552, 247] width 274 height 239
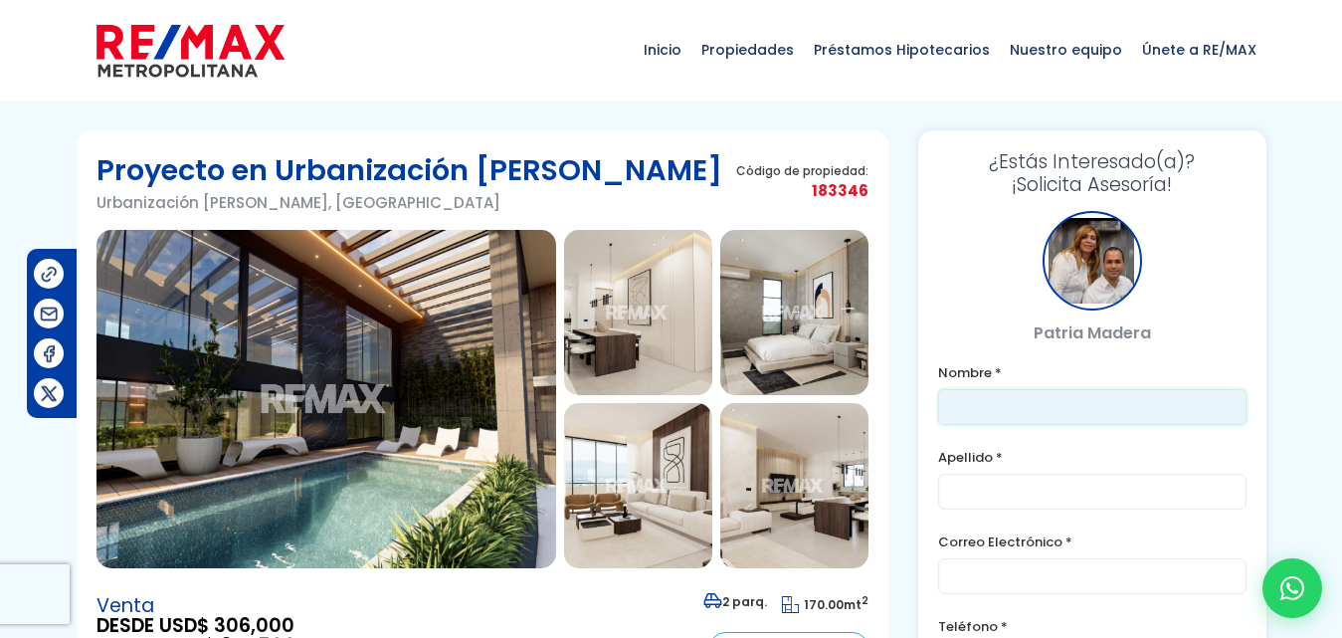
click at [1013, 425] on input "text" at bounding box center [1092, 407] width 308 height 36
type input "[PERSON_NAME]"
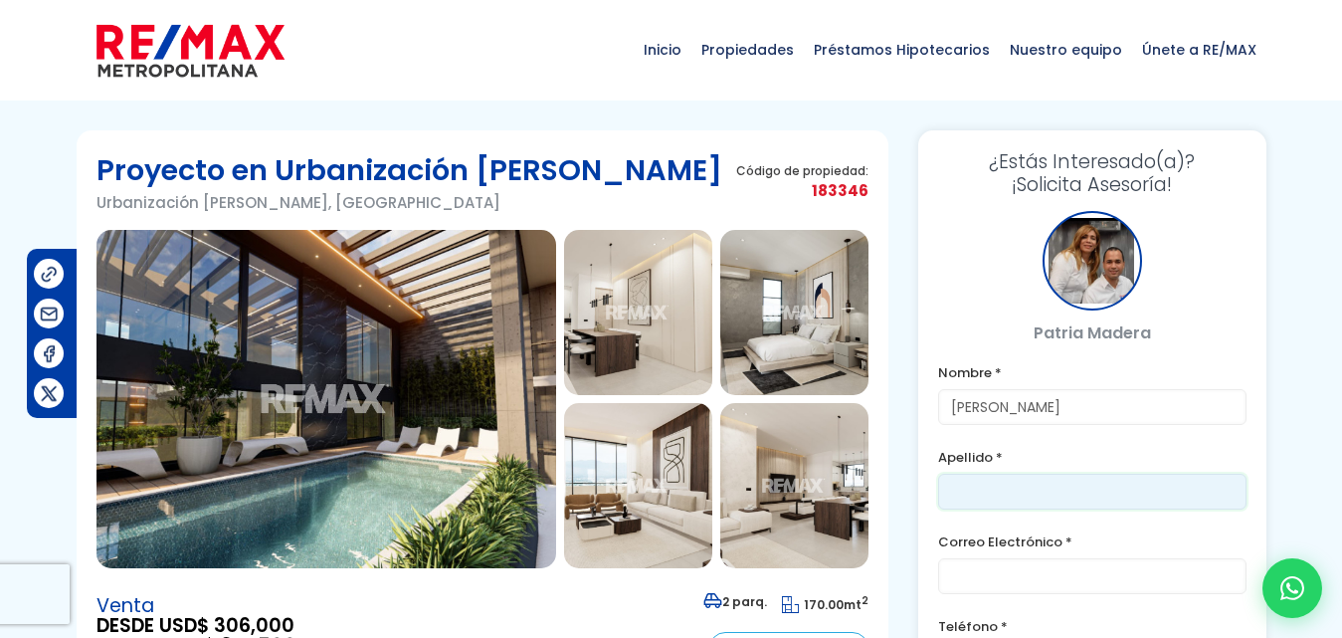
click at [1008, 497] on input "text" at bounding box center [1092, 492] width 308 height 36
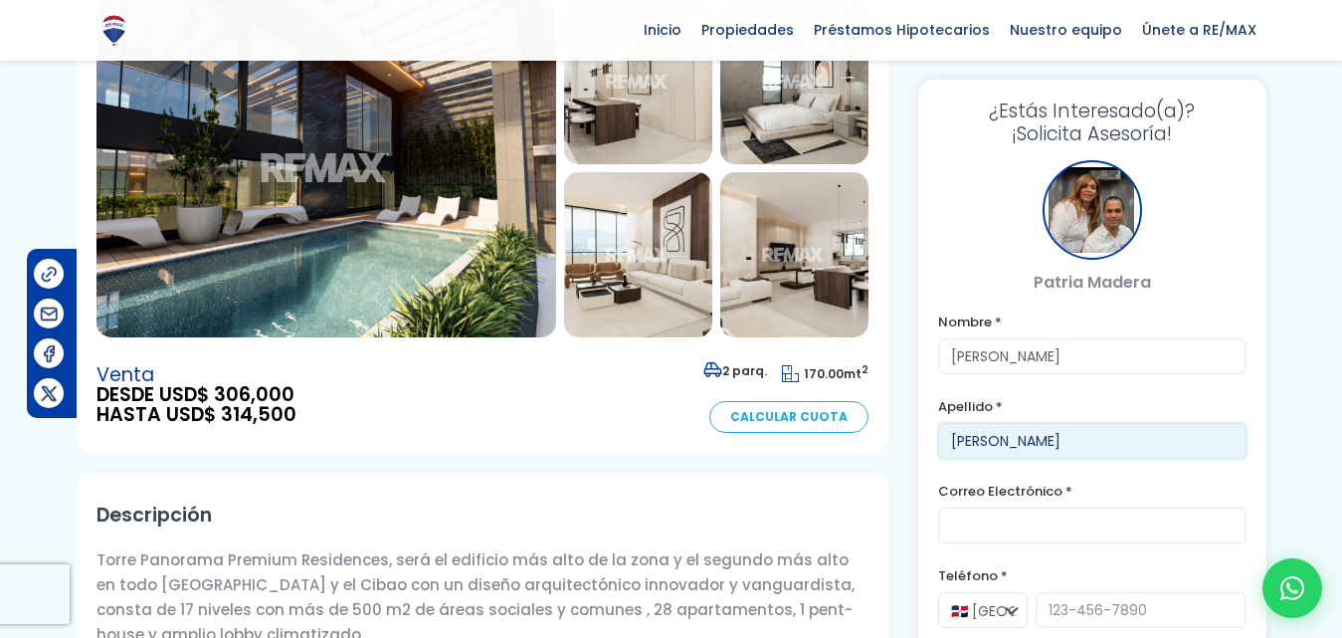
scroll to position [233, 0]
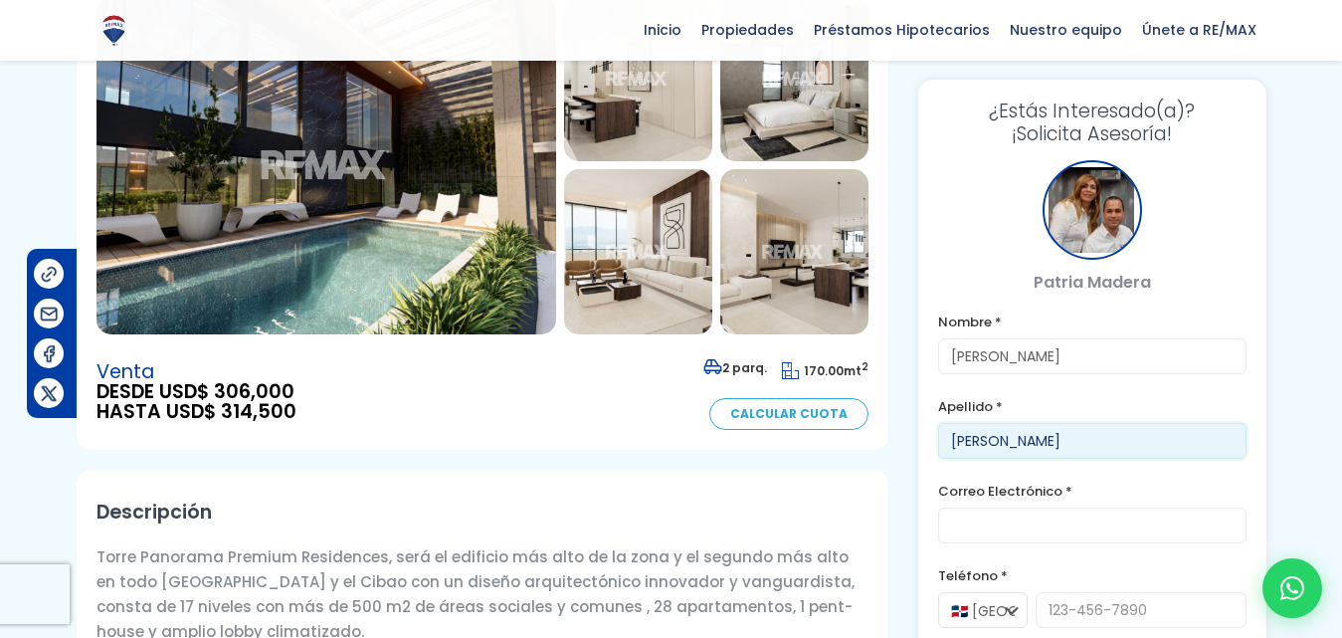
type input "[PERSON_NAME]"
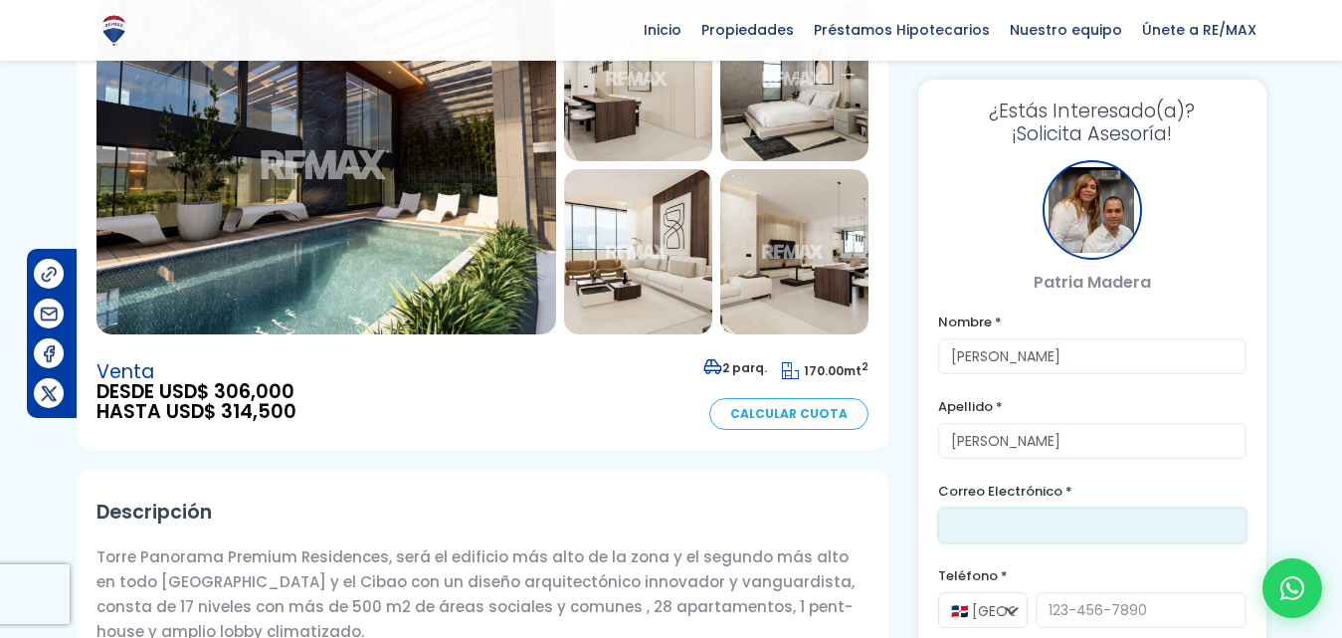
click at [1058, 533] on input "email" at bounding box center [1092, 525] width 308 height 36
type input "[EMAIL_ADDRESS][DOMAIN_NAME]"
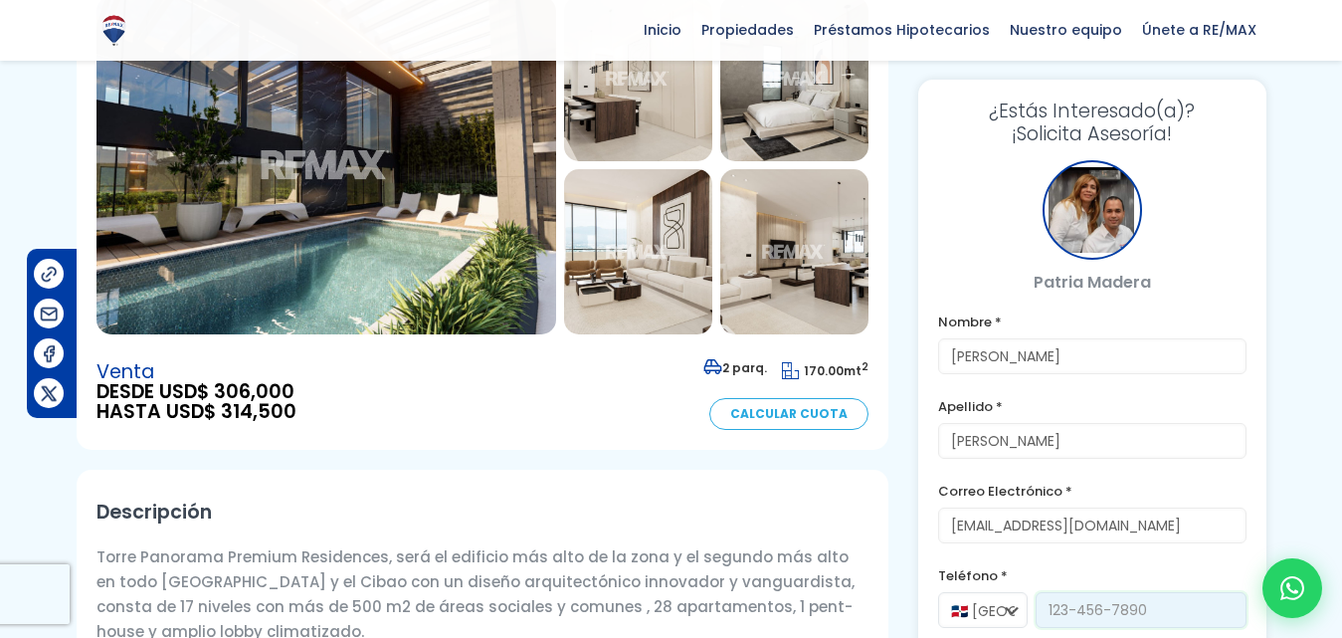
click at [1100, 618] on input "tel" at bounding box center [1141, 610] width 211 height 36
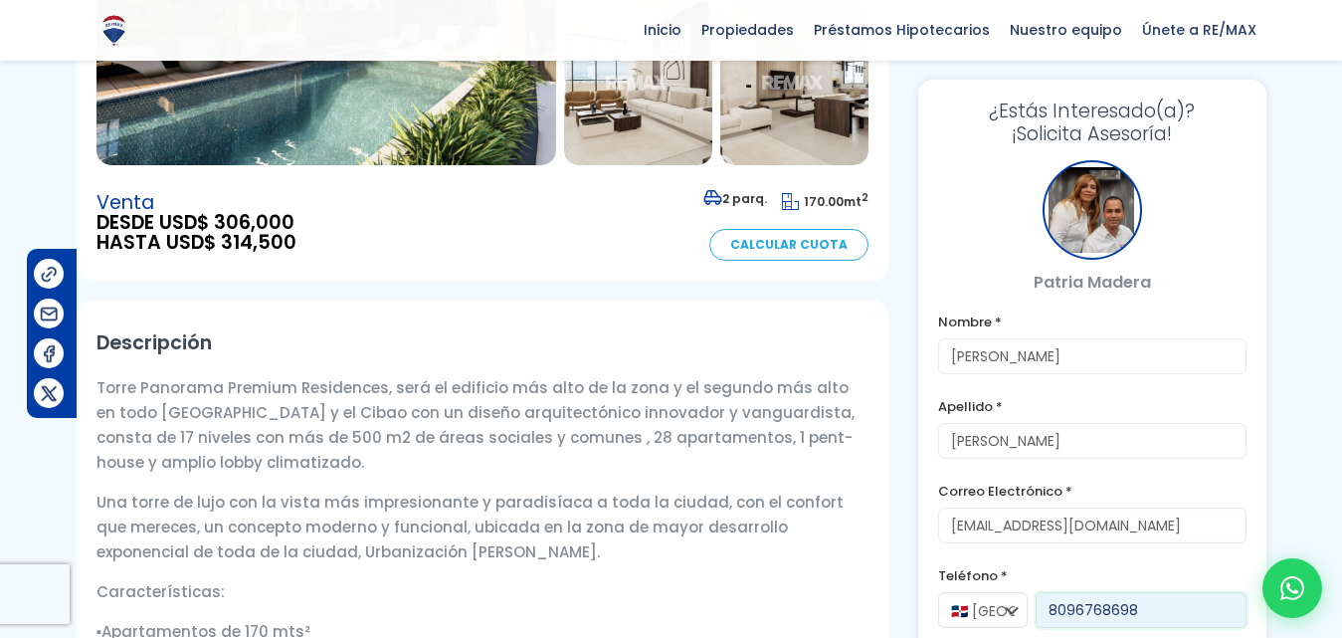
scroll to position [403, 0]
type input "8096768698"
click at [1163, 618] on input "8096768698" at bounding box center [1141, 610] width 211 height 36
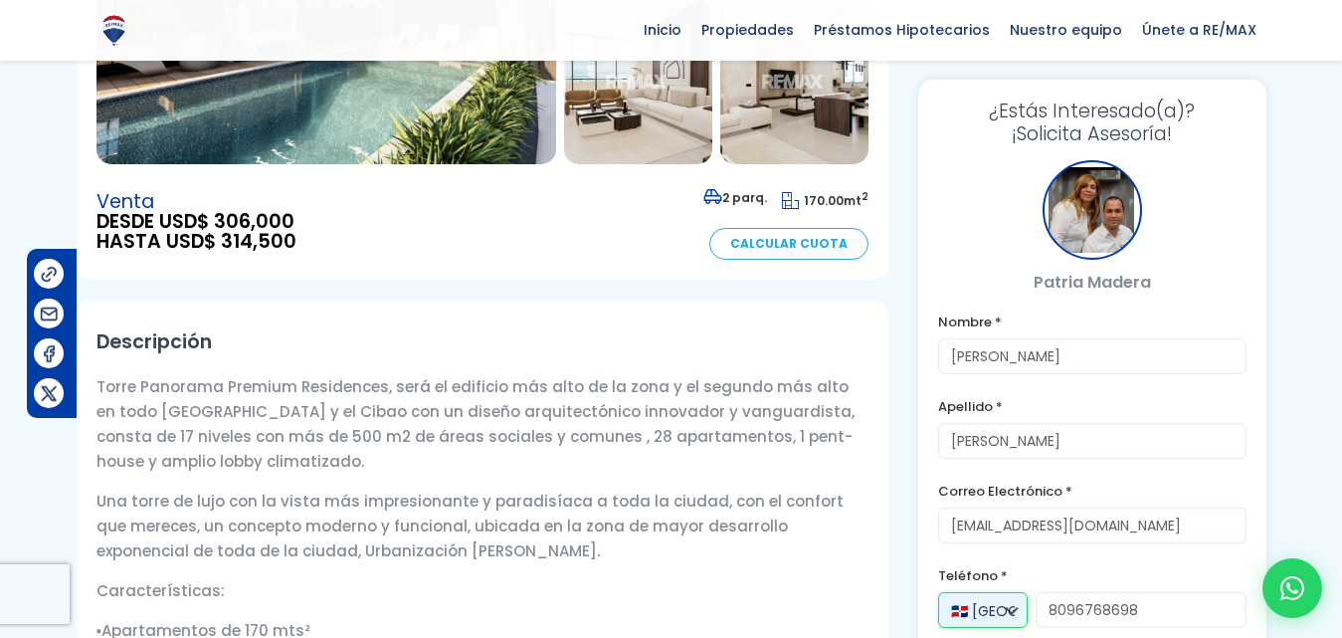
click at [1014, 609] on select "🇩🇴 [GEOGRAPHIC_DATA] +1 🇺🇸 [GEOGRAPHIC_DATA] +1 🇪🇸 [GEOGRAPHIC_DATA] +34" at bounding box center [983, 610] width 90 height 36
click at [1014, 609] on select "🇩🇴 República Dominicana +1 🇺🇸 Estados Unidos +1 🇪🇸 España +34" at bounding box center [983, 610] width 90 height 36
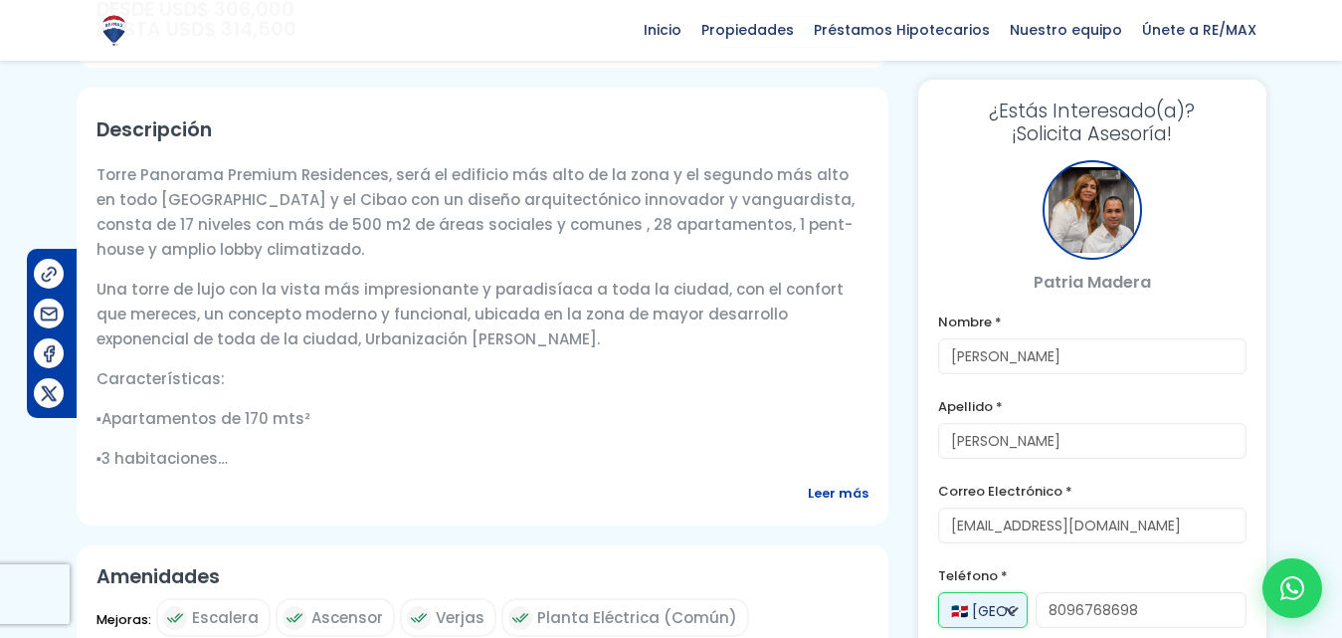
scroll to position [0, 0]
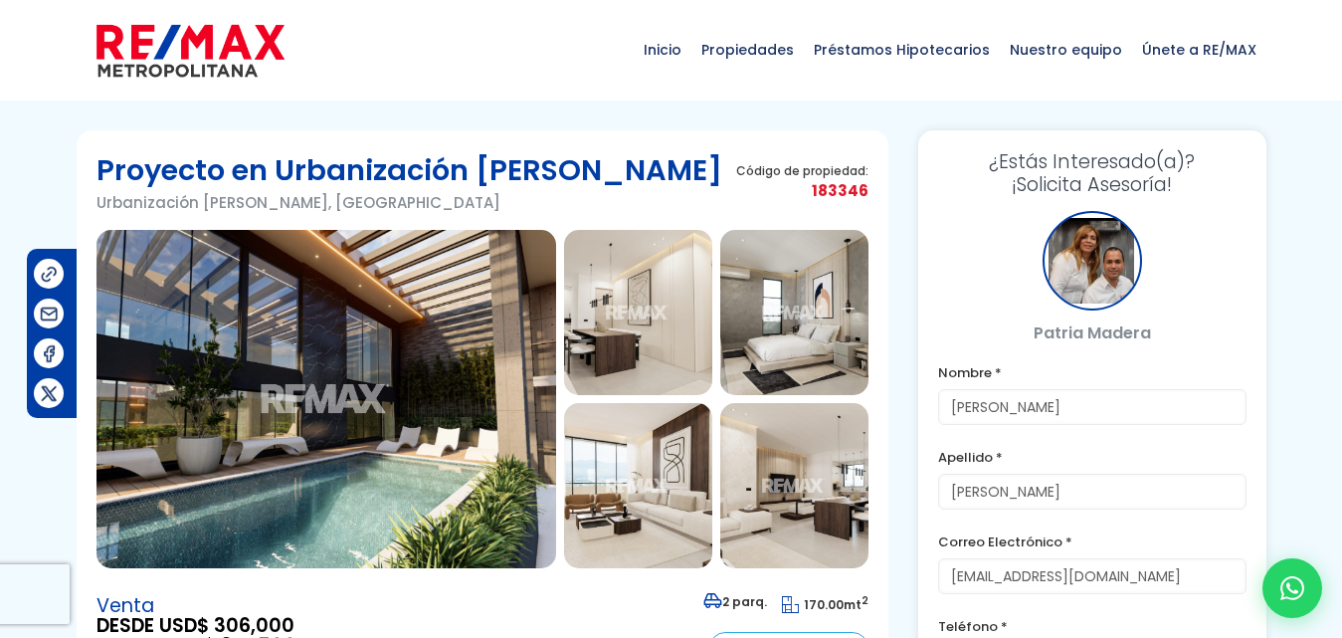
click at [382, 473] on img at bounding box center [327, 399] width 460 height 338
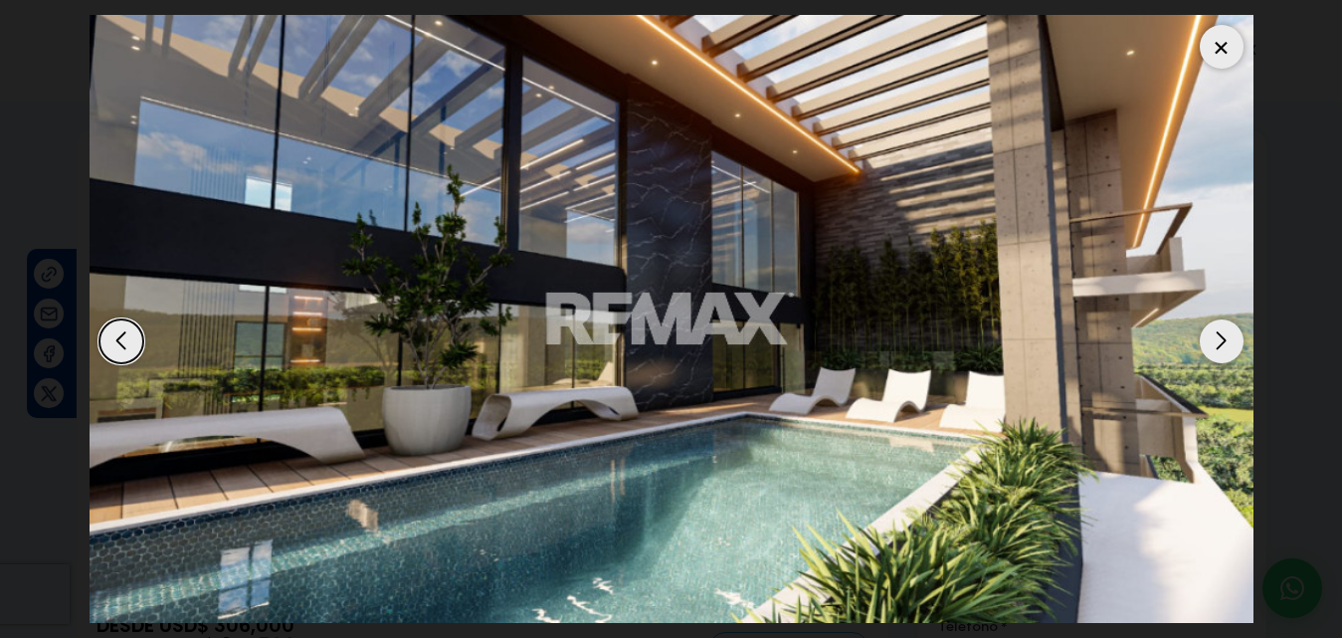
click at [1233, 350] on div "Next slide" at bounding box center [1222, 341] width 44 height 44
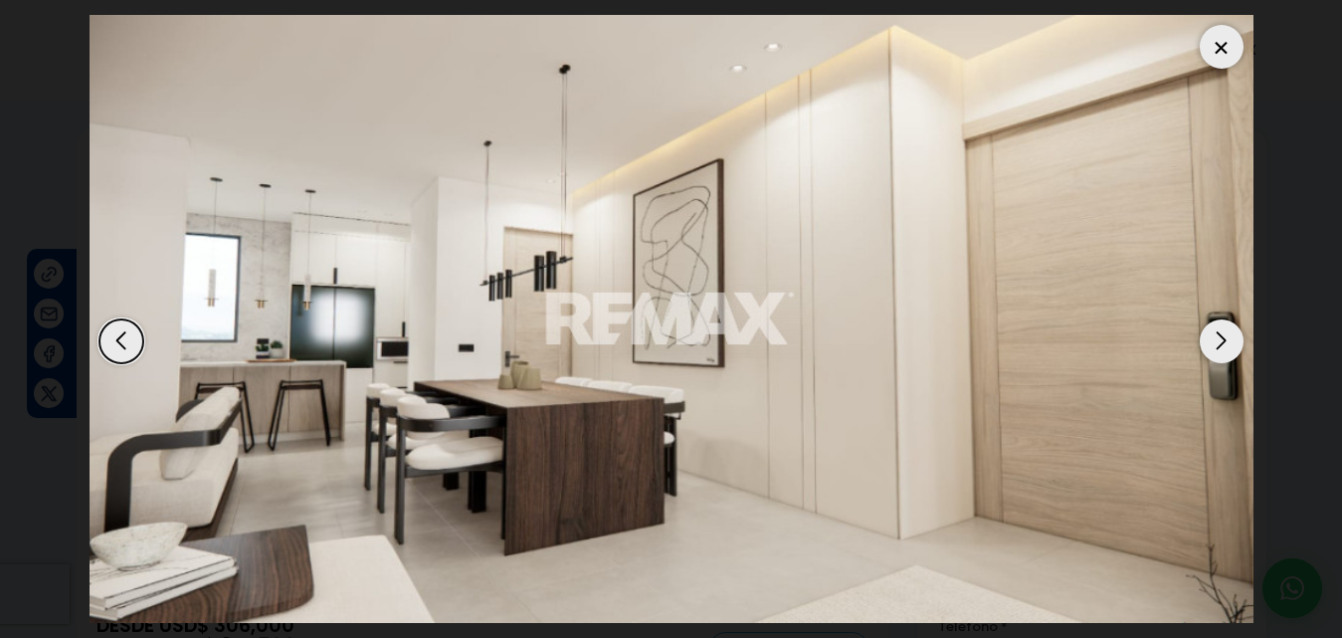
click at [1233, 350] on div "Next slide" at bounding box center [1222, 341] width 44 height 44
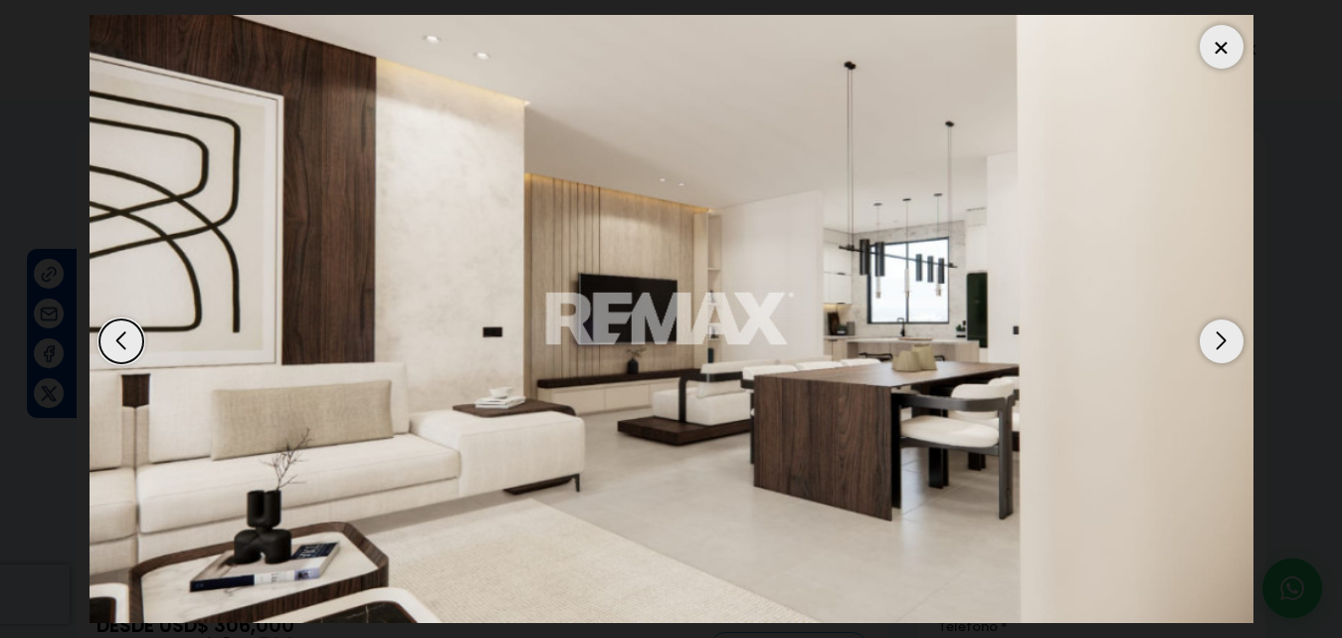
click at [1234, 350] on div "Next slide" at bounding box center [1222, 341] width 44 height 44
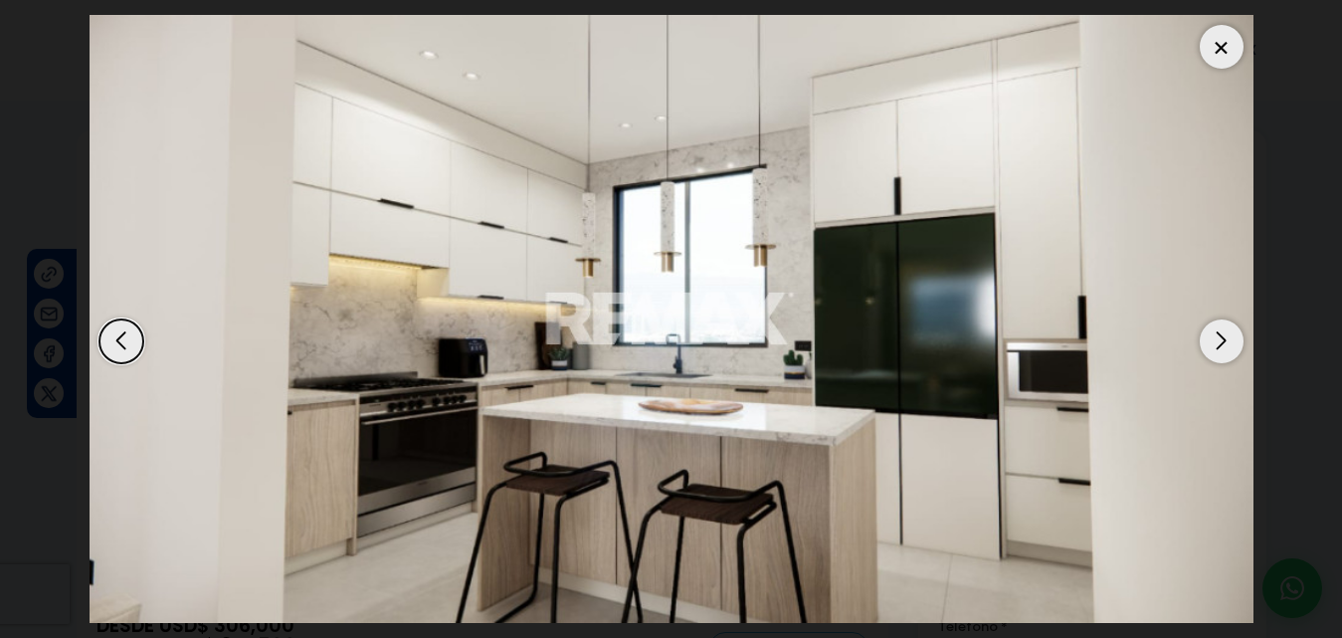
click at [1211, 49] on div at bounding box center [1222, 47] width 44 height 44
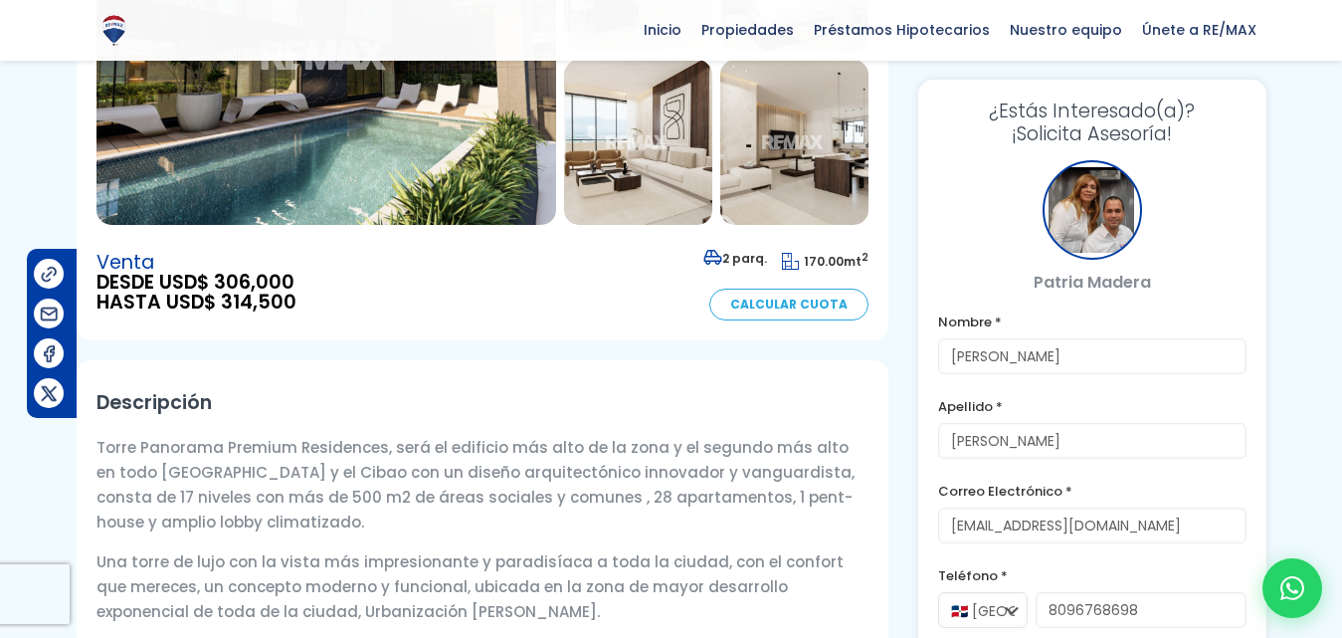
scroll to position [340, 0]
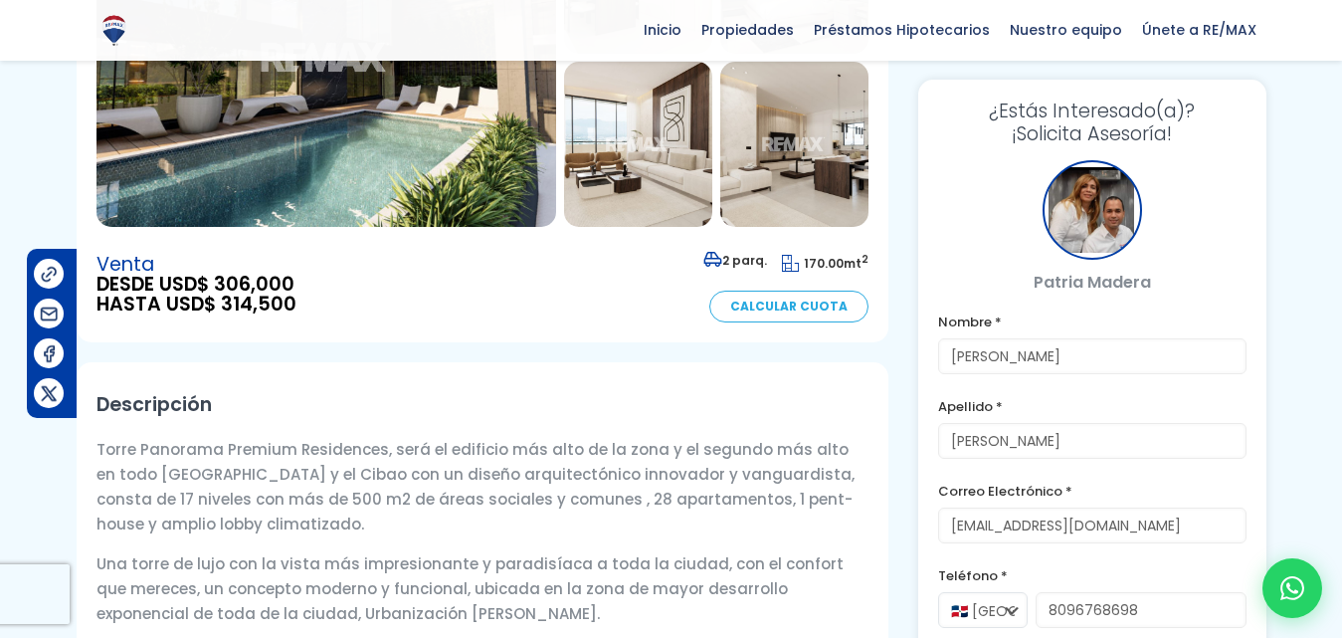
click at [797, 310] on link "Calcular Cuota" at bounding box center [788, 307] width 159 height 32
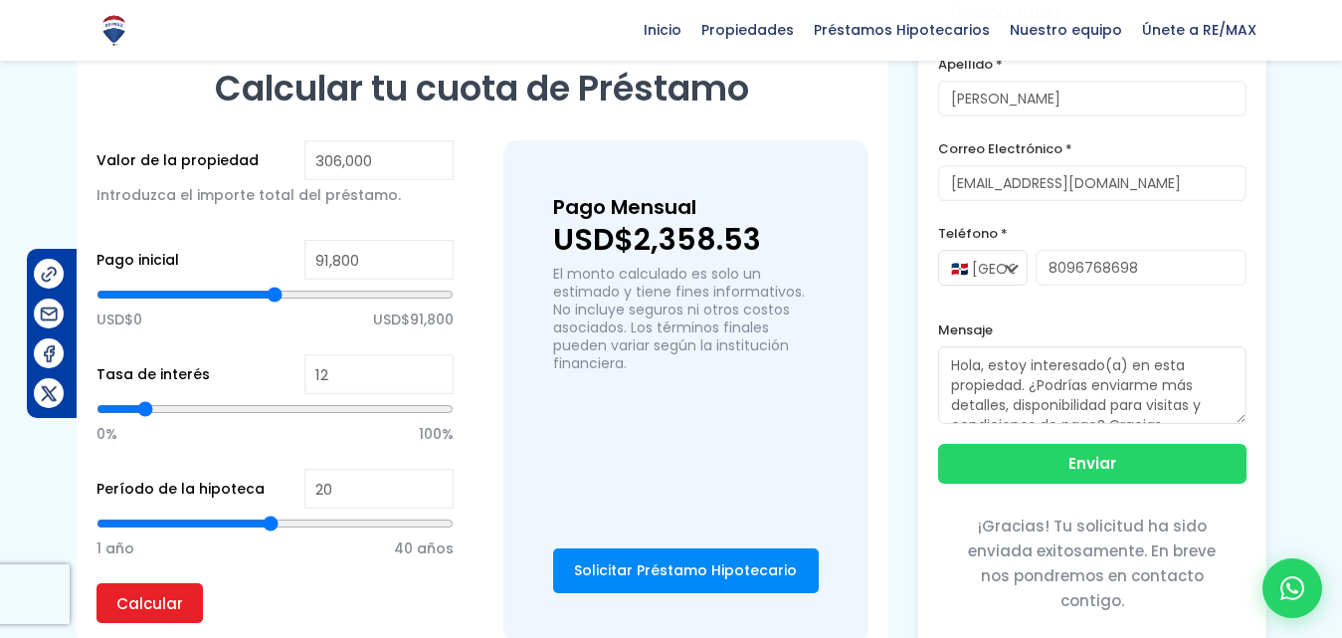
scroll to position [1427, 0]
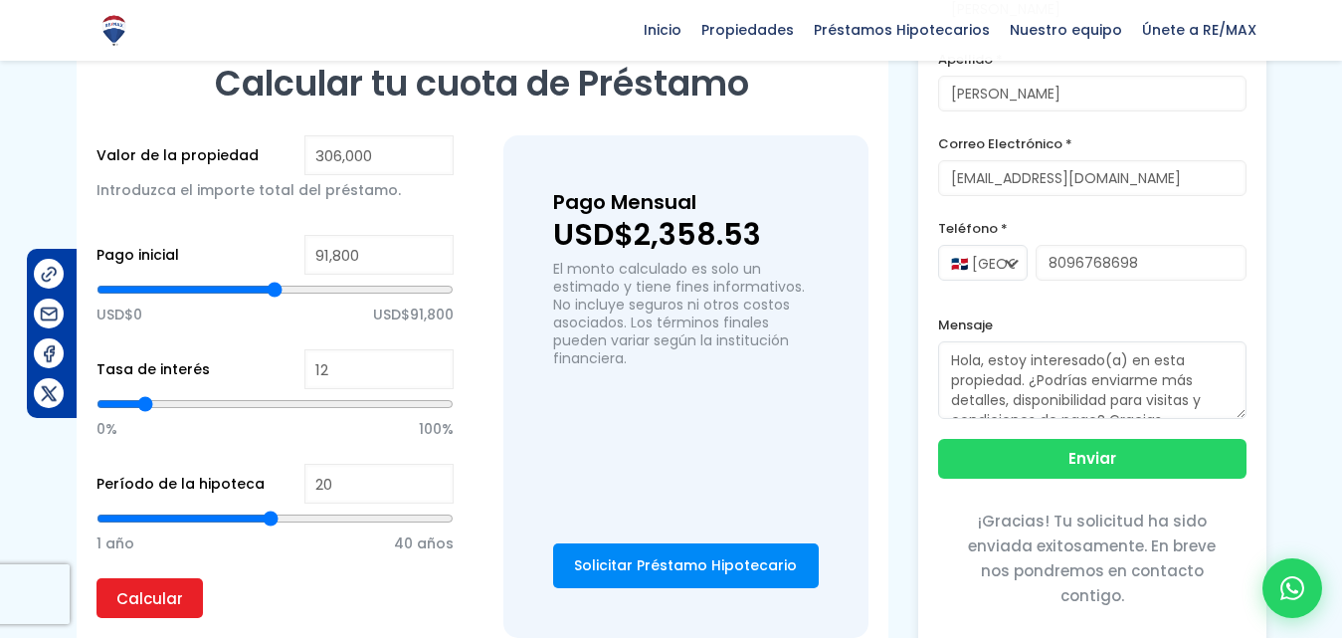
type input "304,398"
type input "304398"
click at [444, 292] on input "range" at bounding box center [275, 290] width 357 height 20
click at [450, 290] on input "range" at bounding box center [275, 290] width 357 height 20
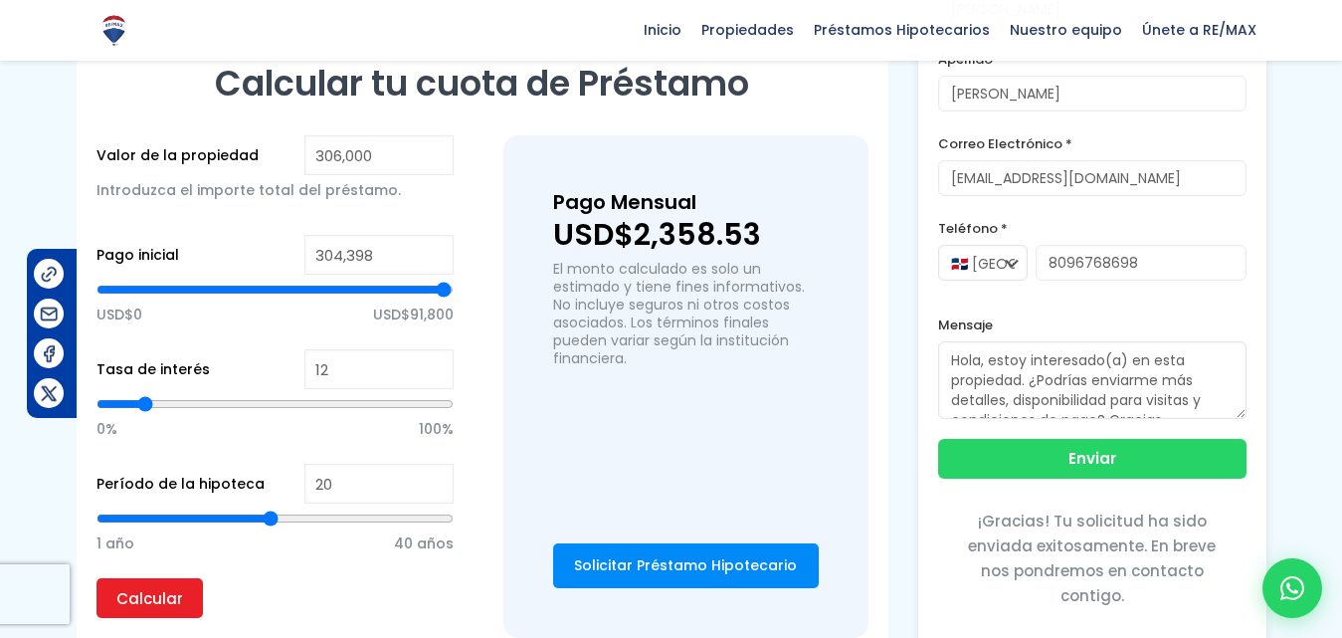
click at [450, 292] on input "range" at bounding box center [275, 290] width 357 height 20
click at [436, 290] on input "range" at bounding box center [275, 290] width 357 height 20
type input "251,808"
type input "251808"
click at [385, 289] on input "range" at bounding box center [275, 290] width 357 height 20
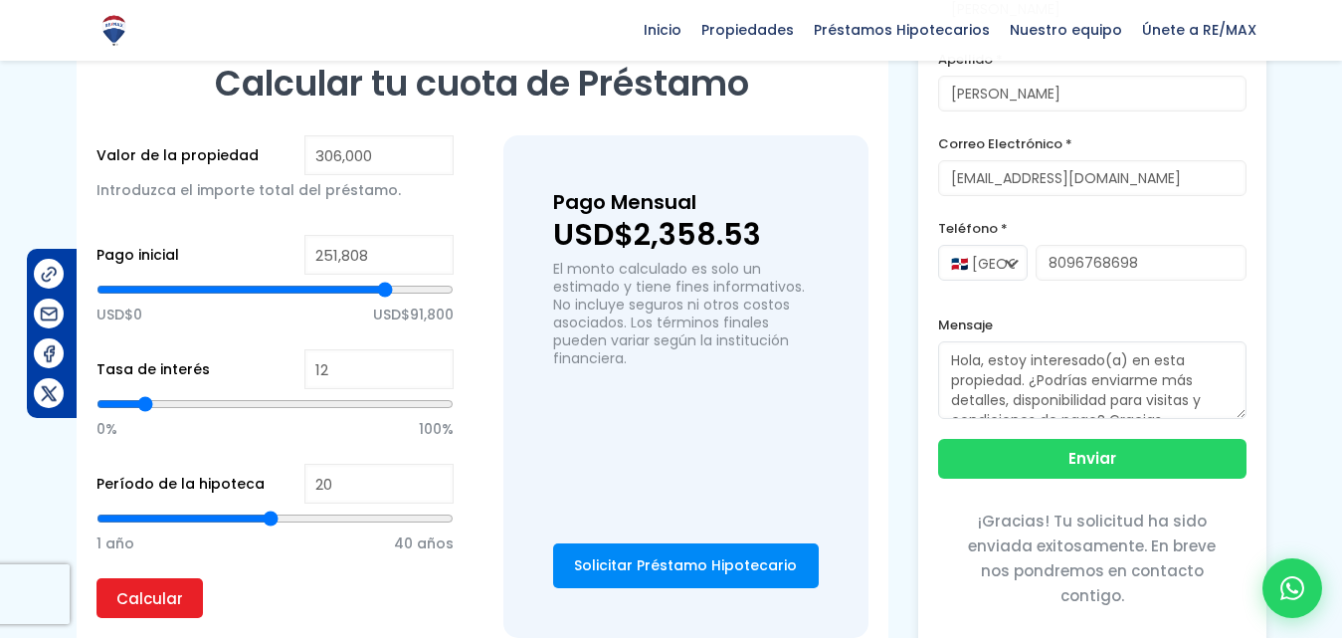
type input "306,000"
type input "306000"
click at [450, 288] on input "range" at bounding box center [275, 290] width 357 height 20
type input "100"
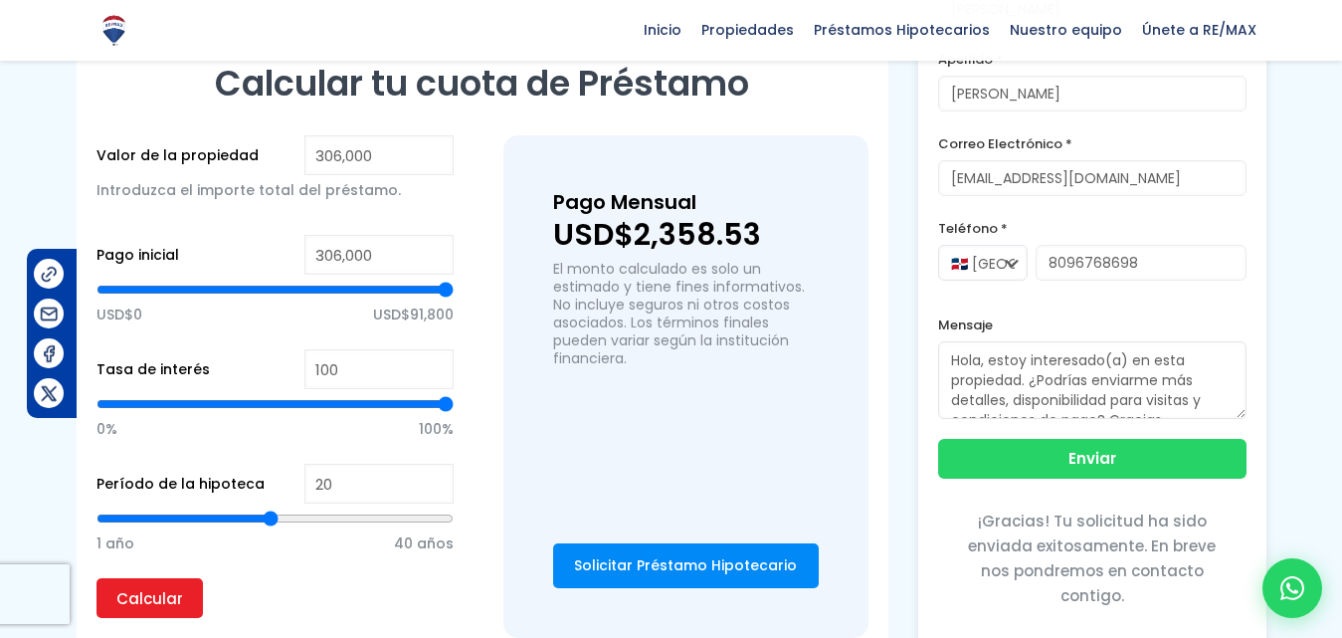
click at [446, 404] on input "range" at bounding box center [275, 404] width 357 height 20
type input "40"
click at [448, 520] on input "range" at bounding box center [275, 518] width 357 height 20
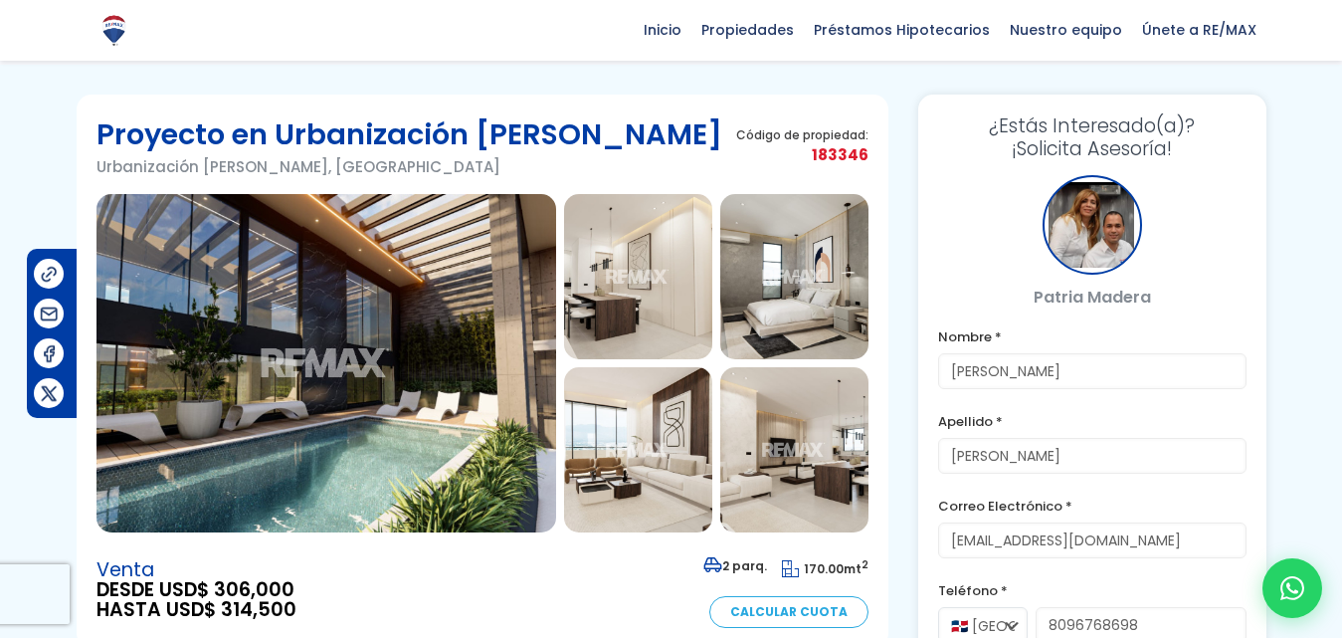
scroll to position [0, 0]
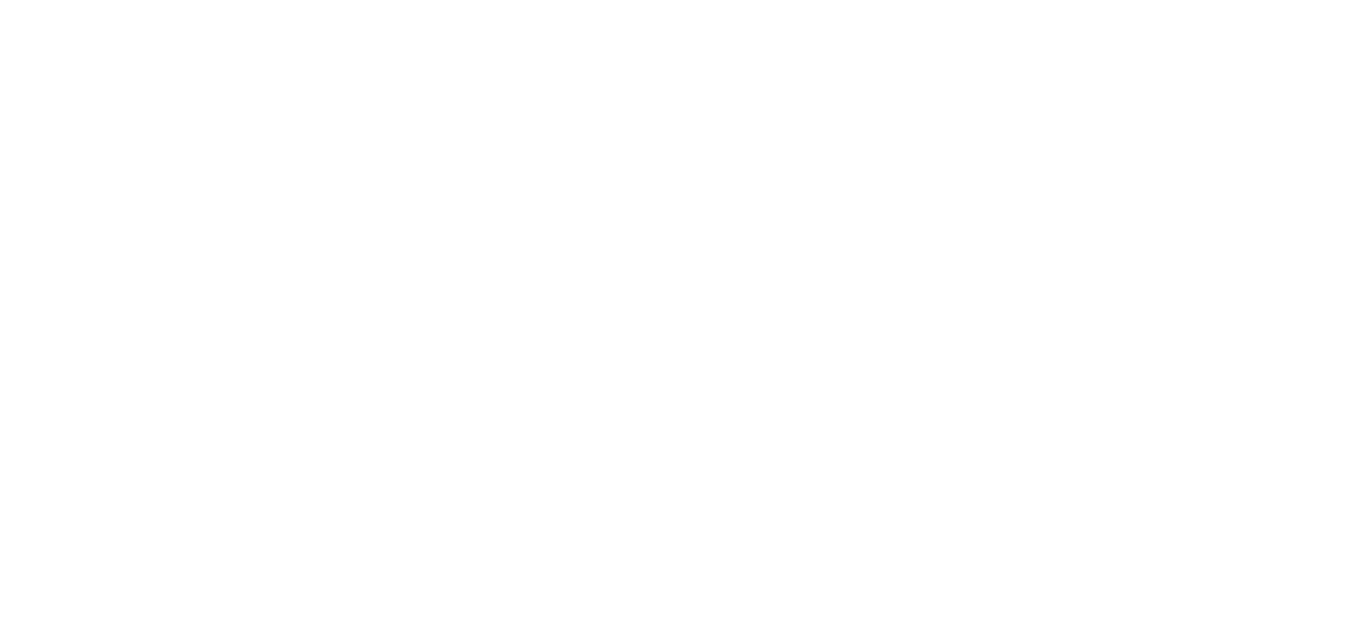
select select
